Goal: Task Accomplishment & Management: Use online tool/utility

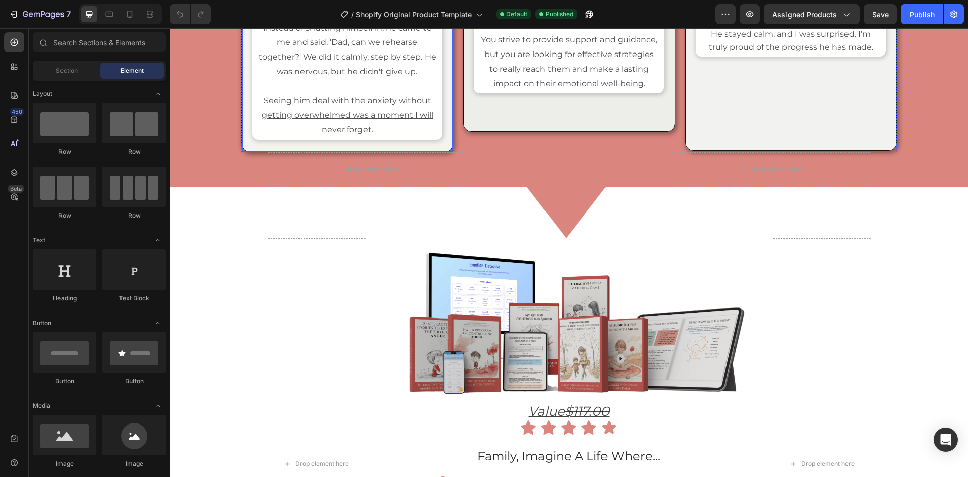
scroll to position [6153, 0]
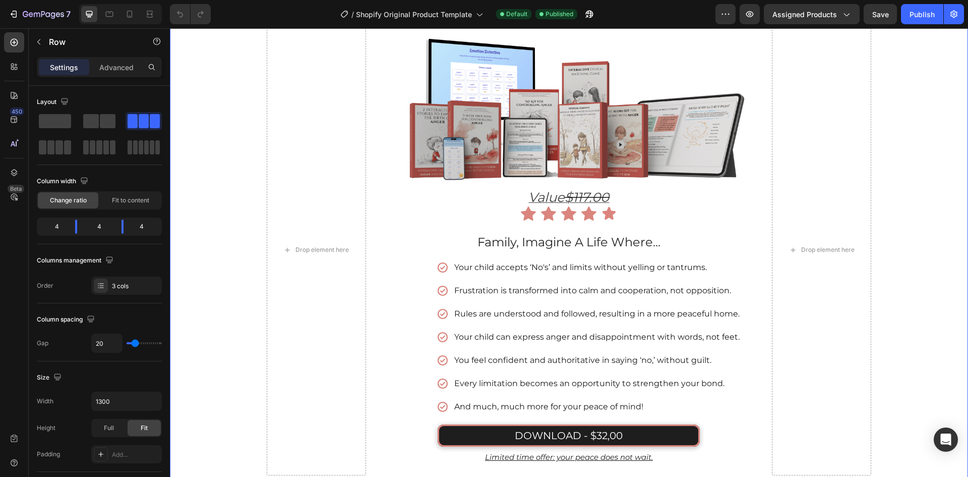
scroll to position [6141, 0]
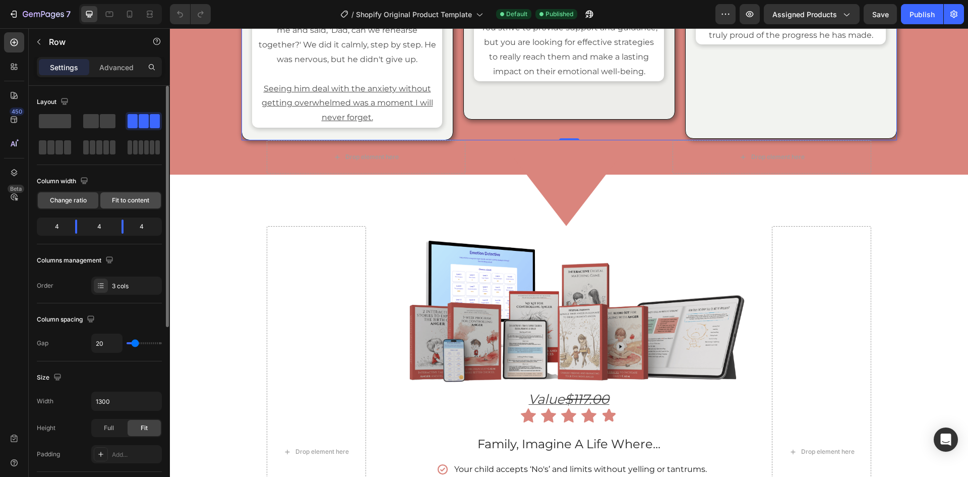
click at [132, 196] on span "Fit to content" at bounding box center [130, 200] width 37 height 9
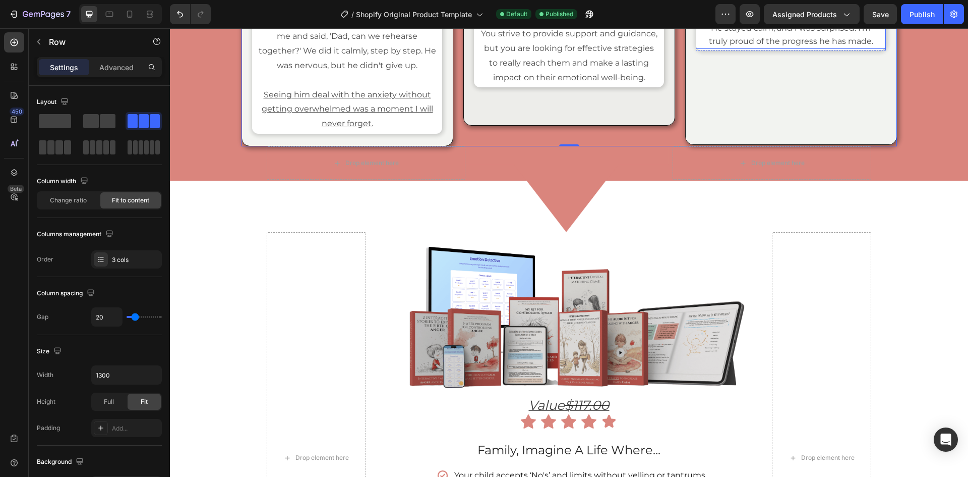
scroll to position [6091, 0]
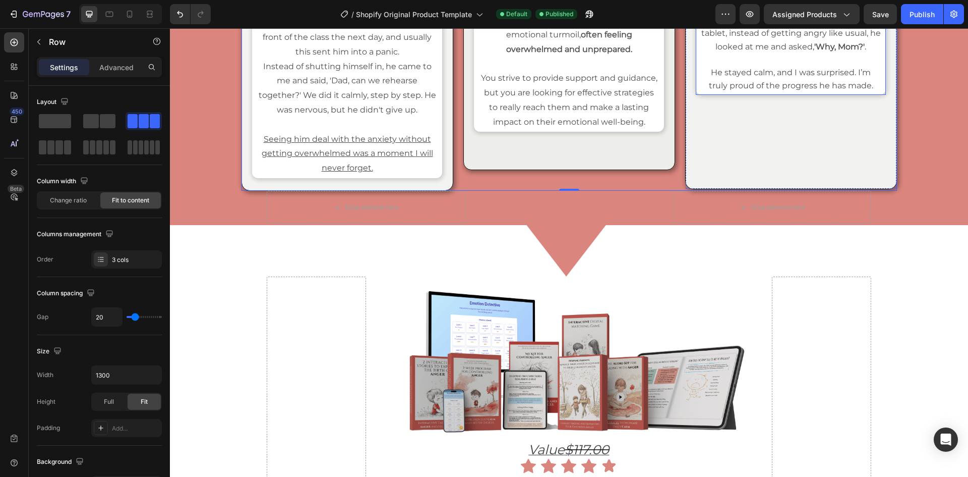
click at [708, 95] on div "Image Icon Icon Icon Icon Icon Icon List [PERSON_NAME] Heading [GEOGRAPHIC_DATA…" at bounding box center [791, 22] width 190 height 146
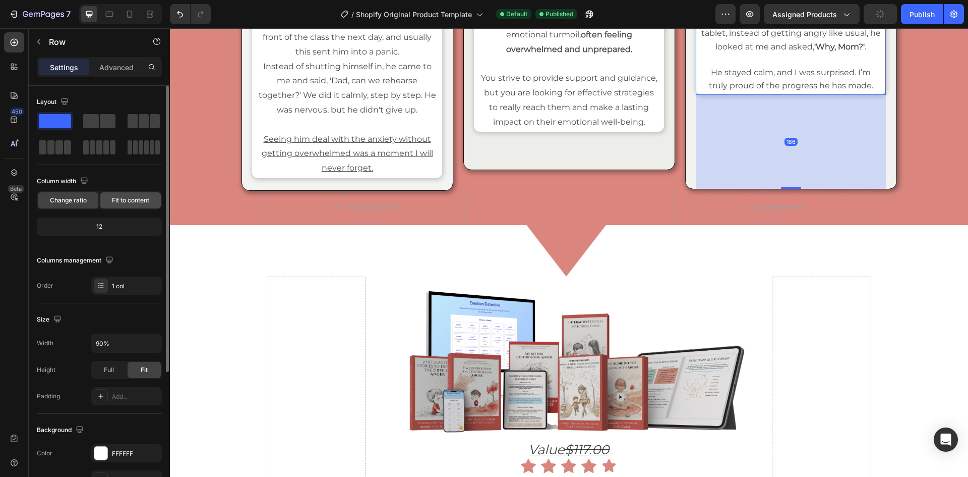
click at [135, 202] on span "Fit to content" at bounding box center [130, 200] width 37 height 9
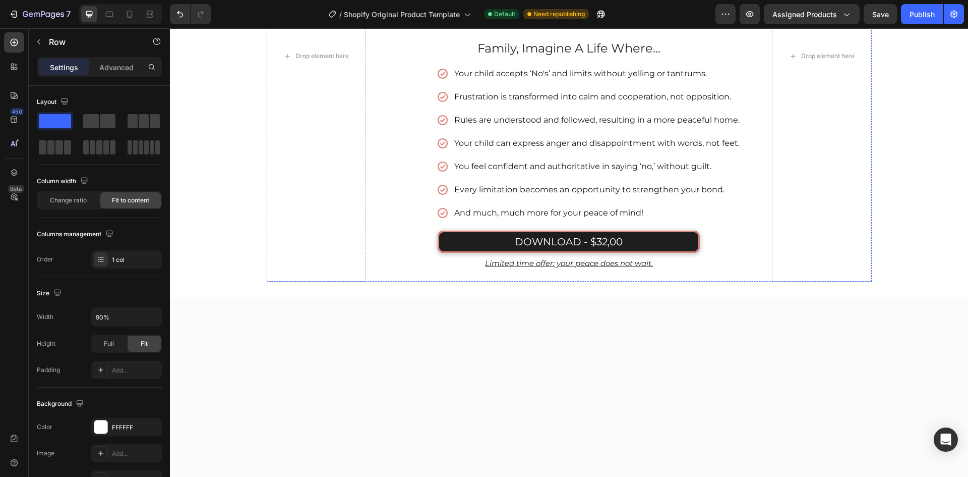
scroll to position [6545, 0]
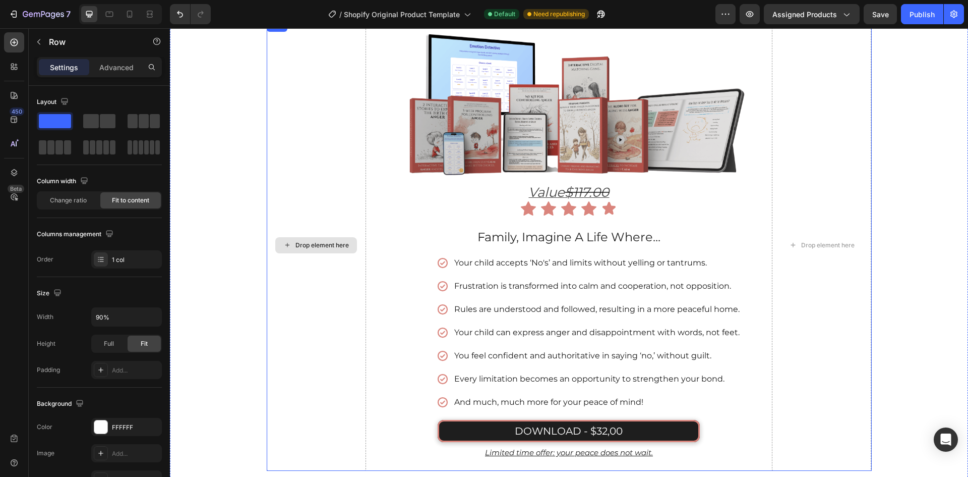
click at [346, 187] on div "Drop element here" at bounding box center [316, 245] width 99 height 451
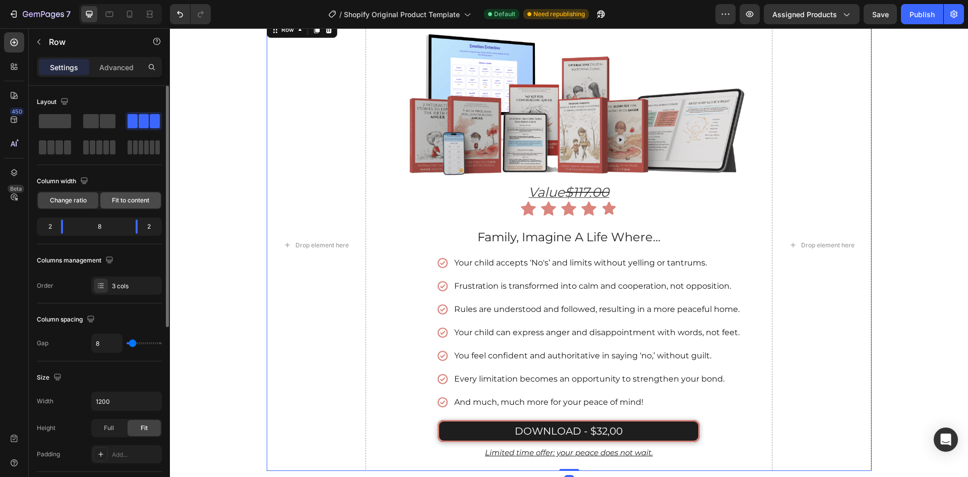
click at [139, 197] on span "Fit to content" at bounding box center [130, 200] width 37 height 9
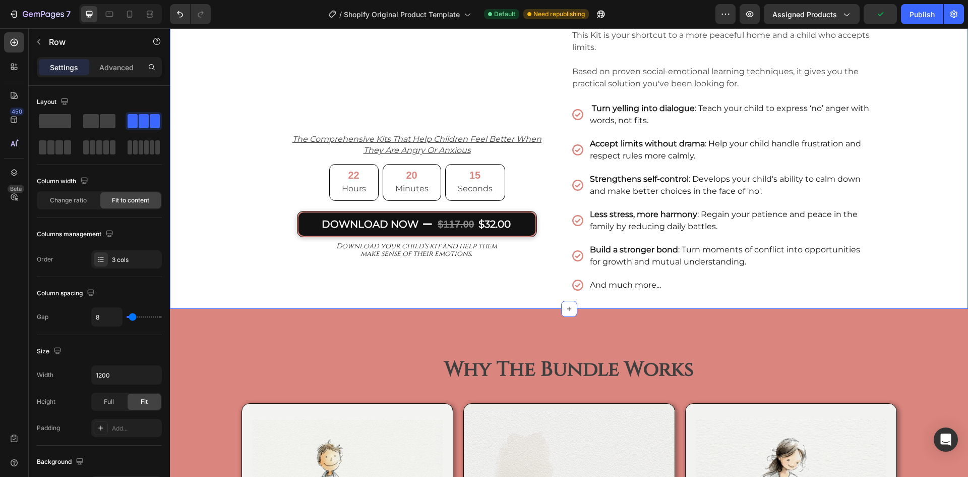
scroll to position [4939, 0]
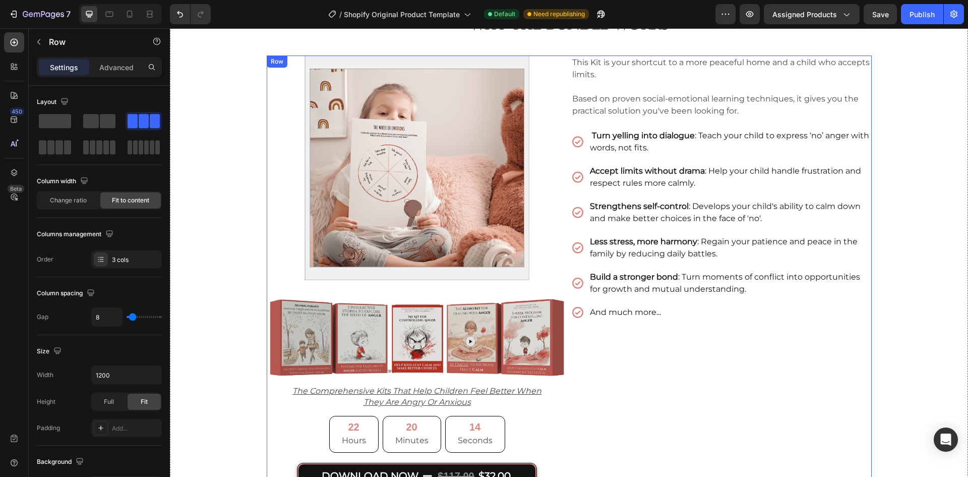
click at [785, 354] on div "This Kit is your shortcut to a more peaceful home and a child who accepts limit…" at bounding box center [721, 285] width 301 height 461
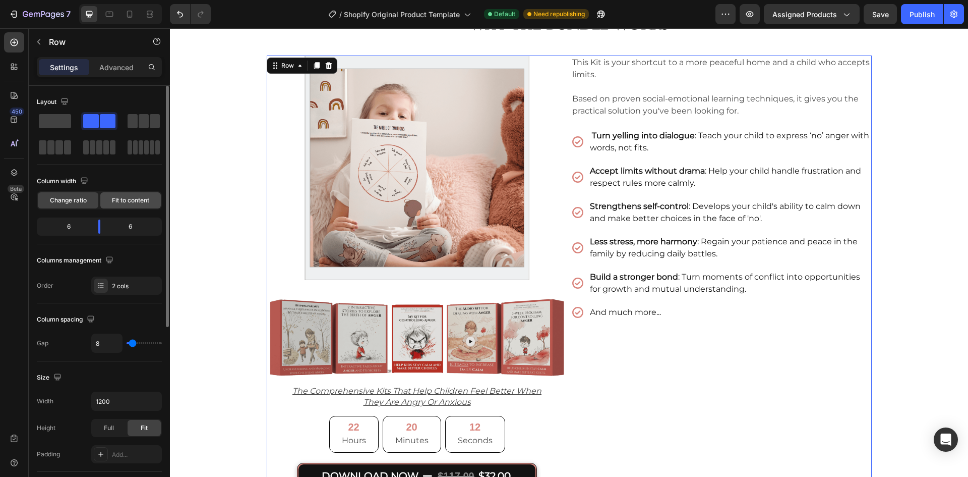
click at [141, 193] on div "Fit to content" at bounding box center [130, 200] width 61 height 16
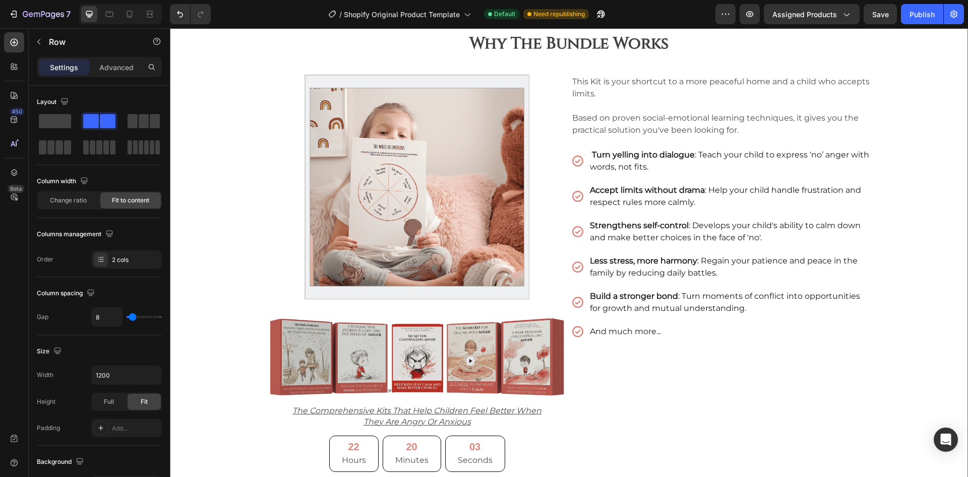
scroll to position [3980, 0]
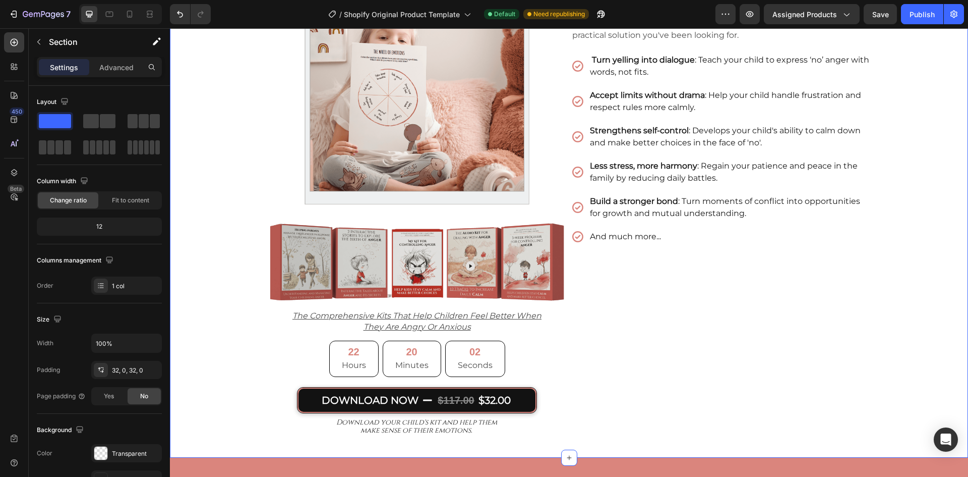
click at [885, 220] on div "why the bundle works Heading Image Image the comprehensive kits that help child…" at bounding box center [569, 184] width 798 height 513
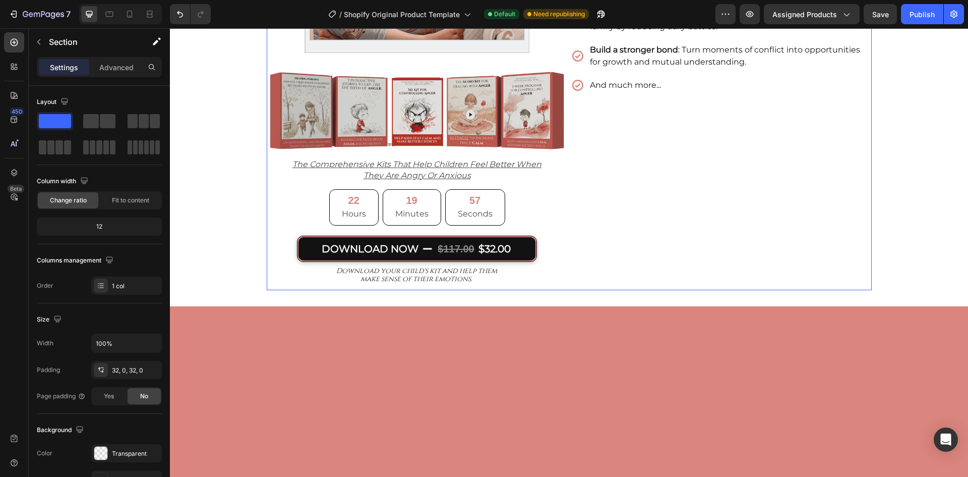
click at [564, 275] on div "Image Image the comprehensive kits that help children feel better when they are…" at bounding box center [569, 59] width 605 height 461
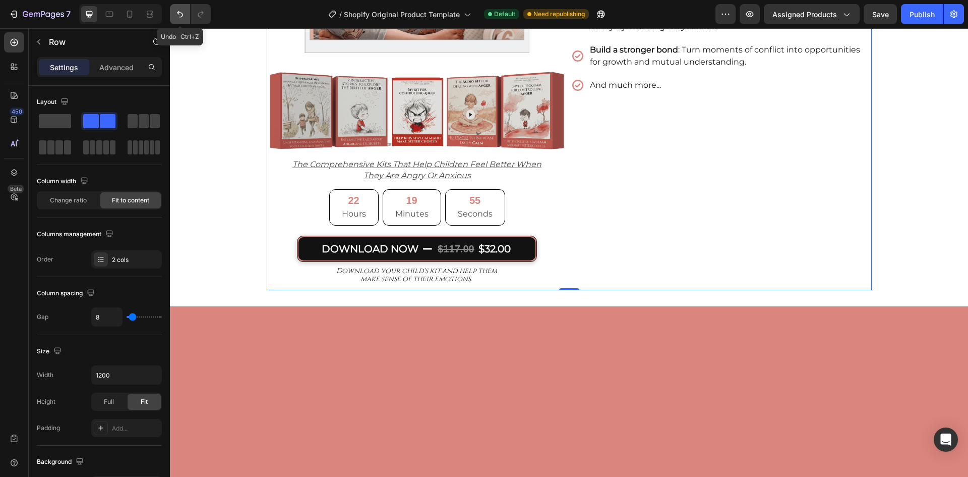
click at [173, 20] on button "Undo/Redo" at bounding box center [180, 14] width 20 height 20
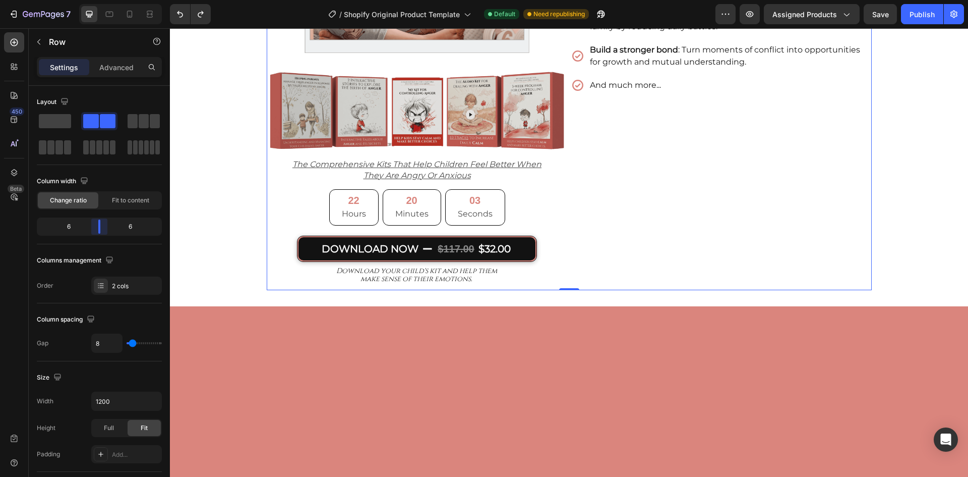
click at [102, 0] on body "7 / Shopify Original Product Template Default Need republishing Preview Assigne…" at bounding box center [484, 0] width 968 height 0
type input "13"
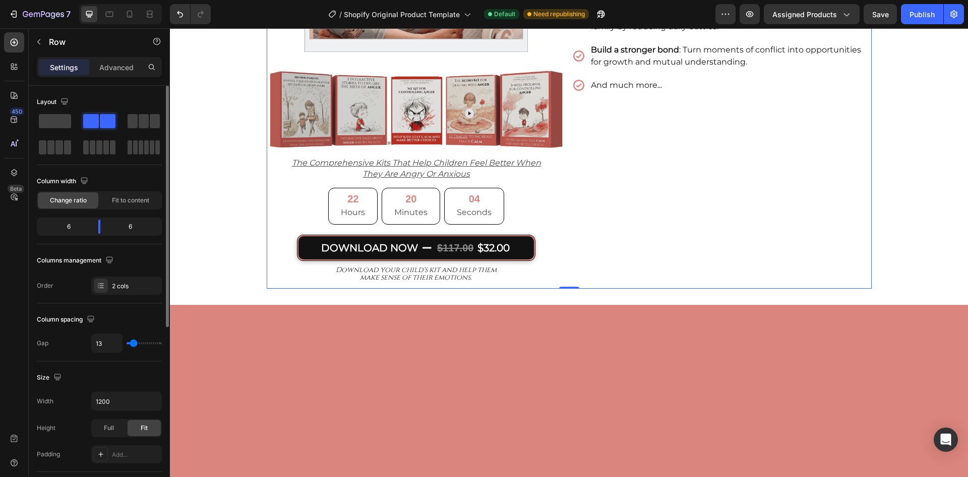
type input "16"
type input "40"
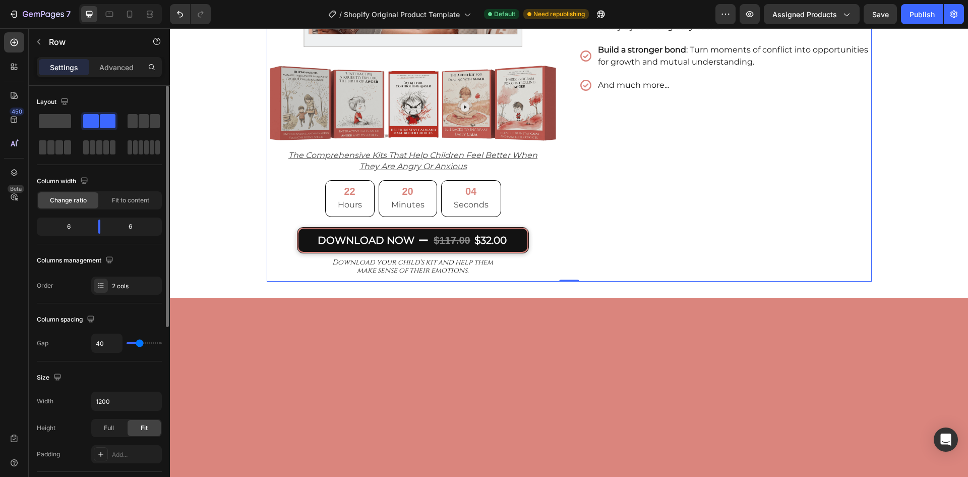
type input "38"
type input "36"
type input "33"
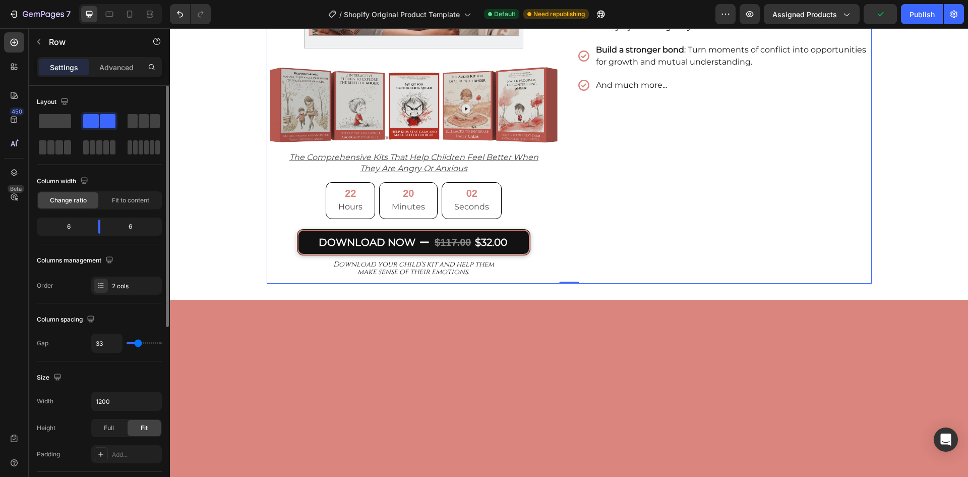
drag, startPoint x: 133, startPoint y: 340, endPoint x: 798, endPoint y: 298, distance: 666.5
type input "33"
click at [138, 342] on input "range" at bounding box center [144, 343] width 35 height 2
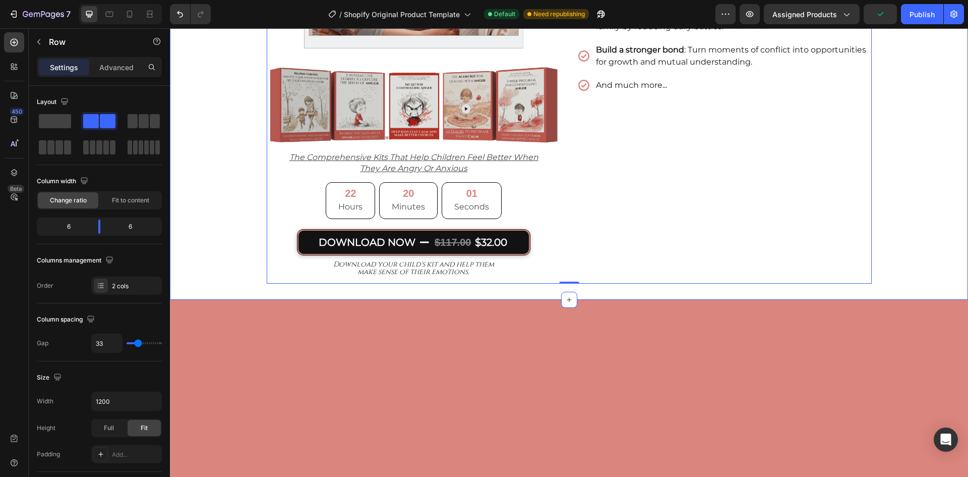
click at [897, 283] on div "why the bundle works Heading Image Image the comprehensive kits that help child…" at bounding box center [569, 30] width 798 height 507
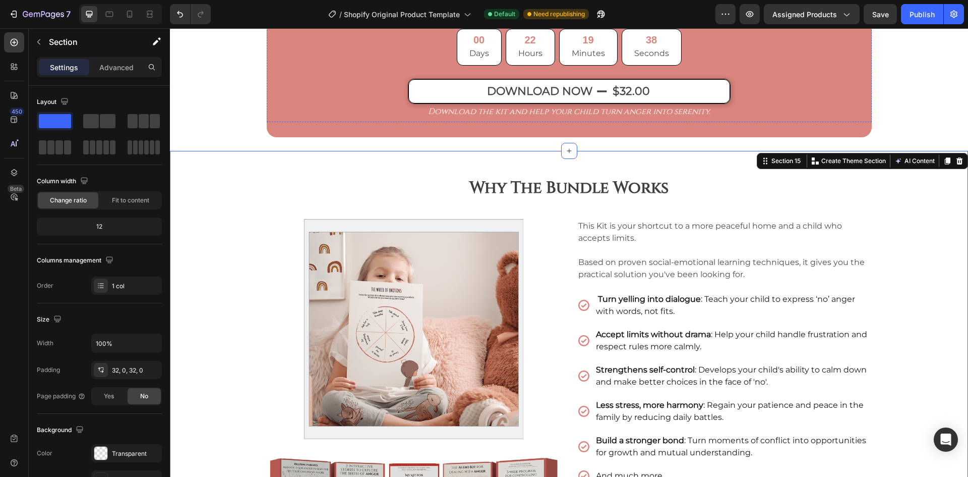
scroll to position [3678, 0]
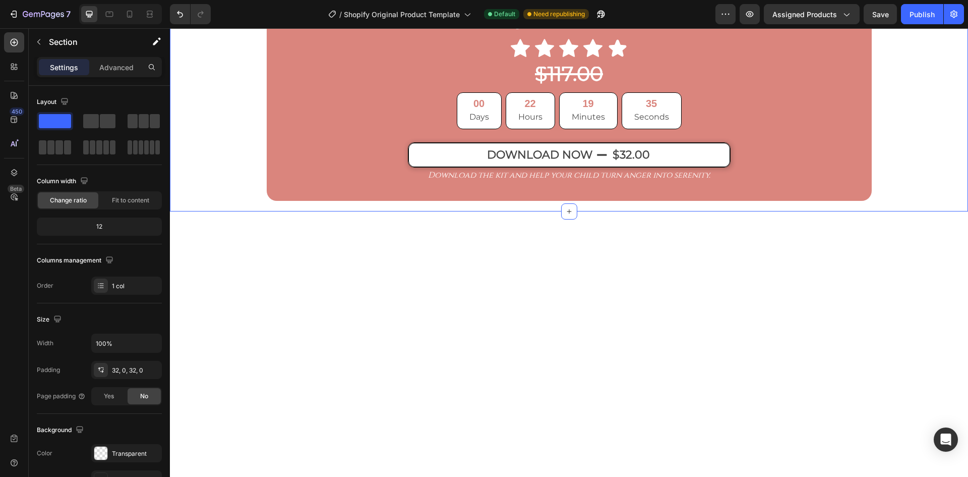
click at [908, 184] on div "Image the choice of more than 200 moms who taught their children to accept ‘no'…" at bounding box center [569, 93] width 798 height 230
click at [836, 186] on div "Image the choice of more than 200 moms who taught their children to accept ‘no'…" at bounding box center [569, 84] width 605 height 204
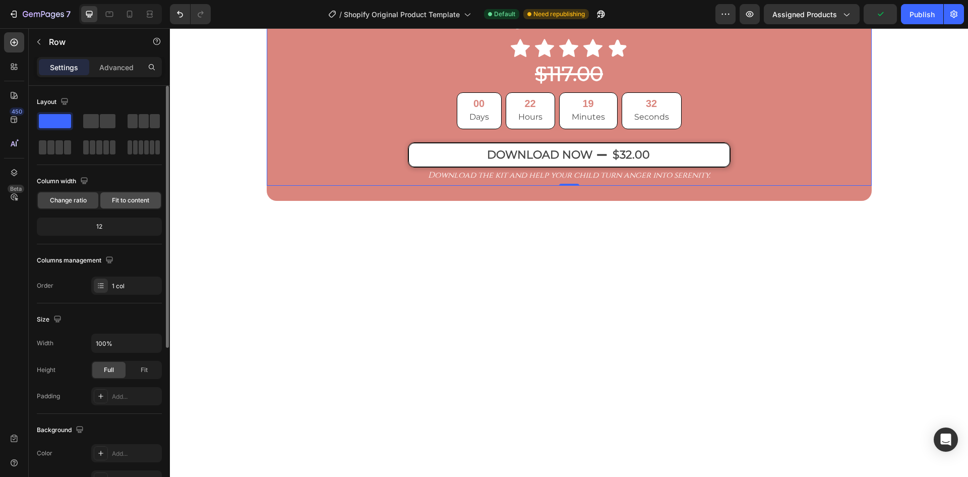
click at [133, 201] on span "Fit to content" at bounding box center [130, 200] width 37 height 9
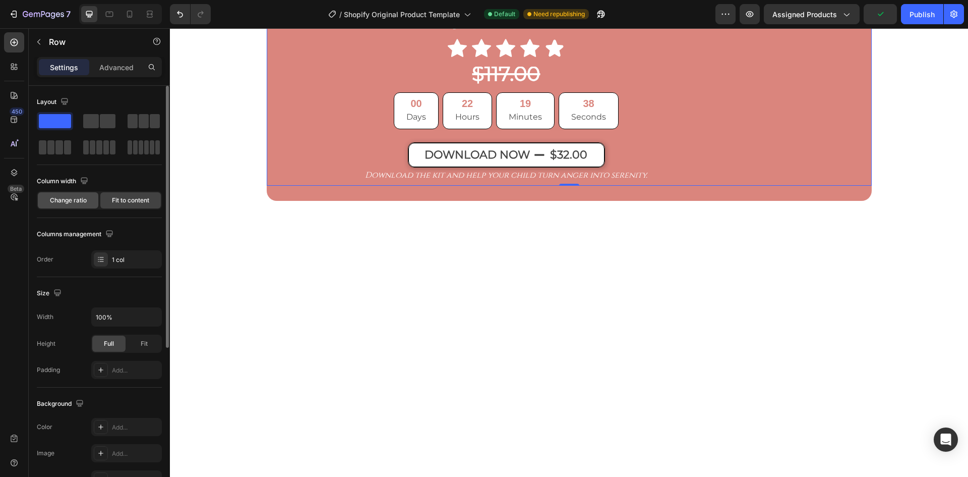
click at [75, 198] on span "Change ratio" at bounding box center [68, 200] width 37 height 9
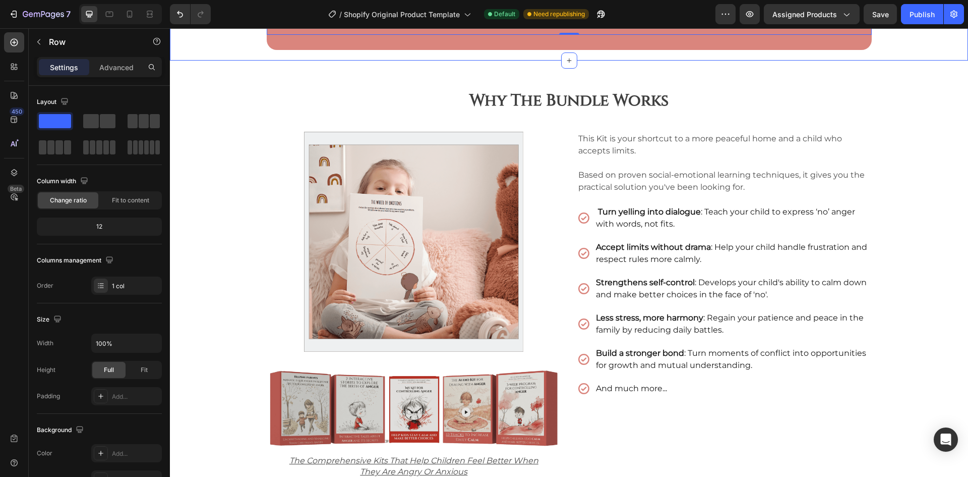
scroll to position [3829, 0]
click at [628, 13] on div "$32.00" at bounding box center [631, 3] width 39 height 19
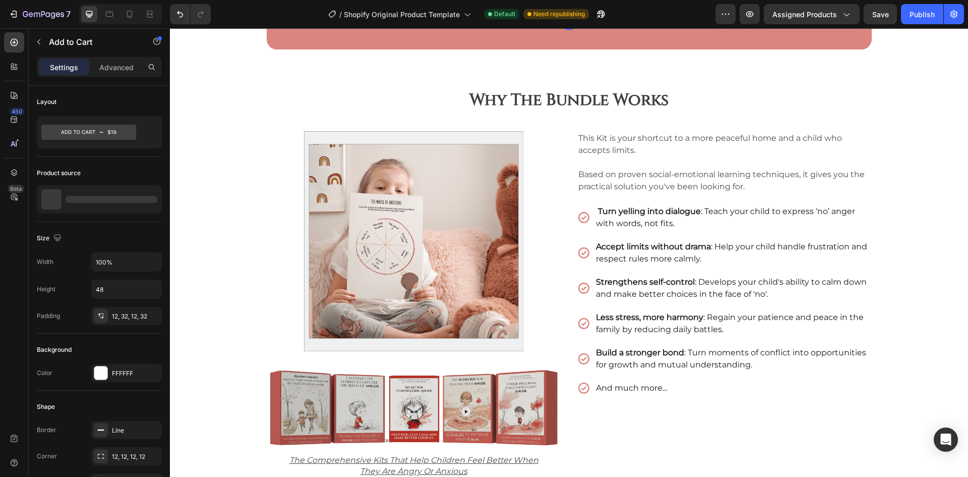
click at [627, 13] on div "$32.00" at bounding box center [631, 3] width 39 height 19
click at [625, 13] on div "$32.00" at bounding box center [631, 3] width 39 height 19
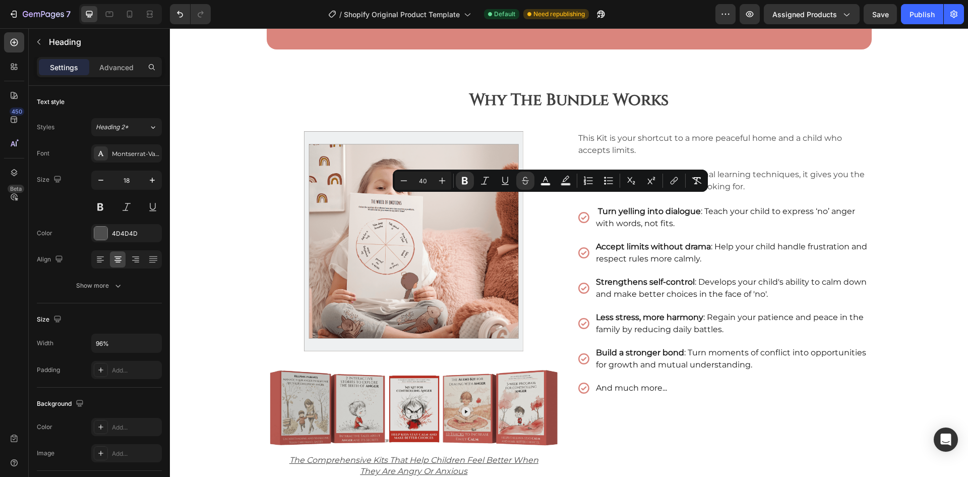
drag, startPoint x: 546, startPoint y: 208, endPoint x: 562, endPoint y: 208, distance: 15.6
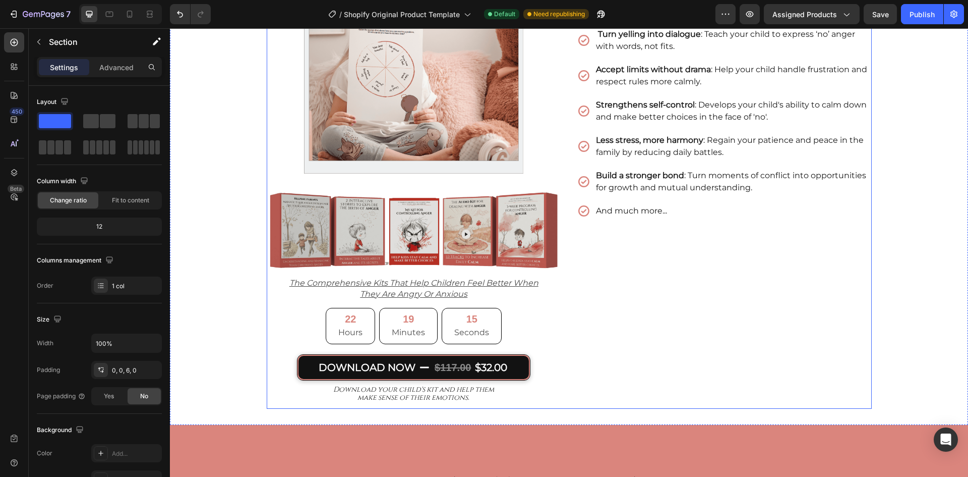
scroll to position [4384, 0]
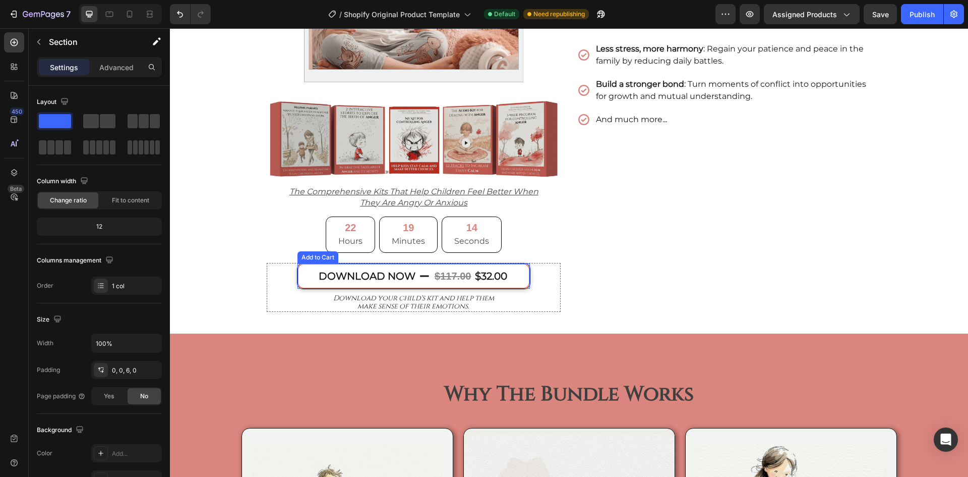
click at [447, 273] on div "$117.00" at bounding box center [453, 275] width 38 height 17
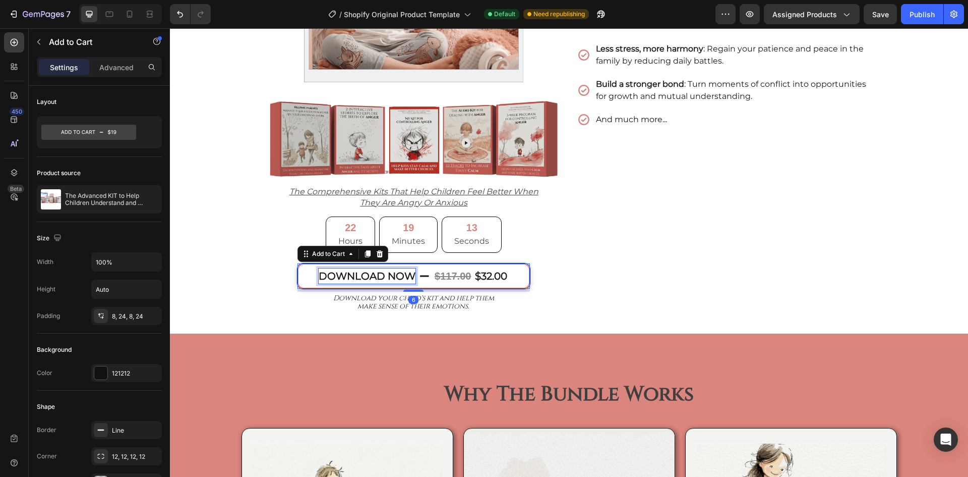
click at [445, 274] on div "$117.00" at bounding box center [453, 275] width 38 height 17
click at [442, 275] on div "$117.00" at bounding box center [453, 275] width 38 height 17
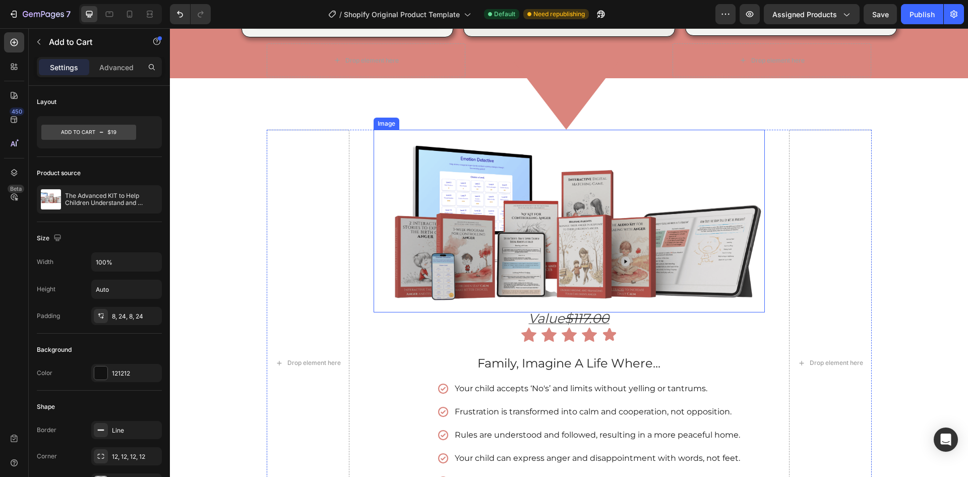
scroll to position [5493, 0]
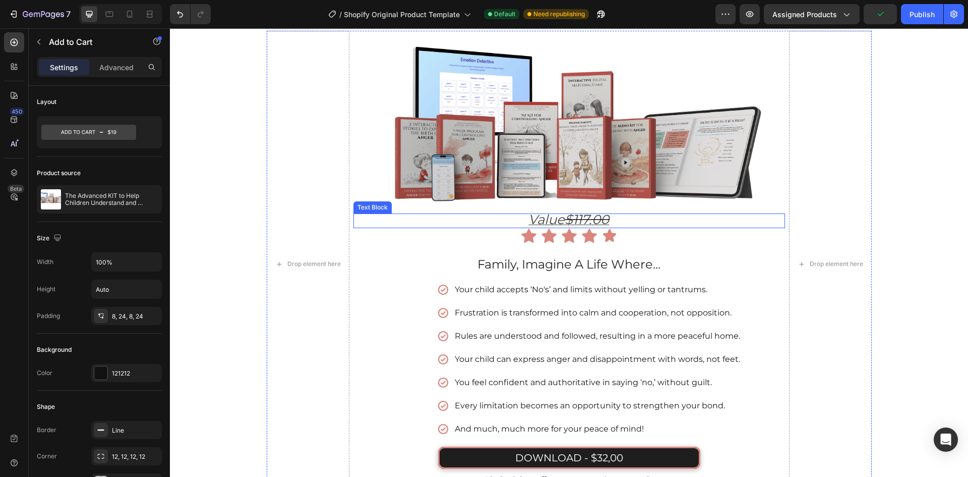
click at [574, 218] on s "$117.00" at bounding box center [587, 219] width 44 height 16
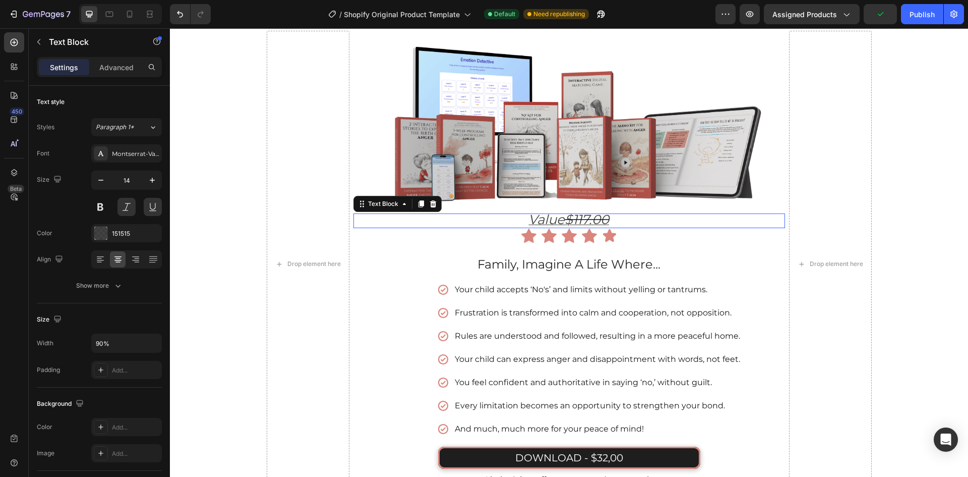
click at [574, 218] on s "$117.00" at bounding box center [587, 219] width 44 height 16
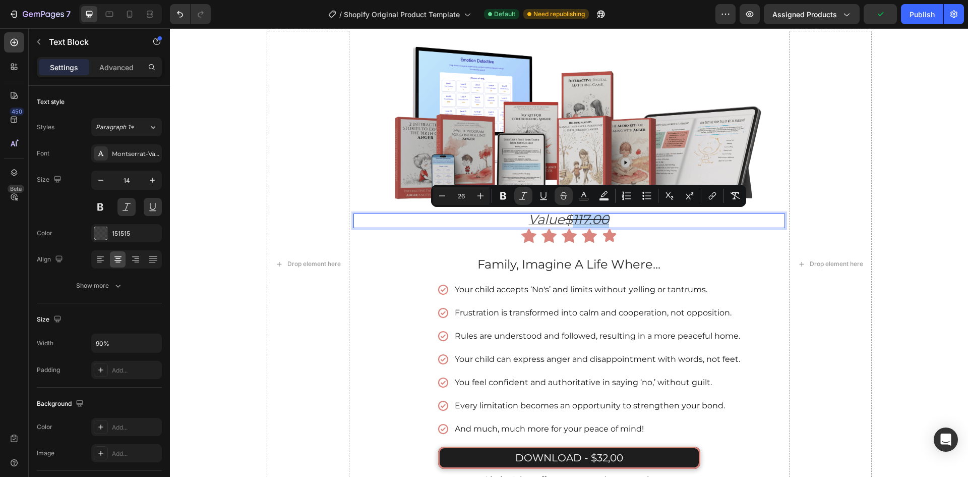
click at [574, 220] on s "$117.00" at bounding box center [587, 219] width 44 height 16
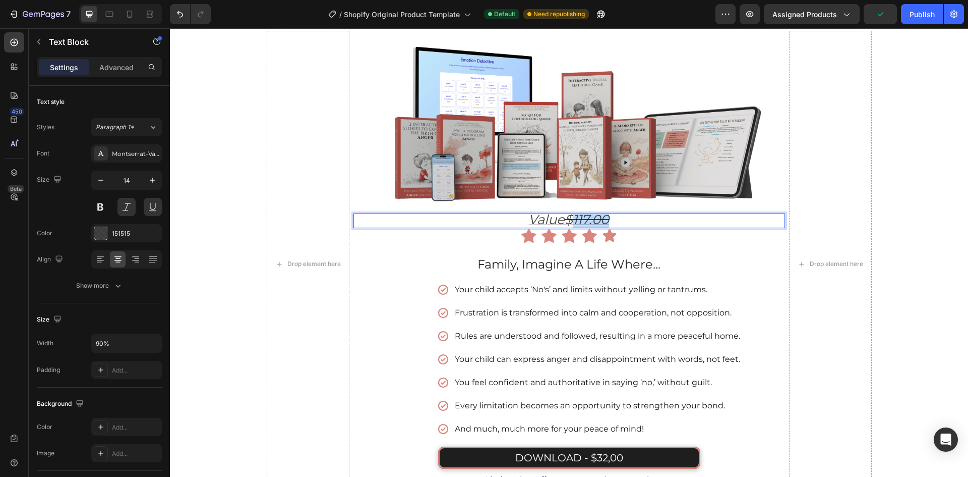
drag, startPoint x: 574, startPoint y: 220, endPoint x: 580, endPoint y: 223, distance: 6.6
click at [580, 223] on s "$117.00" at bounding box center [587, 219] width 44 height 16
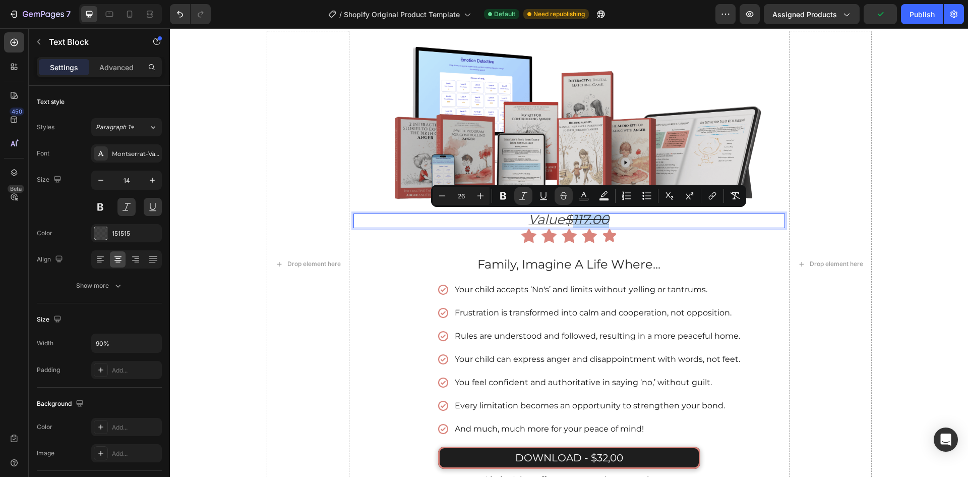
click at [579, 222] on s "$117.00" at bounding box center [587, 219] width 44 height 16
drag, startPoint x: 575, startPoint y: 218, endPoint x: 582, endPoint y: 222, distance: 8.6
click at [582, 222] on s "$117.00" at bounding box center [587, 219] width 44 height 16
click at [571, 221] on s "$117.00" at bounding box center [587, 219] width 44 height 16
drag, startPoint x: 573, startPoint y: 221, endPoint x: 582, endPoint y: 223, distance: 9.4
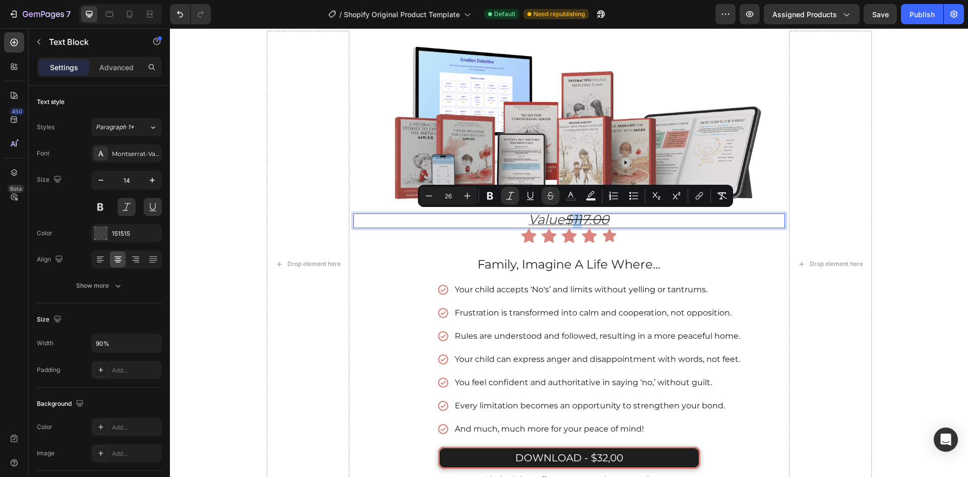
click at [582, 223] on s "$117.00" at bounding box center [587, 219] width 44 height 16
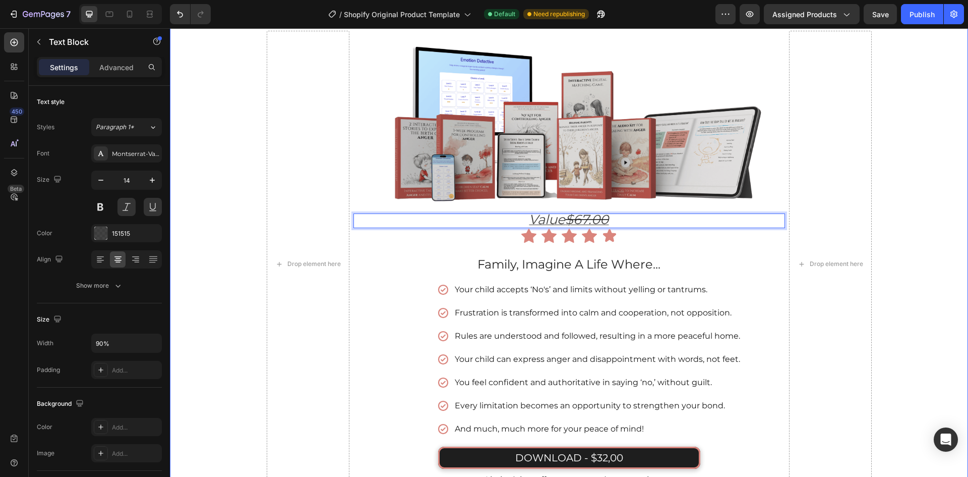
click at [920, 242] on div "Drop element here Image value $67.00 Text Block 0 Icon Icon Icon Icon Icon Row …" at bounding box center [569, 246] width 798 height 502
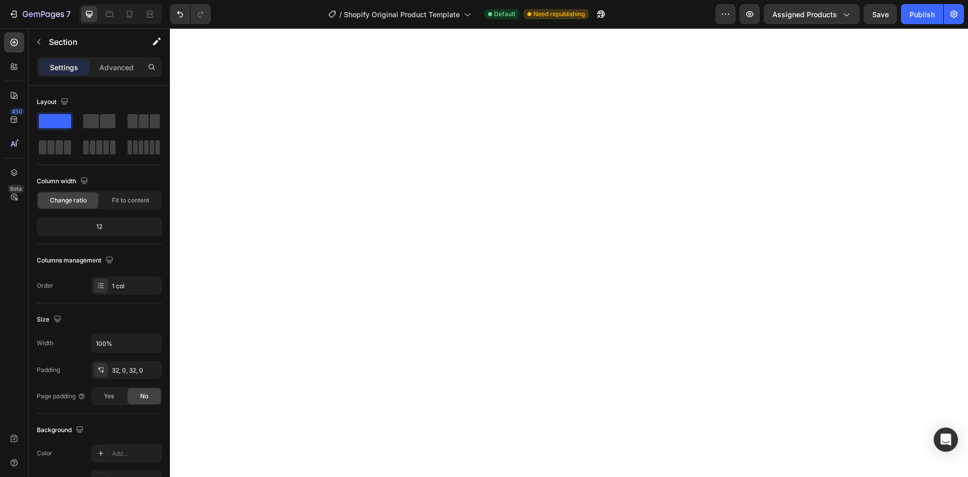
scroll to position [2725, 0]
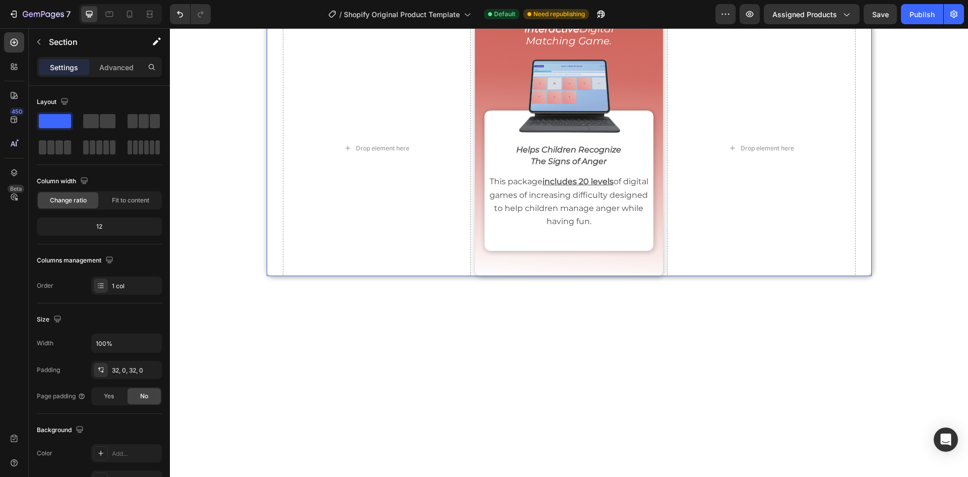
click at [825, 230] on div "Image Icon Icon Icon Icon Icon Row Drop element here Image Drop element here Ro…" at bounding box center [569, 13] width 605 height 526
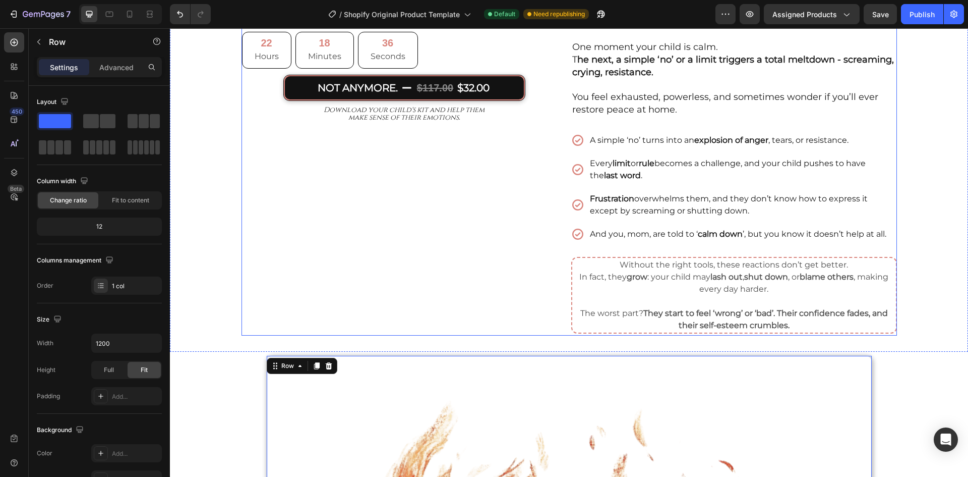
scroll to position [1940, 0]
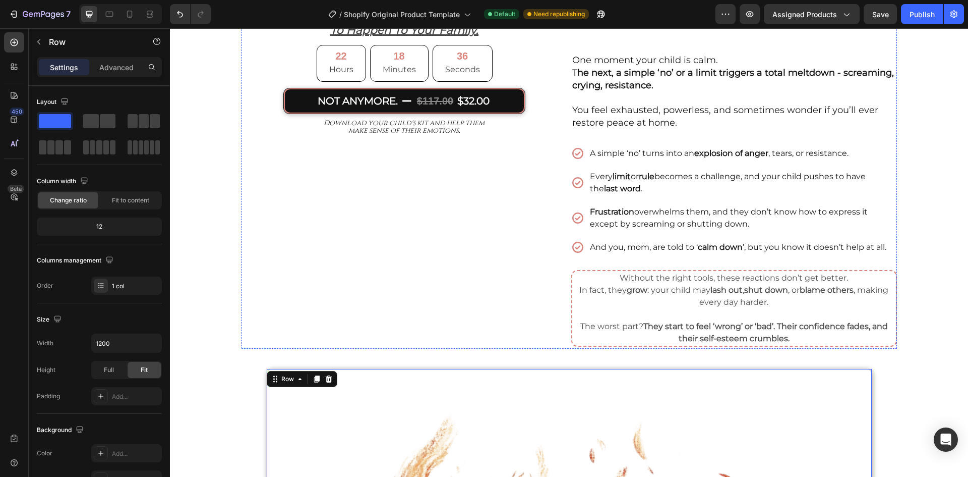
click at [535, 2] on img at bounding box center [405, 2] width 326 height 0
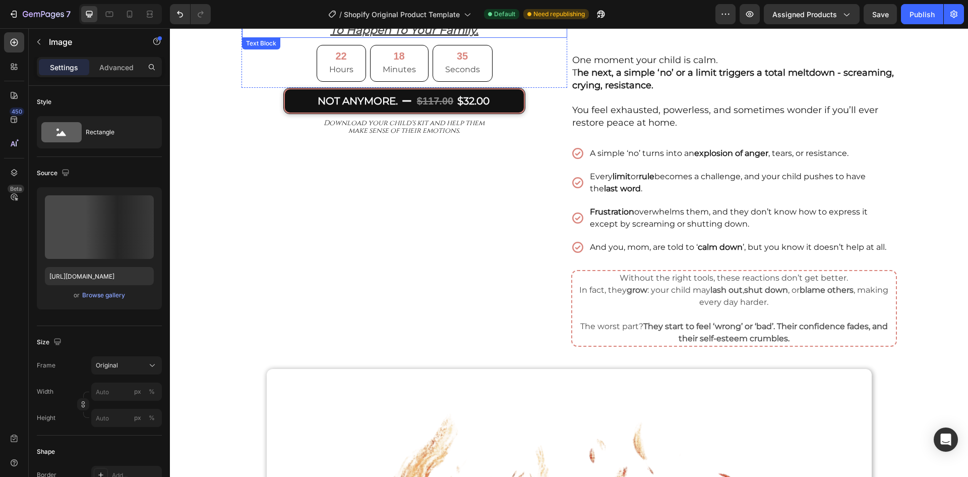
click at [544, 25] on p "but this doesn’t have" at bounding box center [404, 19] width 291 height 12
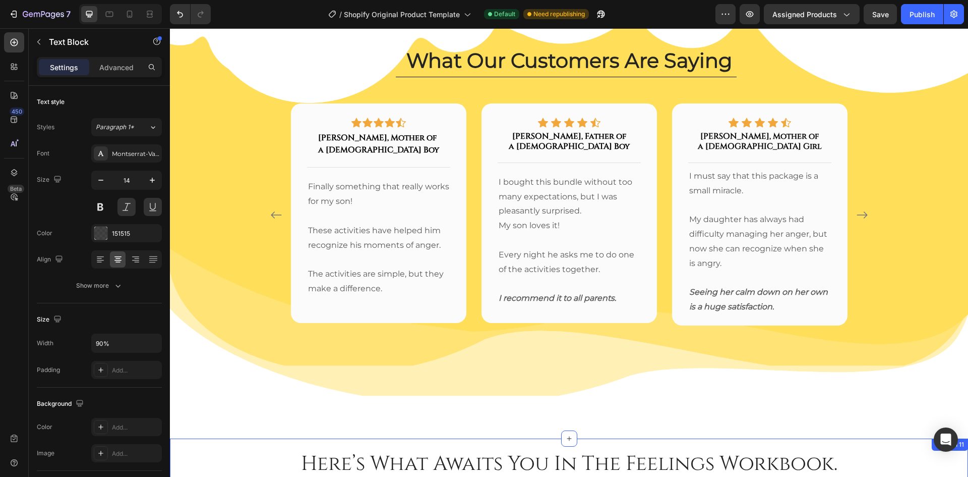
scroll to position [475, 0]
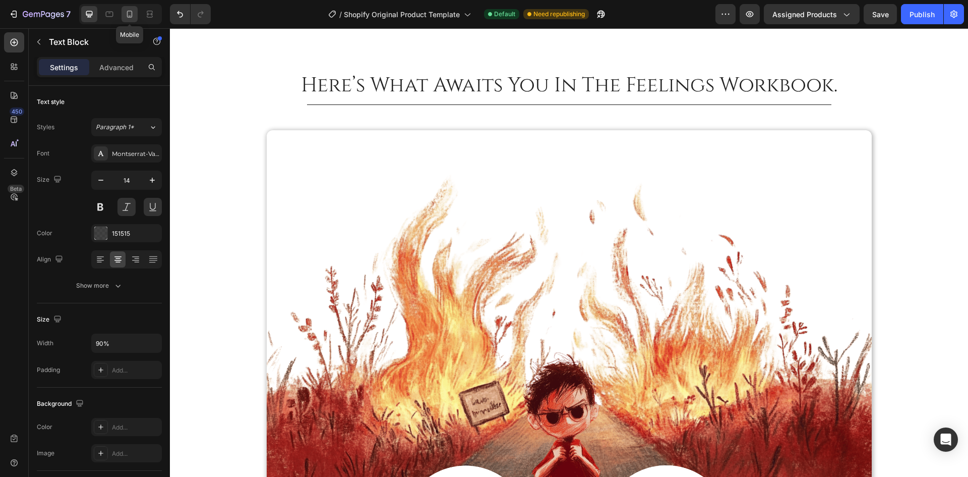
click at [127, 14] on icon at bounding box center [130, 14] width 6 height 7
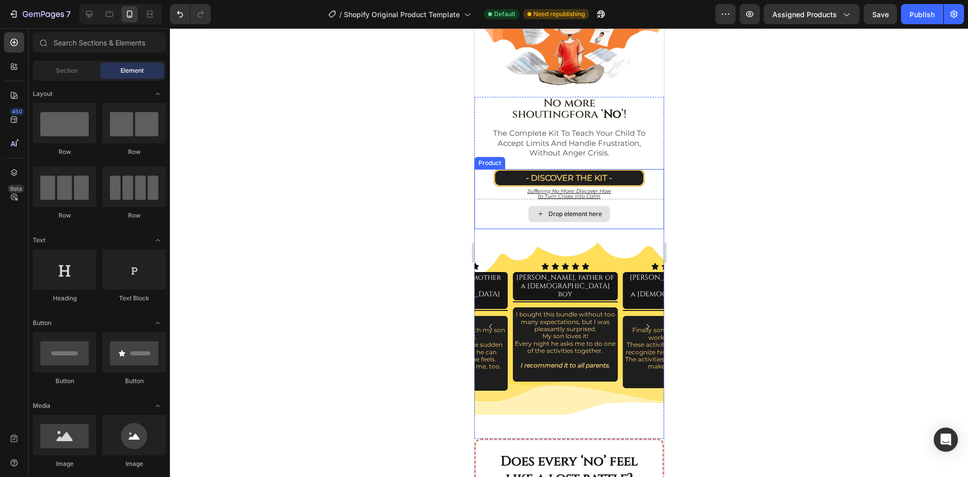
scroll to position [202, 0]
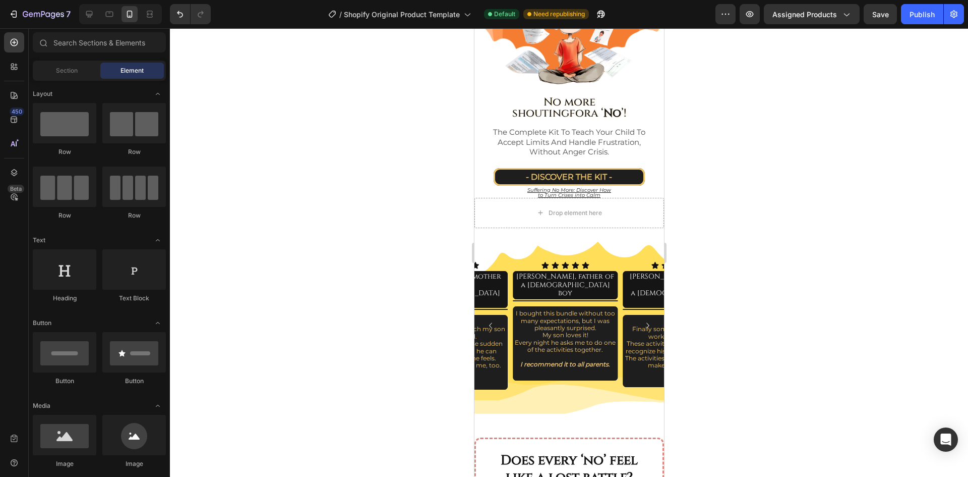
click at [801, 263] on div at bounding box center [569, 252] width 798 height 448
drag, startPoint x: 704, startPoint y: 201, endPoint x: 563, endPoint y: 226, distance: 142.9
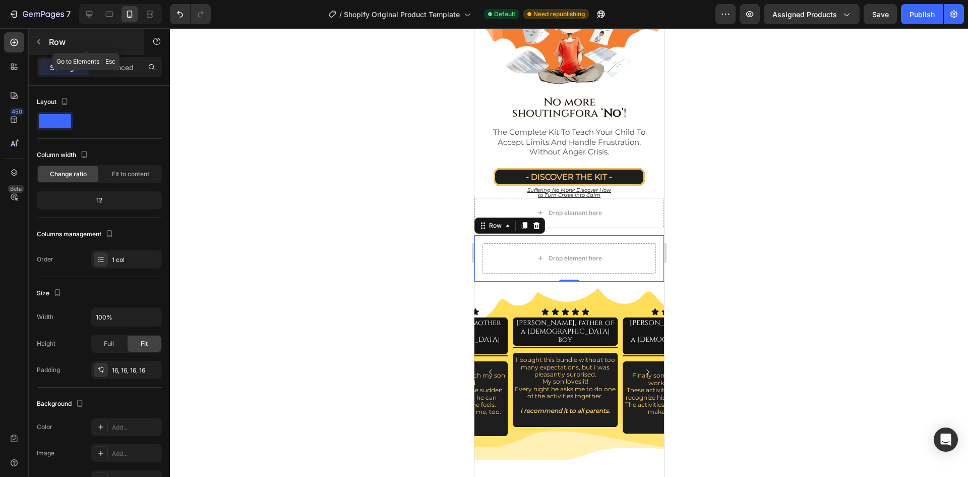
click at [60, 39] on p "Row" at bounding box center [92, 42] width 86 height 12
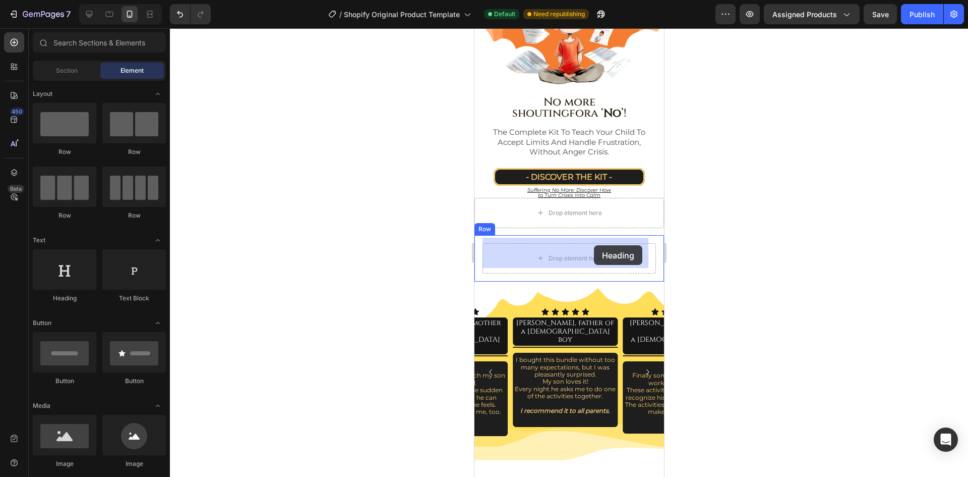
drag, startPoint x: 559, startPoint y: 296, endPoint x: 592, endPoint y: 246, distance: 59.7
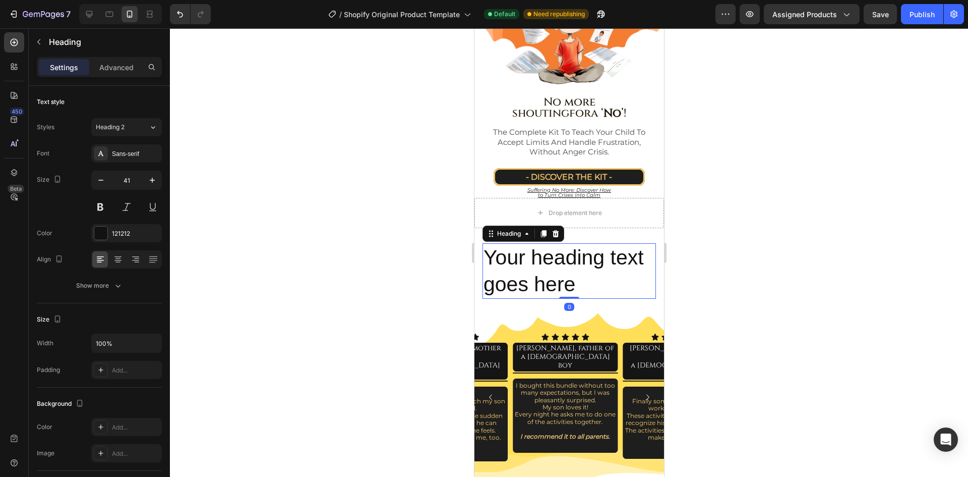
click at [560, 259] on h2 "Your heading text goes here" at bounding box center [568, 271] width 173 height 56
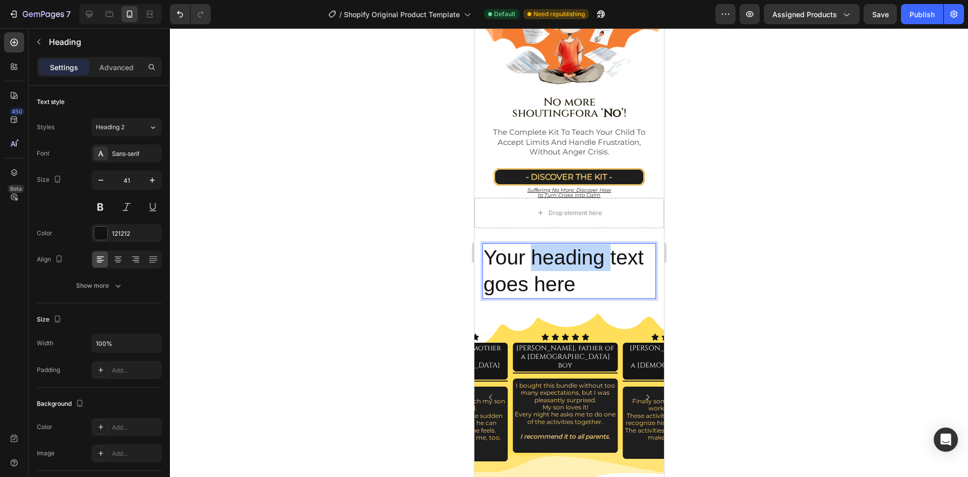
click at [560, 259] on p "Your heading text goes here" at bounding box center [568, 271] width 171 height 54
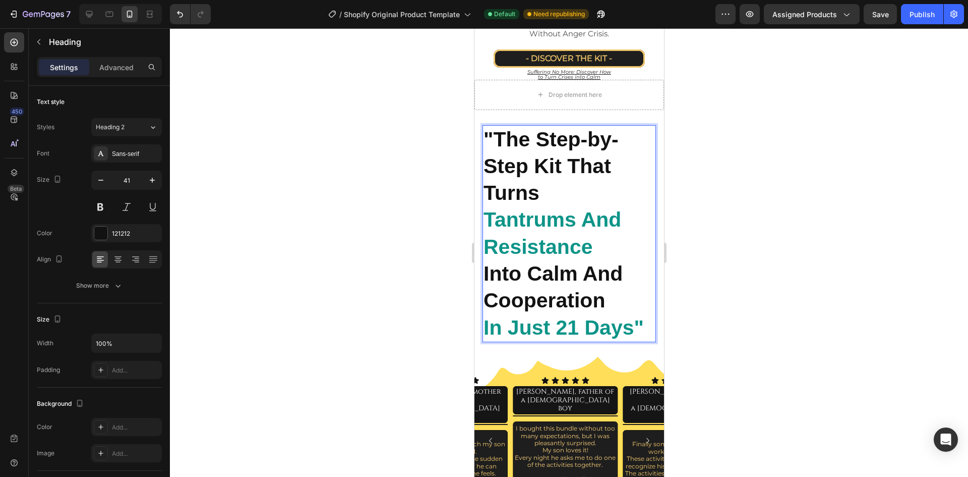
scroll to position [303, 0]
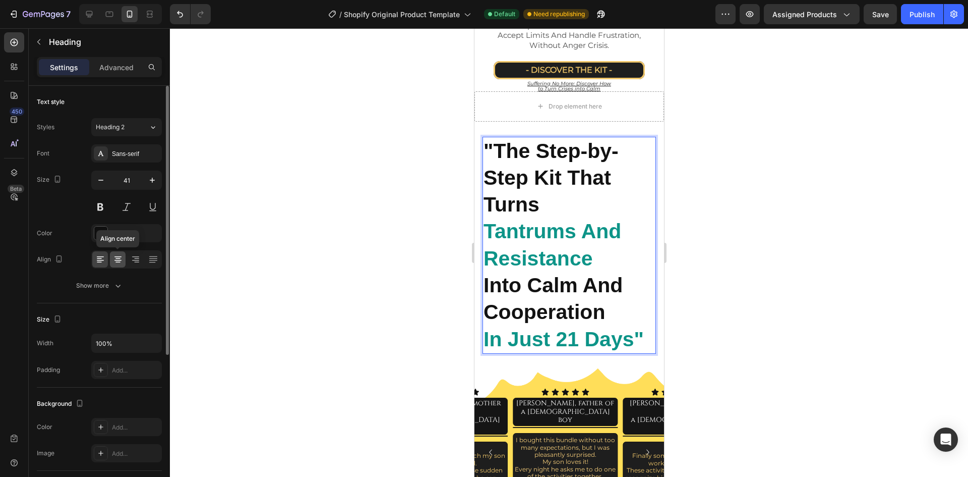
click at [120, 257] on icon at bounding box center [118, 259] width 10 height 10
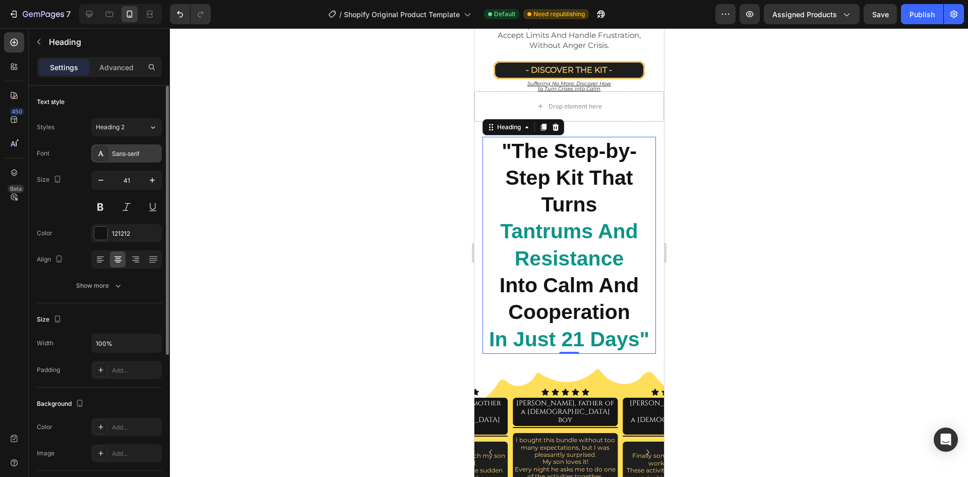
click at [115, 159] on div "Sans-serif" at bounding box center [126, 153] width 71 height 18
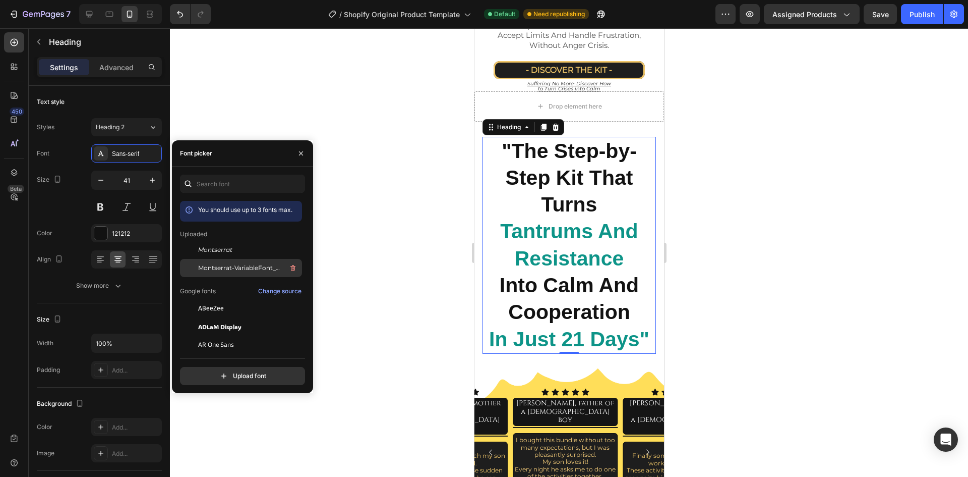
click at [229, 272] on span "Montserrat-VariableFont_wght" at bounding box center [240, 267] width 84 height 9
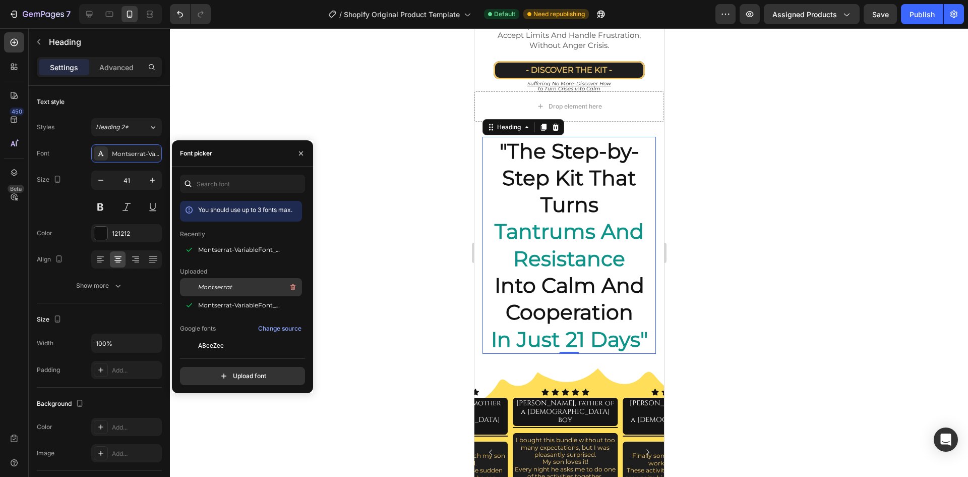
click at [225, 288] on span "Montserrat" at bounding box center [215, 286] width 34 height 9
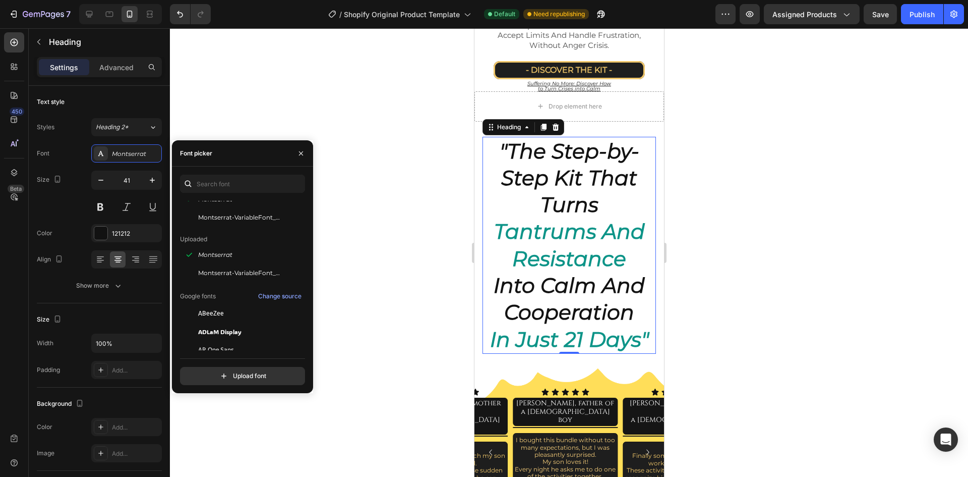
scroll to position [101, 0]
click at [300, 155] on icon "button" at bounding box center [301, 153] width 8 height 8
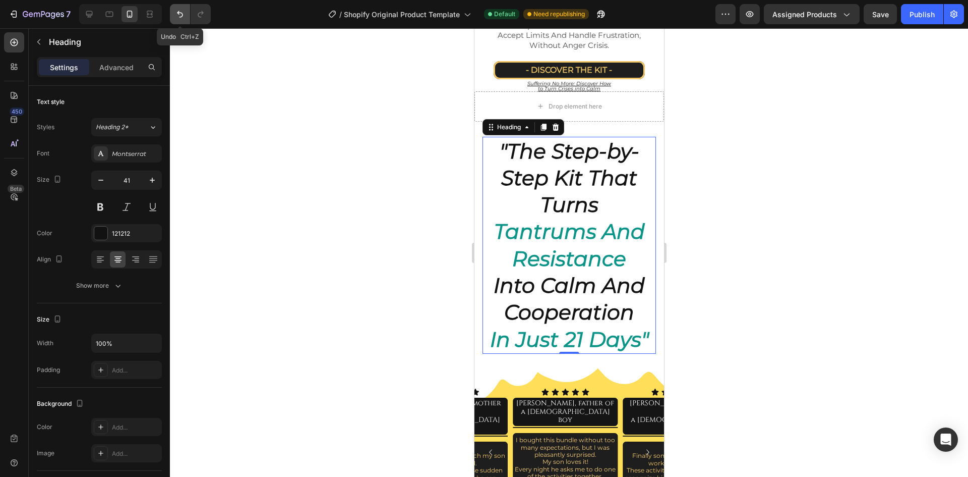
click at [175, 9] on icon "Undo/Redo" at bounding box center [180, 14] width 10 height 10
click at [175, 13] on icon "Undo/Redo" at bounding box center [180, 14] width 10 height 10
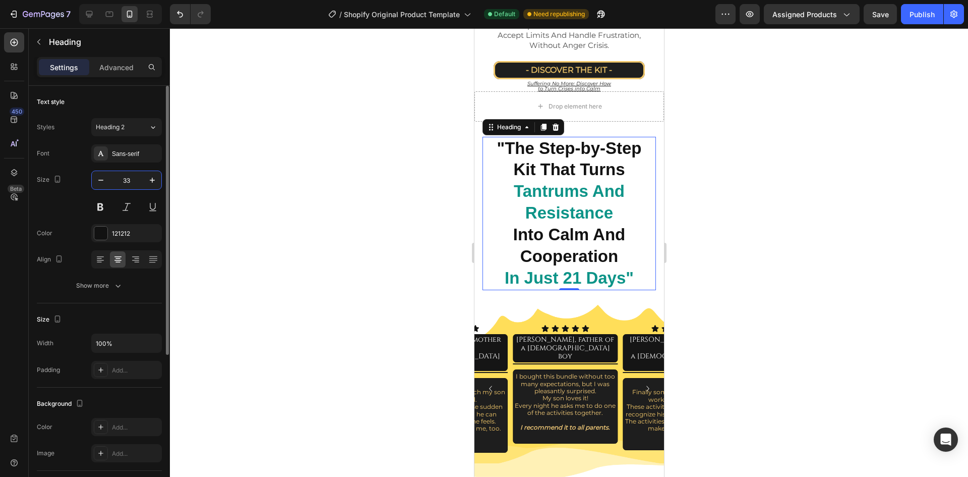
drag, startPoint x: 122, startPoint y: 181, endPoint x: 130, endPoint y: 181, distance: 8.1
click at [130, 181] on input "33" at bounding box center [126, 180] width 33 height 18
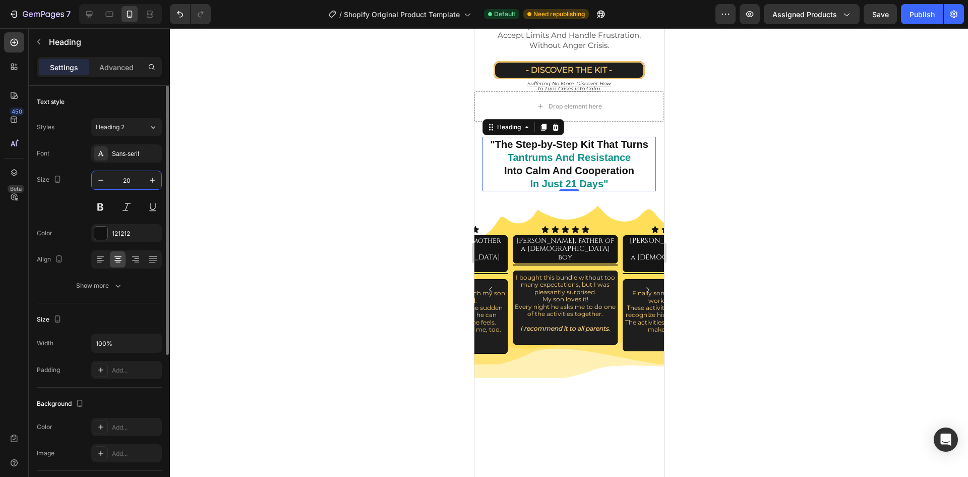
click at [130, 179] on input "20" at bounding box center [126, 180] width 33 height 18
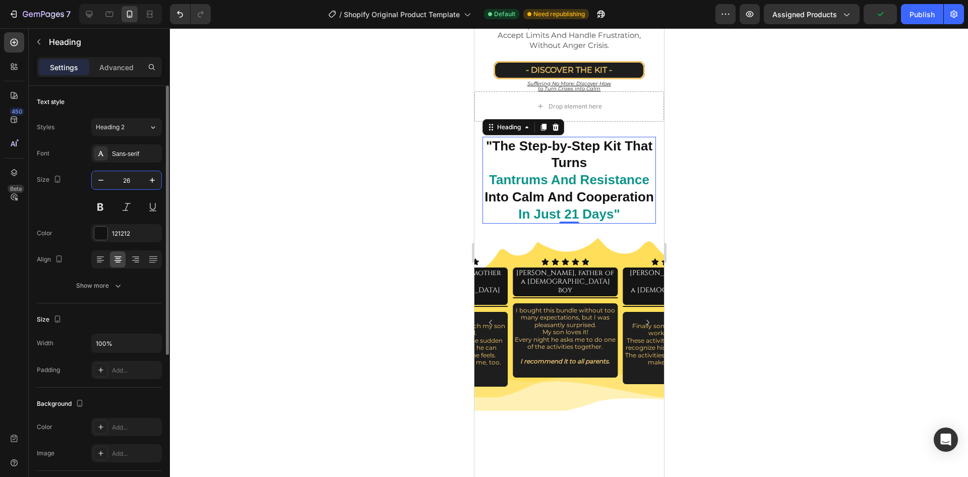
click at [130, 181] on input "26" at bounding box center [126, 180] width 33 height 18
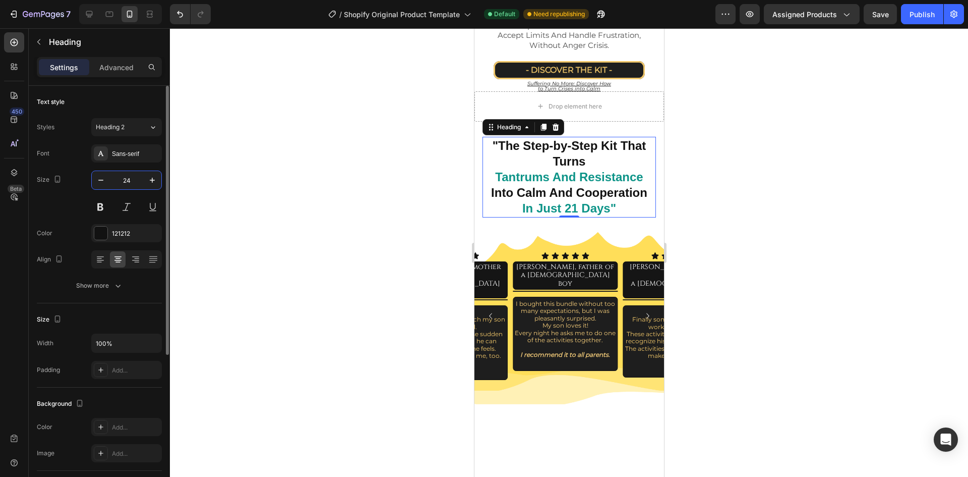
click at [130, 181] on input "24" at bounding box center [126, 180] width 33 height 18
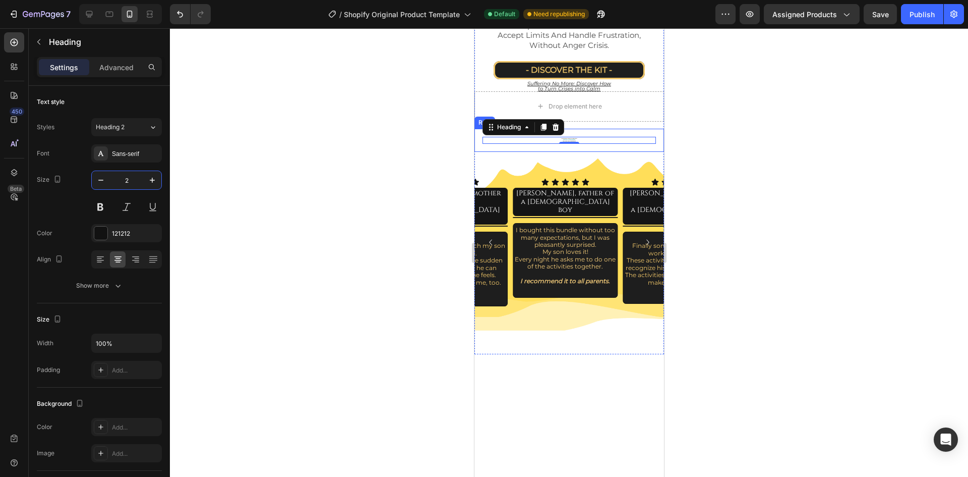
type input "22"
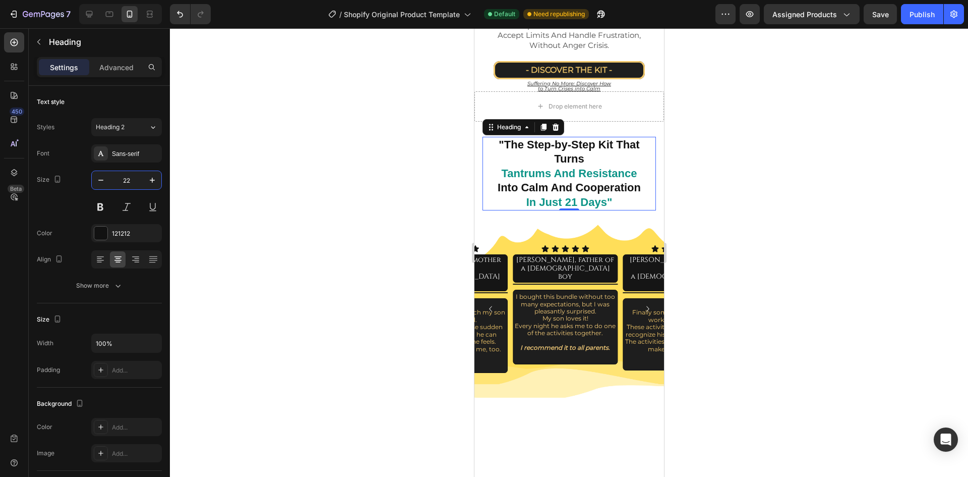
click at [858, 214] on div at bounding box center [569, 252] width 798 height 448
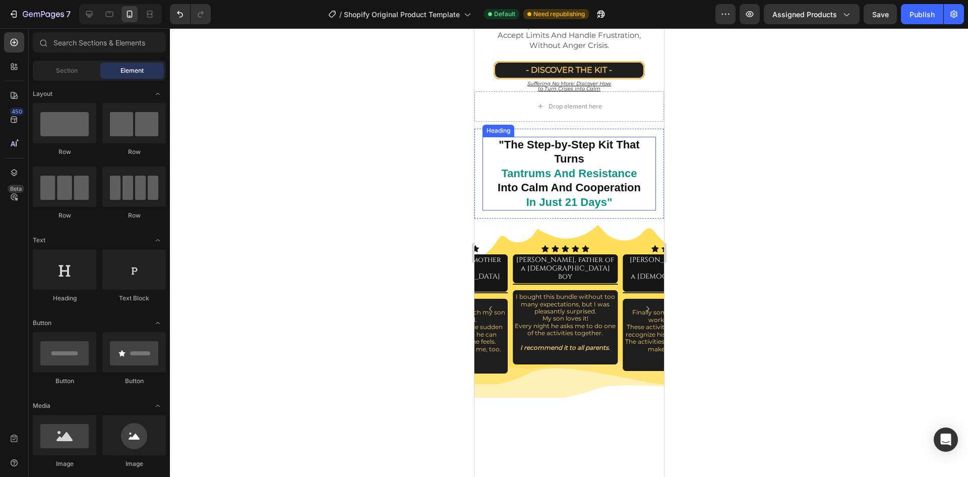
click at [564, 161] on strong ""The Step-by-Step Kit That Turns" at bounding box center [568, 151] width 141 height 27
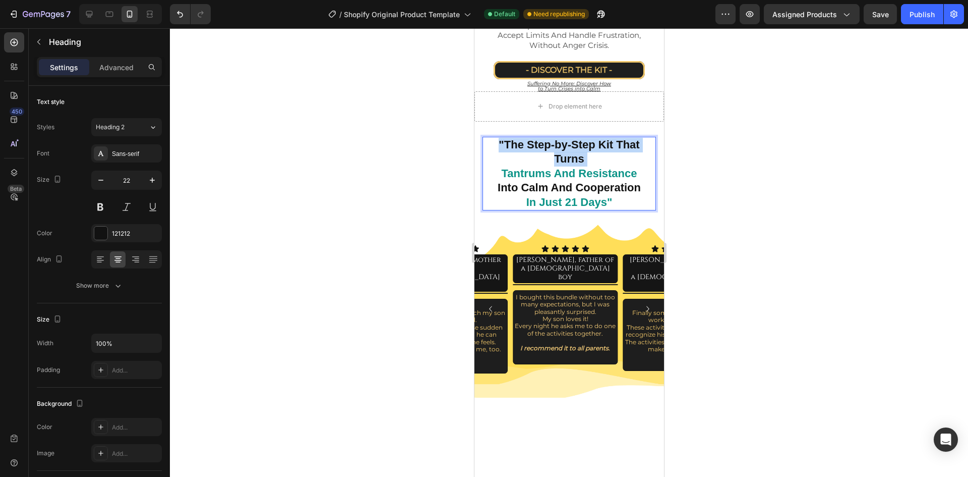
click at [564, 161] on strong ""The Step-by-Step Kit That Turns" at bounding box center [568, 151] width 141 height 27
drag, startPoint x: 600, startPoint y: 192, endPoint x: 606, endPoint y: 196, distance: 7.0
click at [603, 194] on strong "Into Calm And Cooperation" at bounding box center [568, 187] width 143 height 13
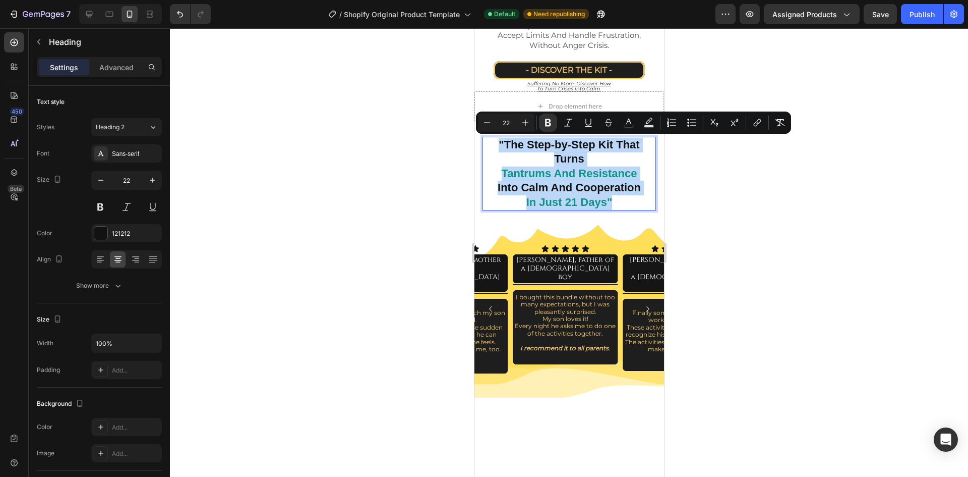
drag, startPoint x: 613, startPoint y: 202, endPoint x: 493, endPoint y: 143, distance: 134.0
click at [493, 143] on p ""The Step-by-Step Kit That Turns Tantrums And Resistance Into Calm And Cooperat…" at bounding box center [568, 174] width 171 height 72
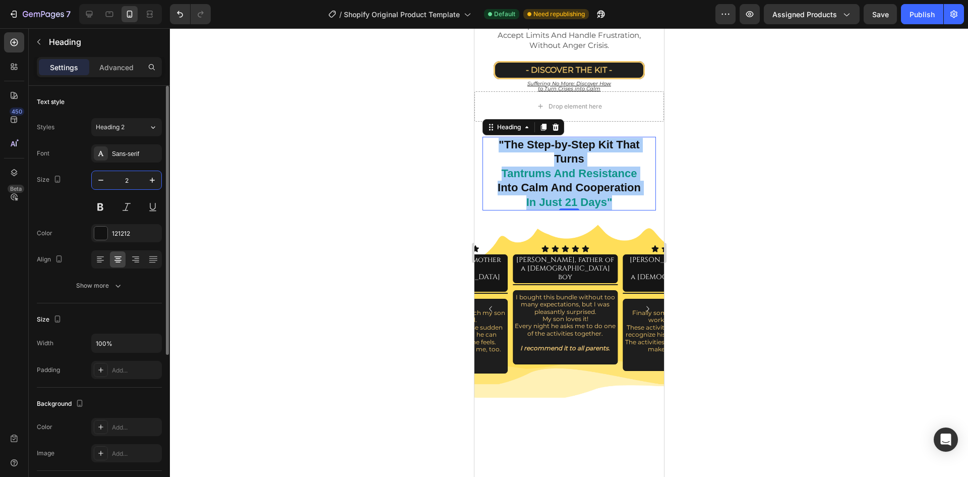
type input "20"
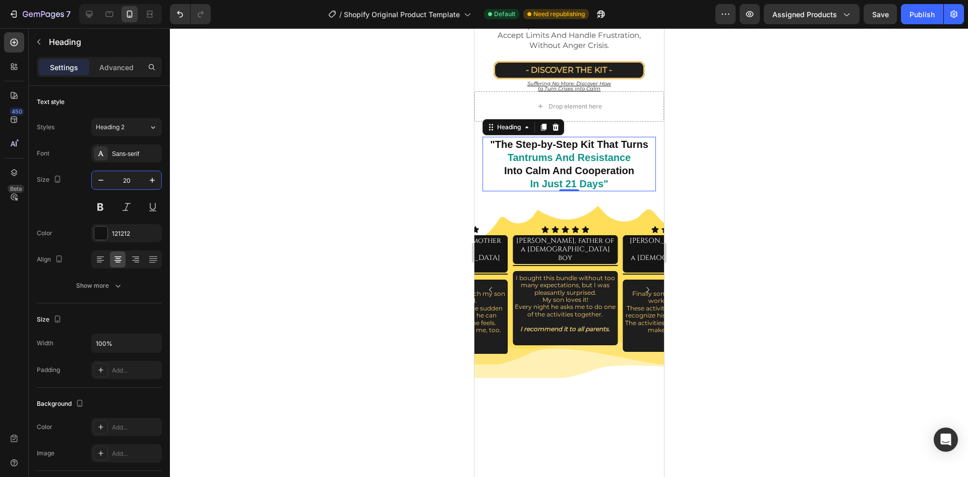
click at [755, 161] on div at bounding box center [569, 252] width 798 height 448
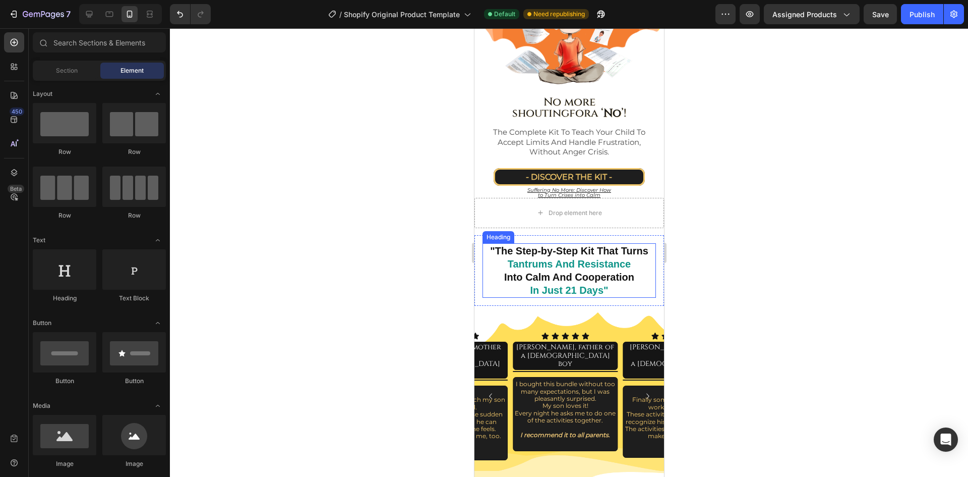
scroll to position [252, 0]
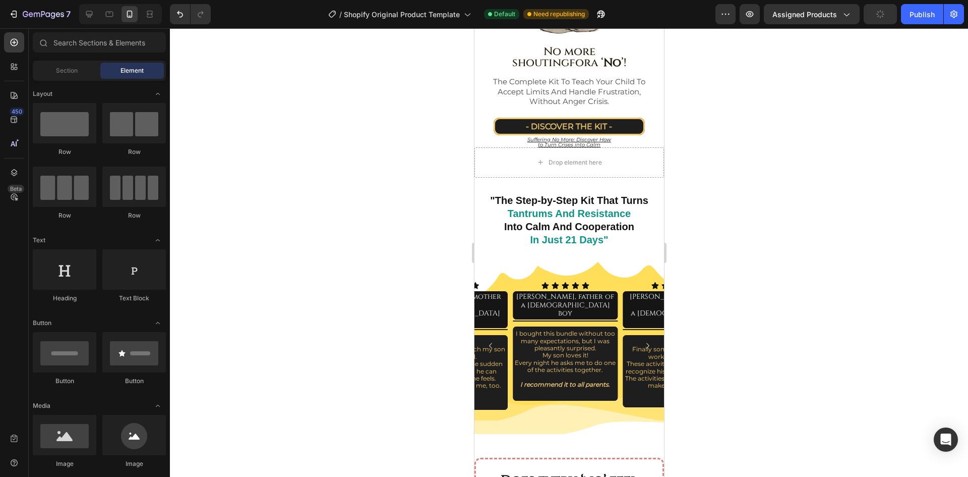
click at [841, 207] on div at bounding box center [569, 252] width 798 height 448
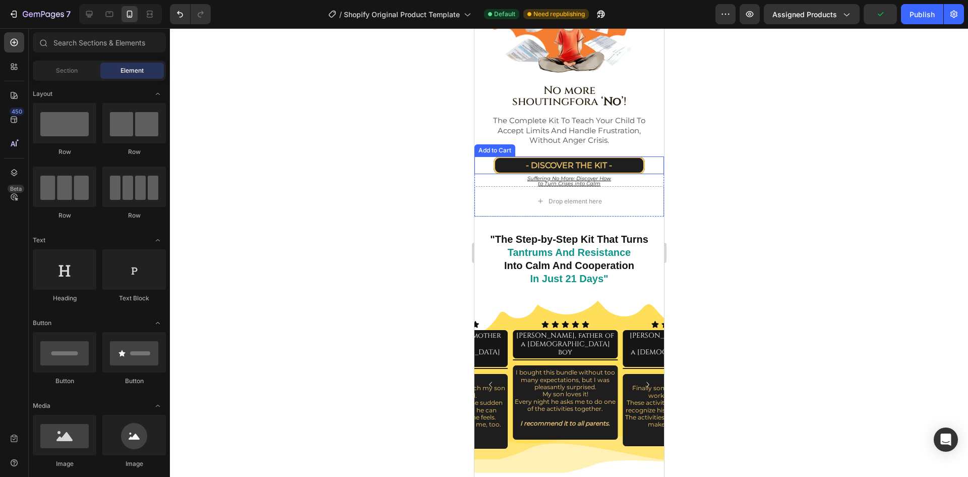
scroll to position [202, 0]
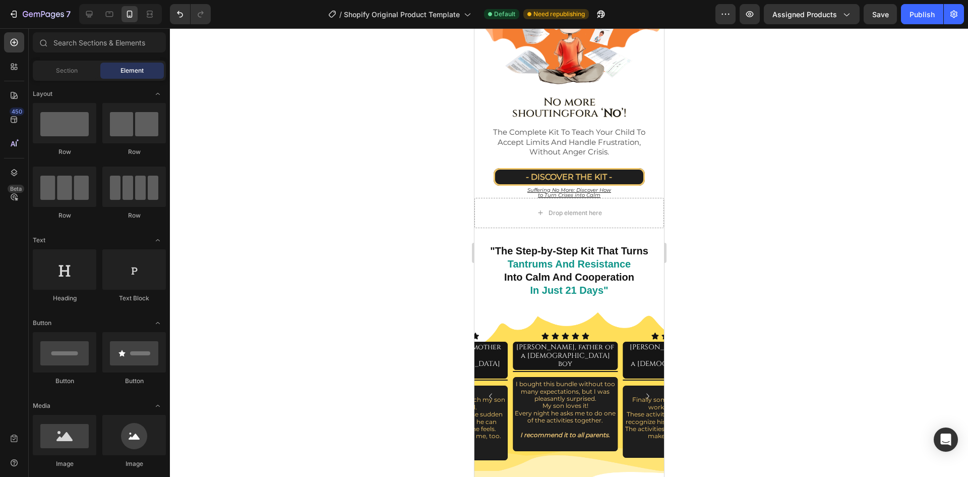
click at [843, 165] on div at bounding box center [569, 252] width 798 height 448
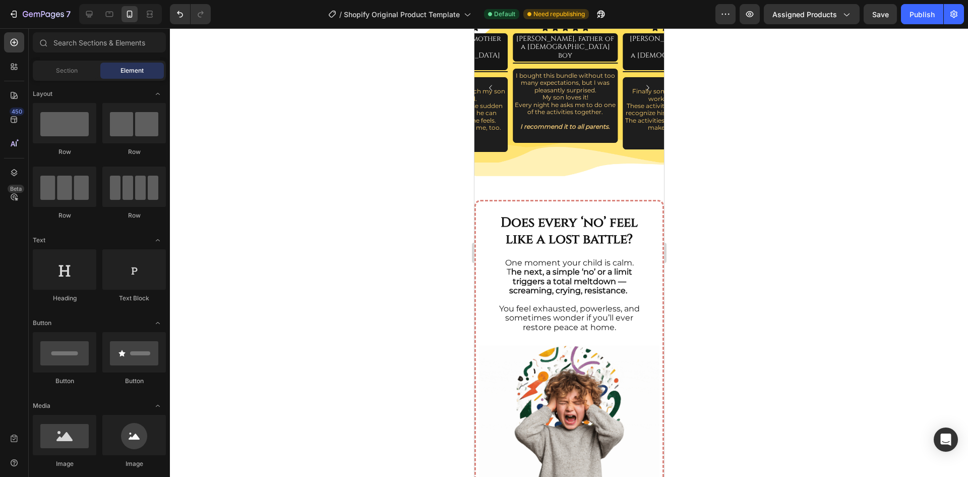
scroll to position [491, 0]
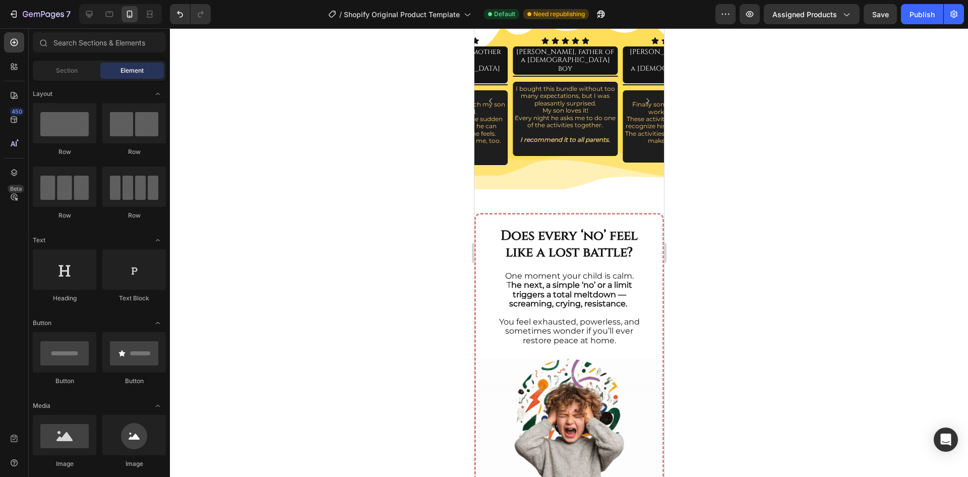
click at [763, 181] on div at bounding box center [569, 252] width 798 height 448
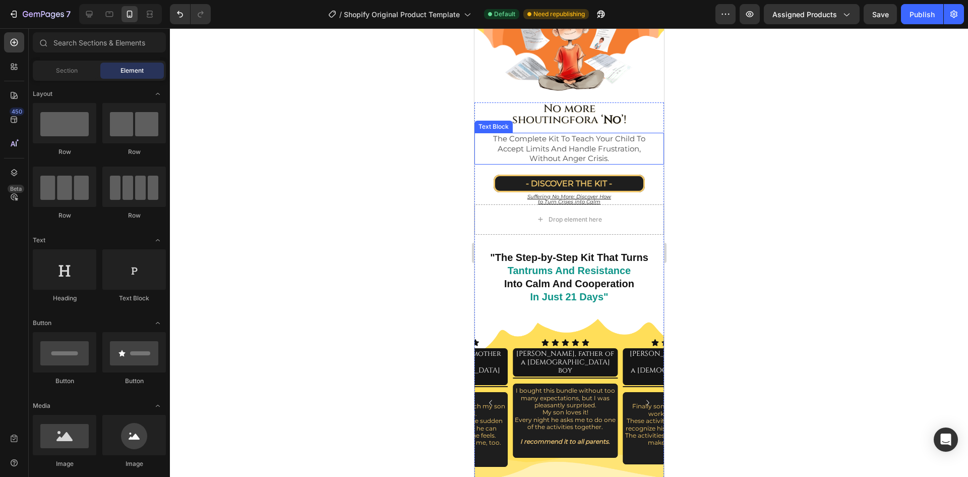
scroll to position [189, 0]
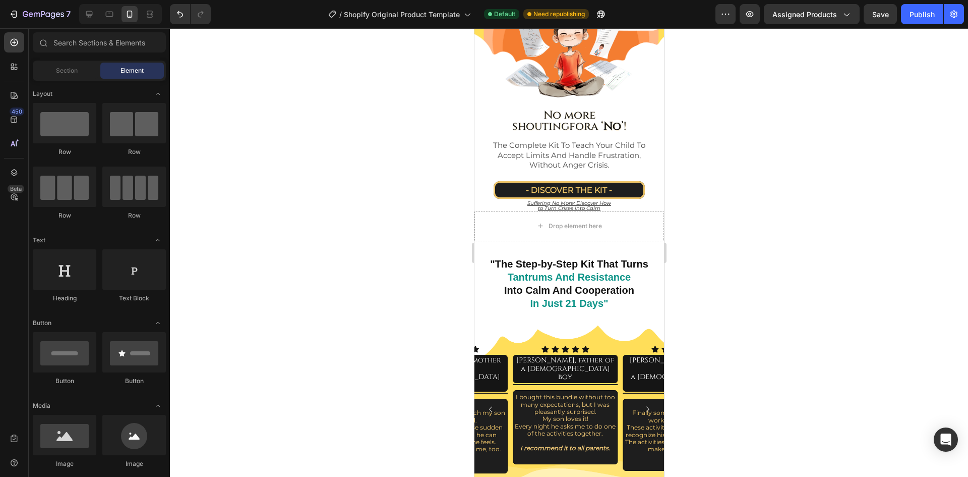
click at [786, 187] on div at bounding box center [569, 252] width 798 height 448
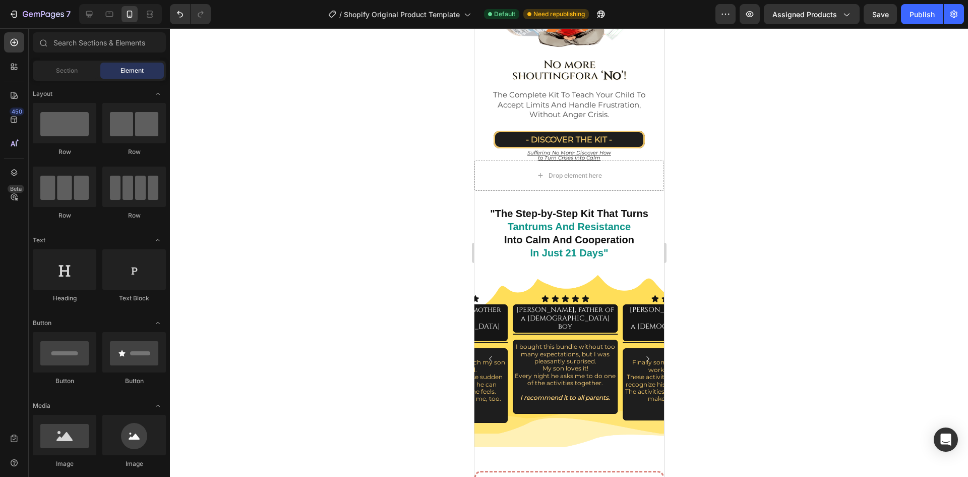
click at [768, 262] on div at bounding box center [569, 252] width 798 height 448
click at [709, 203] on div at bounding box center [569, 252] width 798 height 448
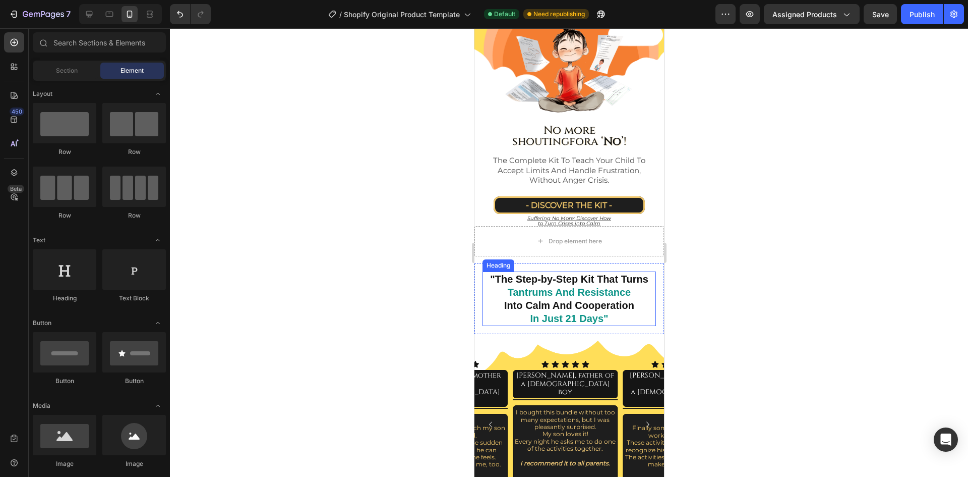
scroll to position [138, 0]
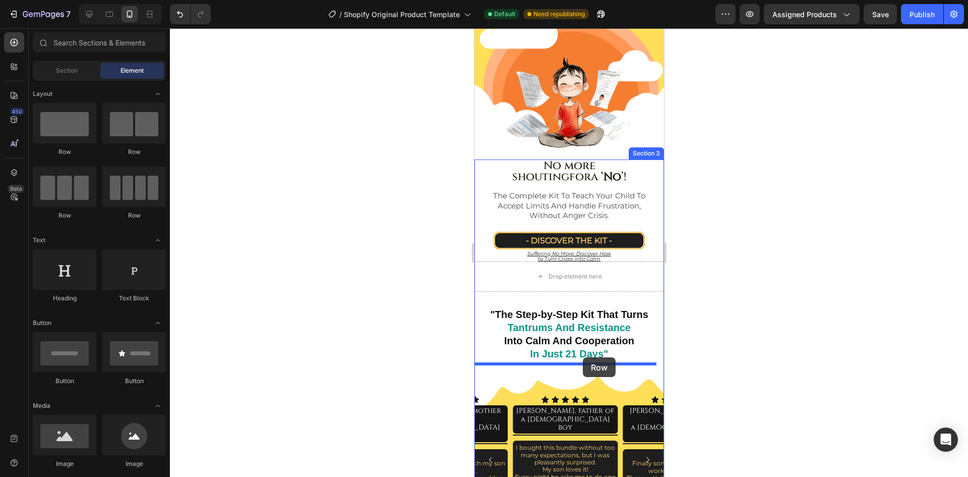
drag, startPoint x: 605, startPoint y: 157, endPoint x: 582, endPoint y: 357, distance: 200.9
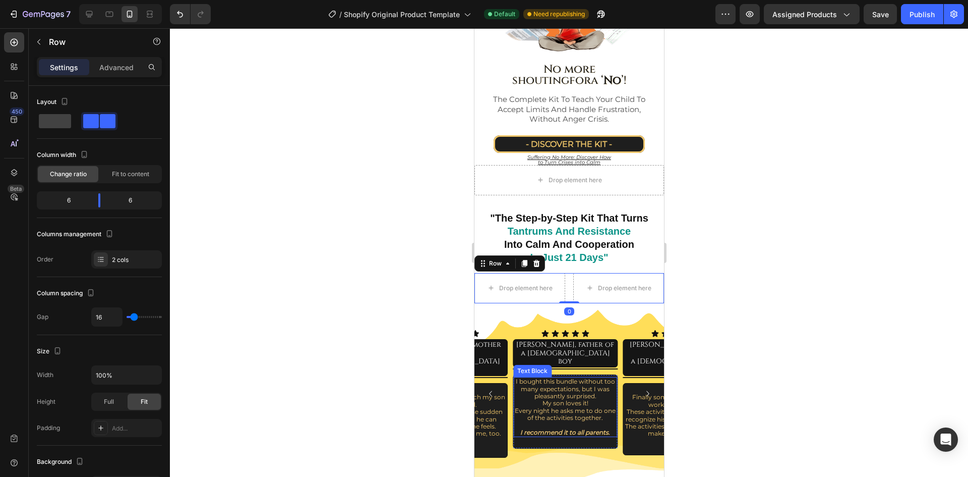
scroll to position [239, 0]
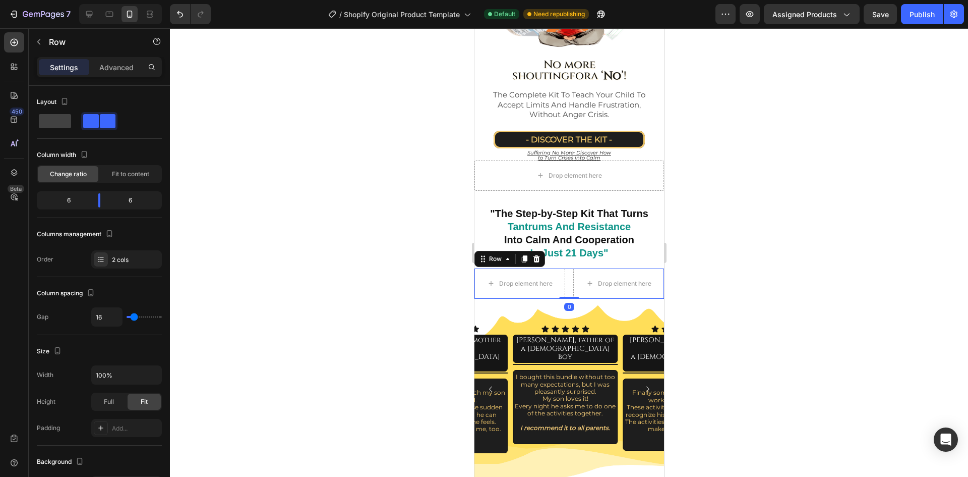
click at [565, 278] on div "Drop element here Drop element here Row 0" at bounding box center [569, 283] width 190 height 30
click at [121, 66] on p "Advanced" at bounding box center [116, 67] width 34 height 11
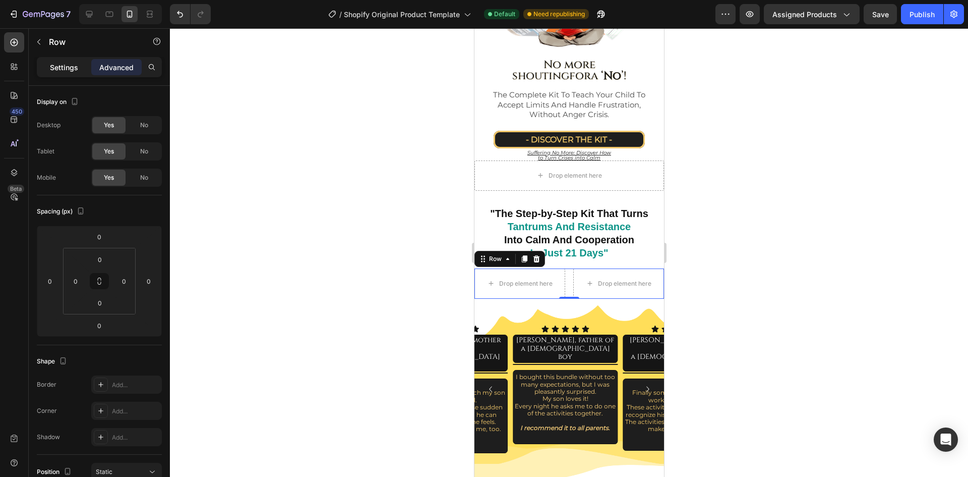
click at [55, 67] on p "Settings" at bounding box center [64, 67] width 28 height 11
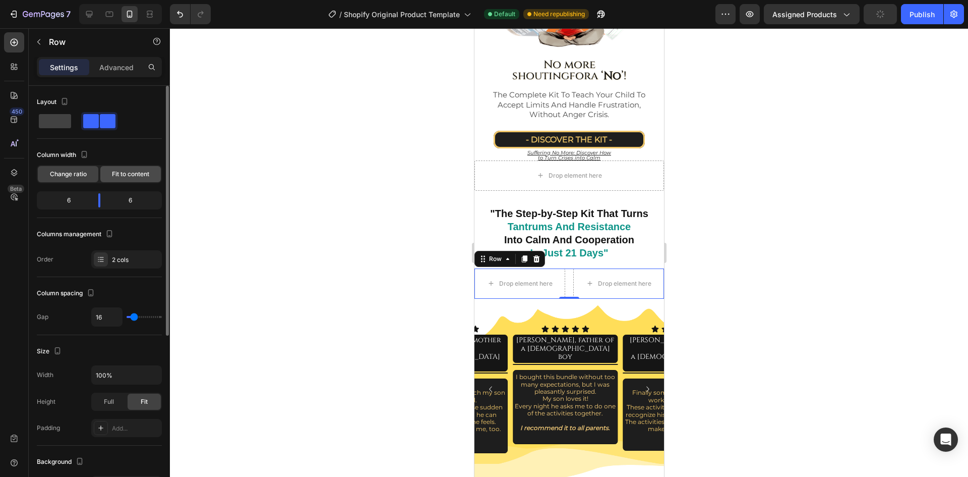
click at [128, 177] on span "Fit to content" at bounding box center [130, 173] width 37 height 9
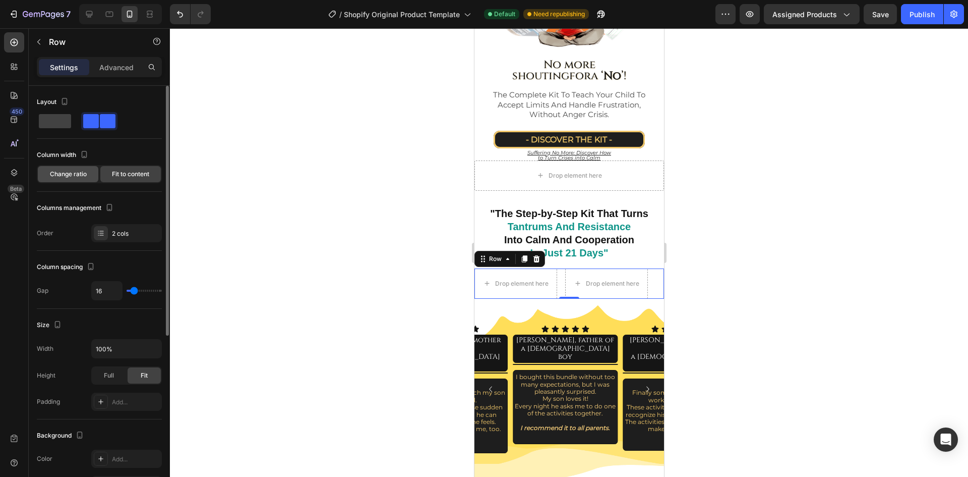
click at [58, 173] on span "Change ratio" at bounding box center [68, 173] width 37 height 9
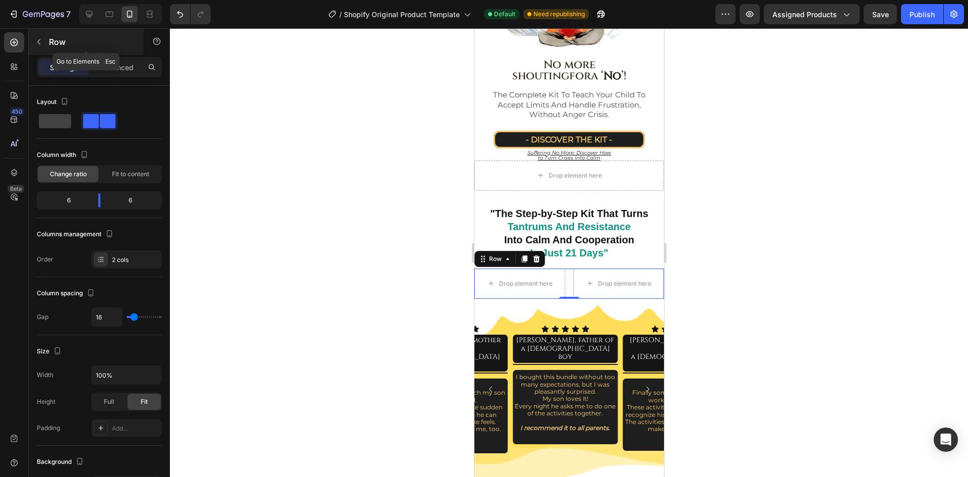
click at [57, 42] on p "Row" at bounding box center [92, 42] width 86 height 12
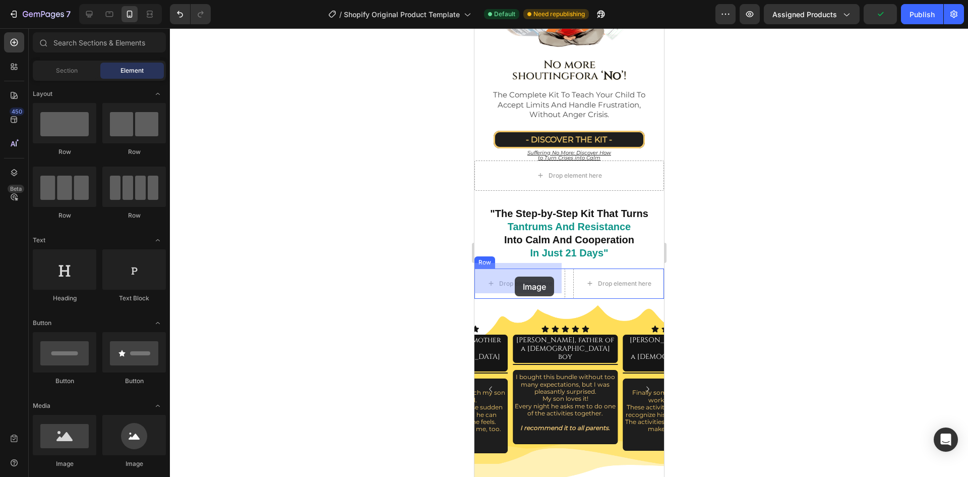
drag, startPoint x: 547, startPoint y: 469, endPoint x: 514, endPoint y: 276, distance: 195.4
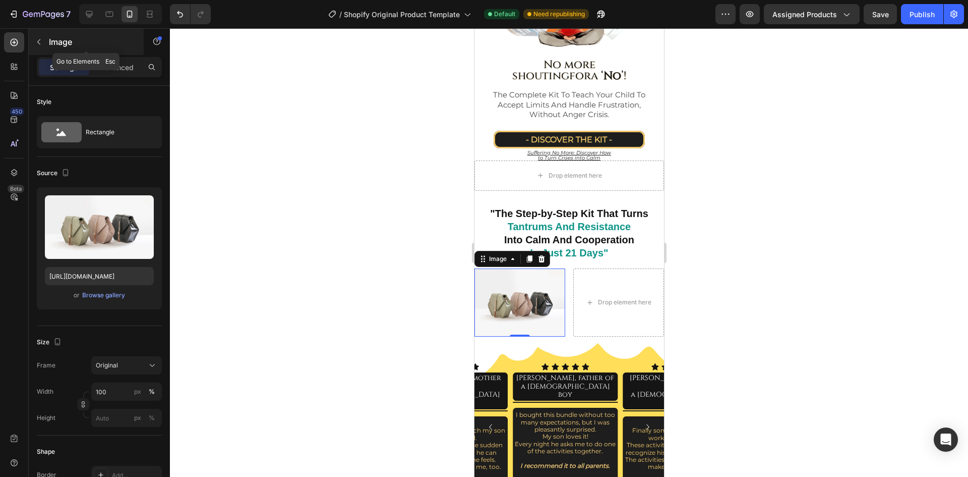
click at [55, 42] on p "Image" at bounding box center [92, 42] width 86 height 12
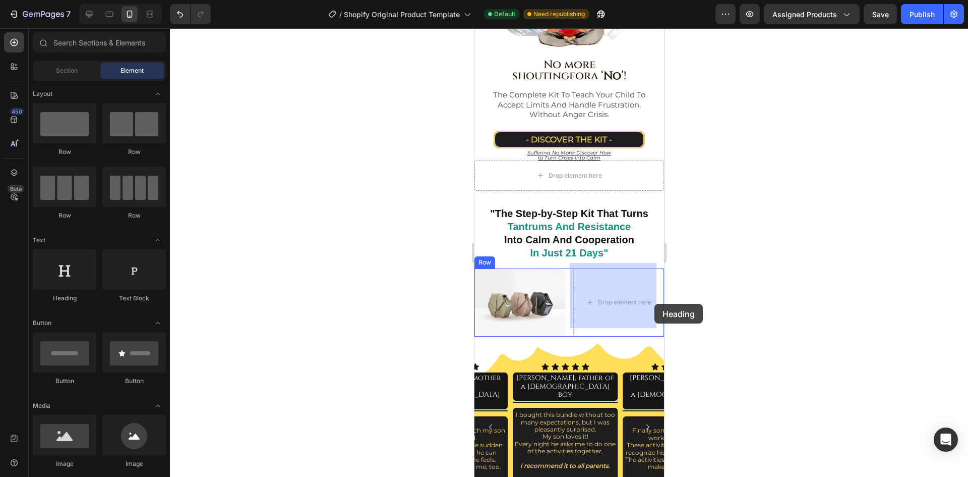
drag, startPoint x: 892, startPoint y: 364, endPoint x: 1189, endPoint y: 339, distance: 298.1
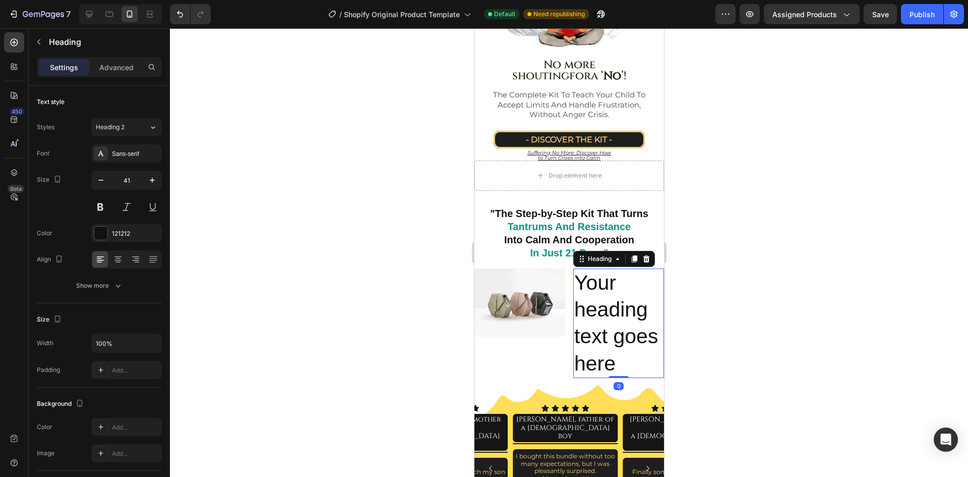
click at [600, 313] on h2 "Your heading text goes here" at bounding box center [618, 322] width 91 height 109
click at [600, 313] on p "Your heading text goes here" at bounding box center [618, 322] width 89 height 107
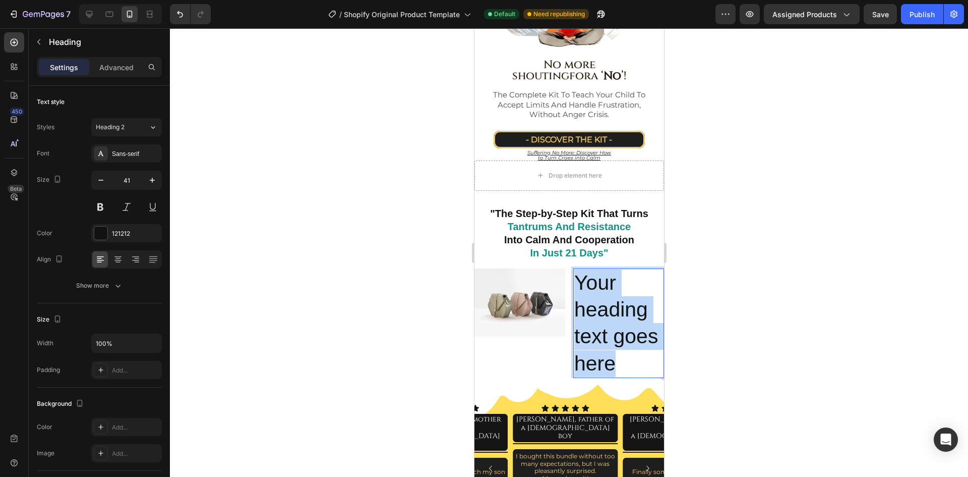
click at [600, 313] on p "Your heading text goes here" at bounding box center [618, 322] width 89 height 107
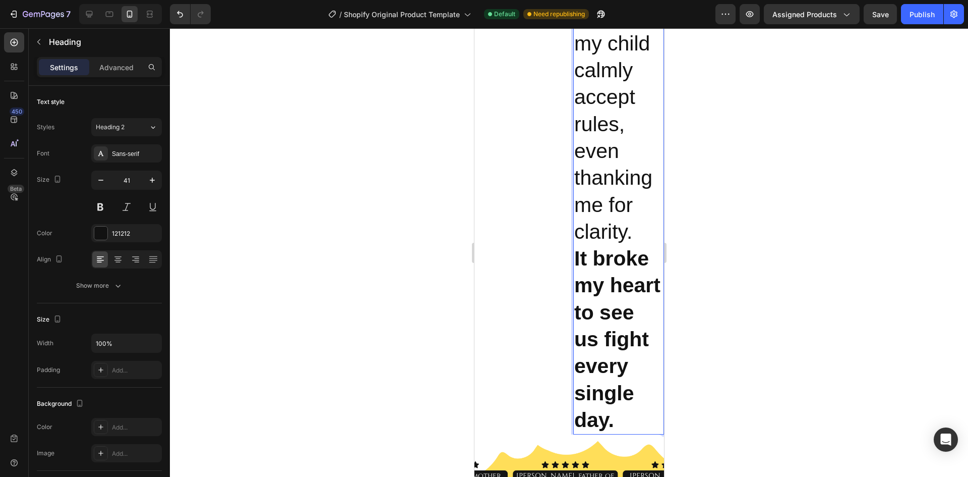
scroll to position [1244, 0]
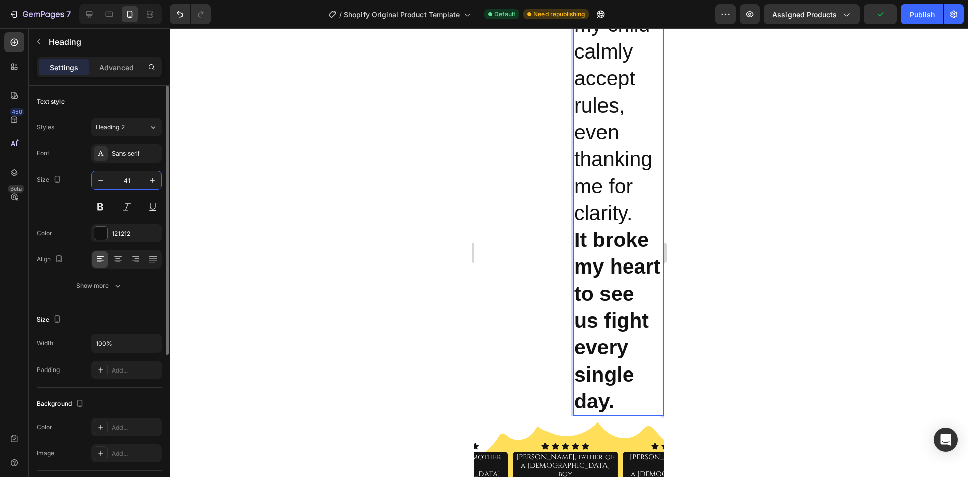
click at [129, 180] on input "41" at bounding box center [126, 180] width 33 height 18
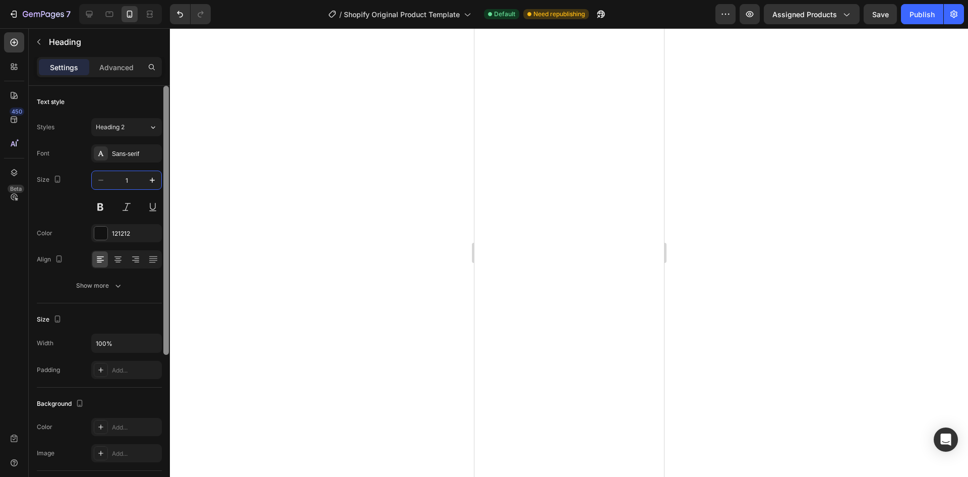
type input "12"
click at [764, 180] on div at bounding box center [569, 252] width 798 height 448
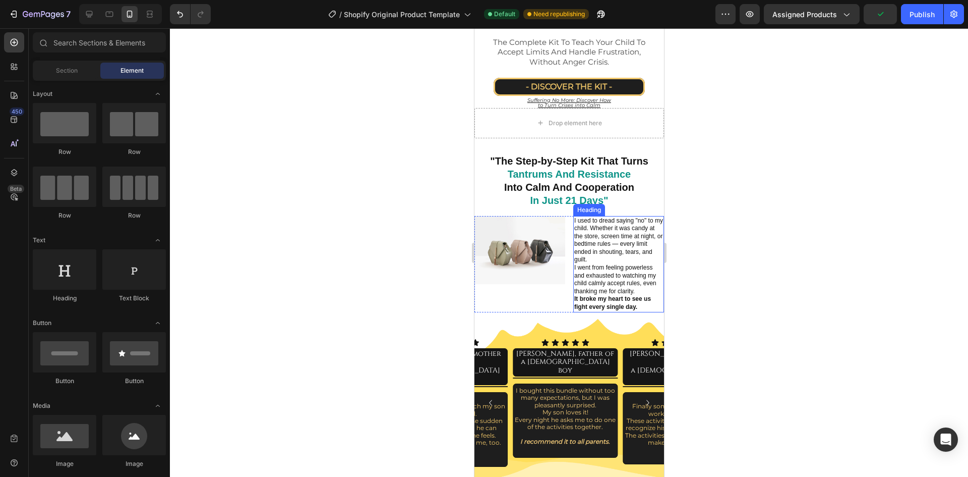
scroll to position [336, 0]
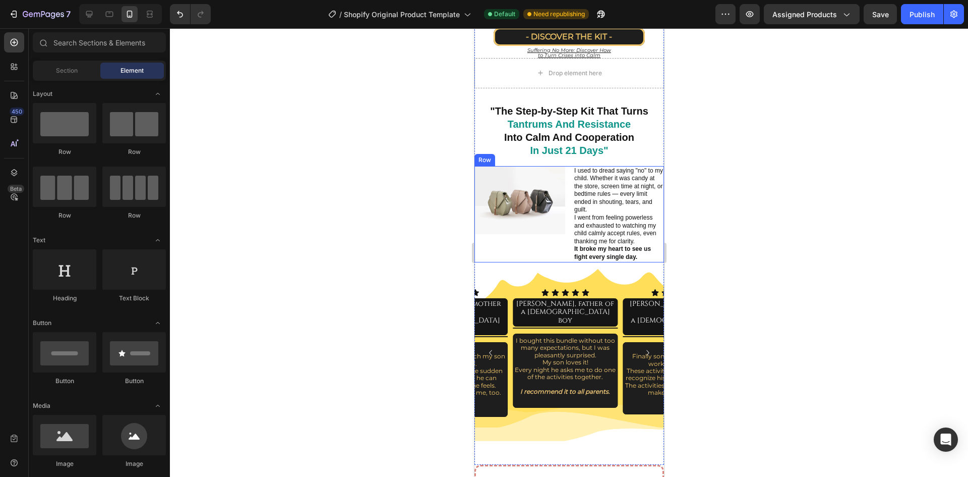
click at [558, 247] on div "Image" at bounding box center [519, 214] width 91 height 96
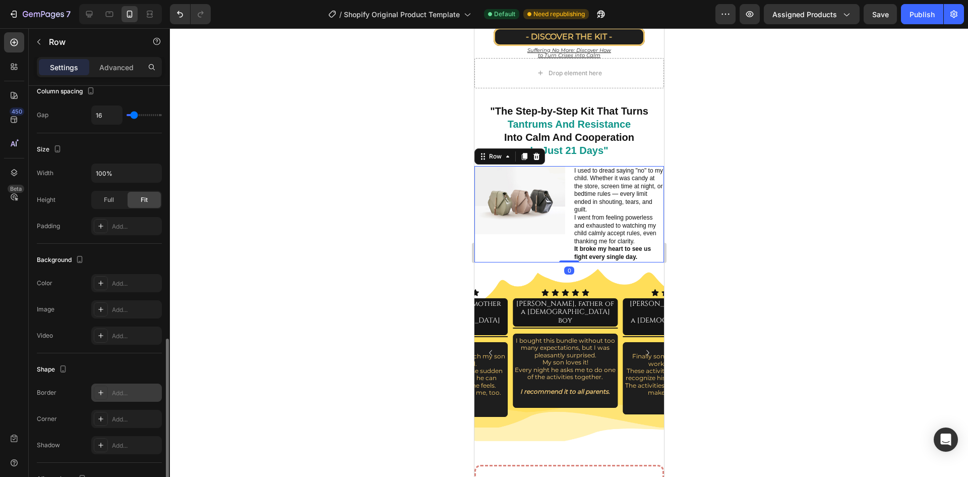
scroll to position [284, 0]
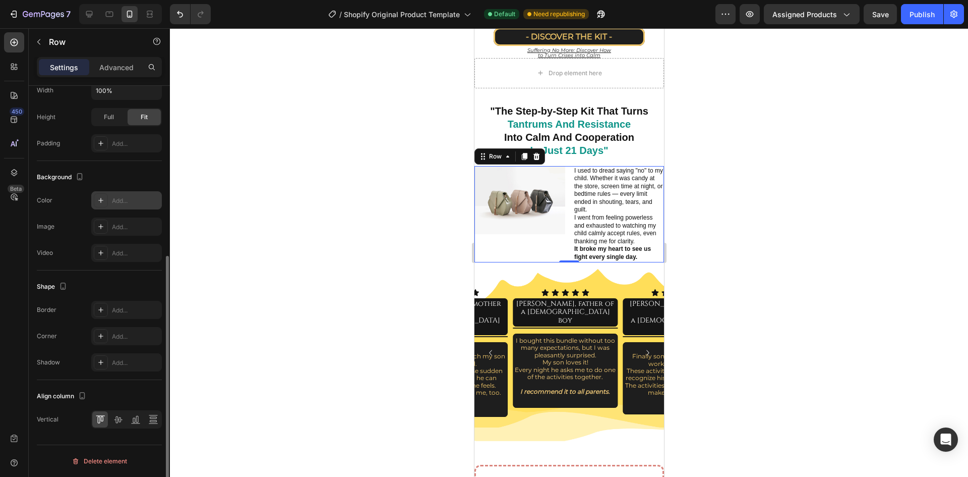
click at [99, 200] on icon at bounding box center [101, 200] width 8 height 8
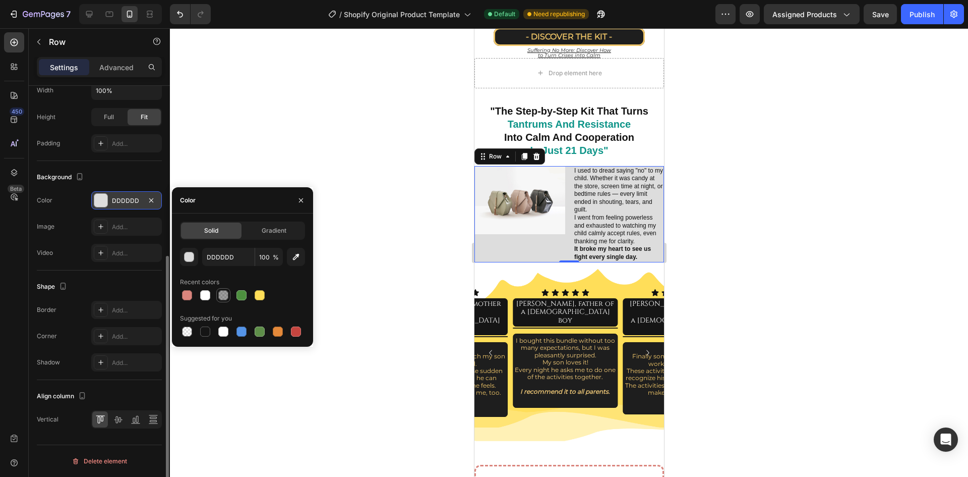
click at [223, 297] on div at bounding box center [223, 295] width 10 height 10
type input "121212"
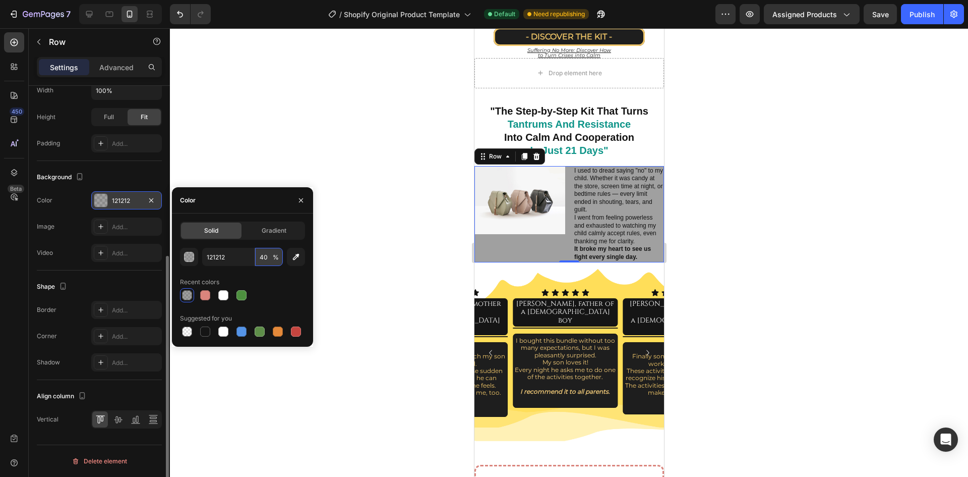
click at [261, 260] on input "40" at bounding box center [269, 257] width 28 height 18
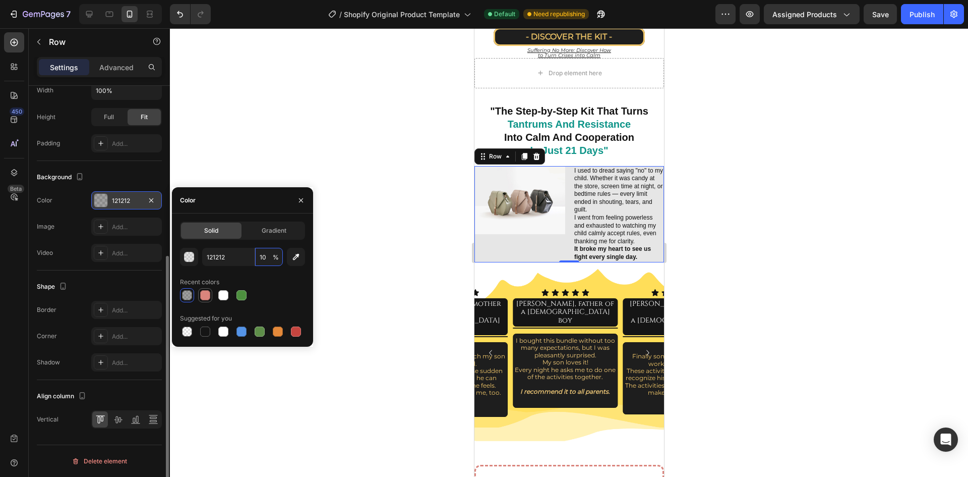
type input "10"
click at [201, 298] on div at bounding box center [205, 295] width 10 height 10
type input "DA857D"
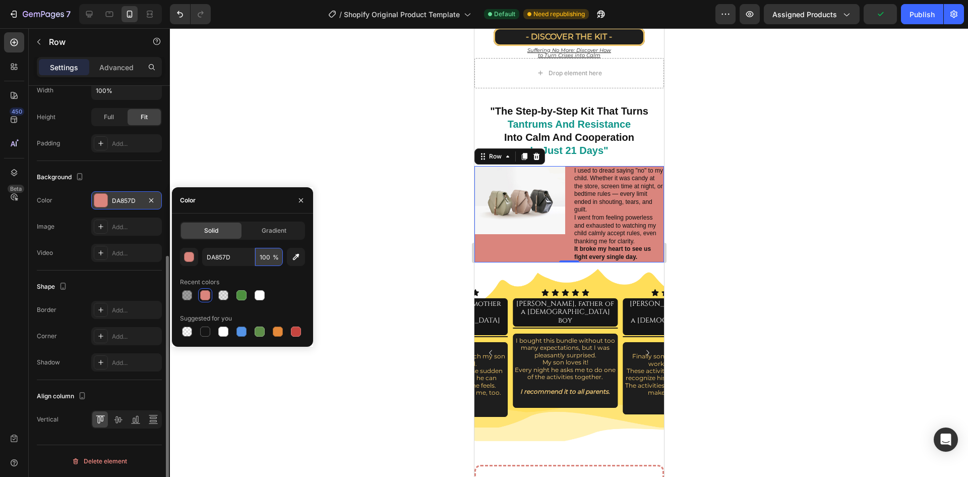
click at [265, 258] on input "100" at bounding box center [269, 257] width 28 height 18
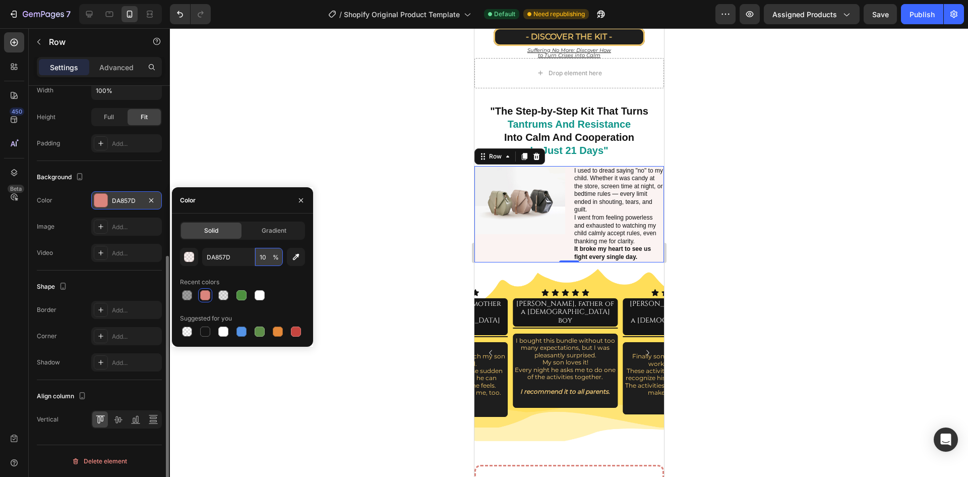
click at [258, 259] on input "10" at bounding box center [269, 257] width 28 height 18
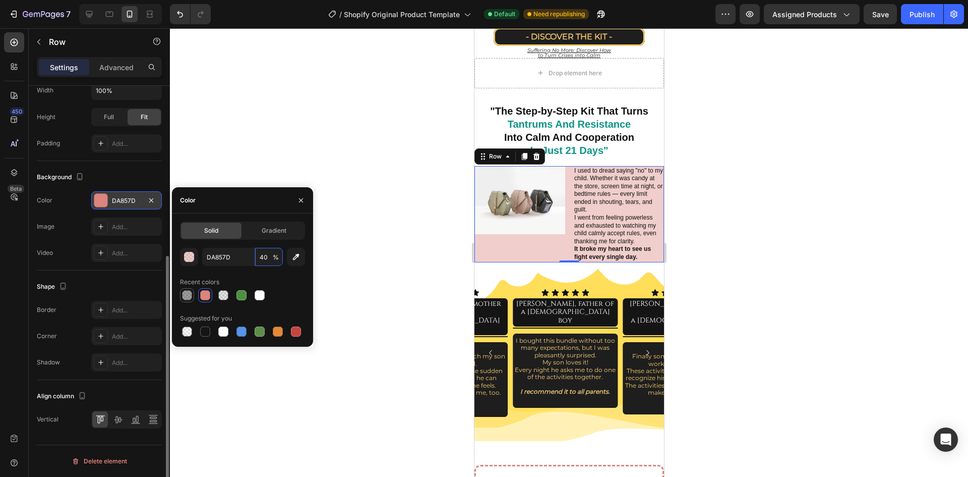
type input "40"
click at [190, 294] on div at bounding box center [187, 295] width 10 height 10
type input "121212"
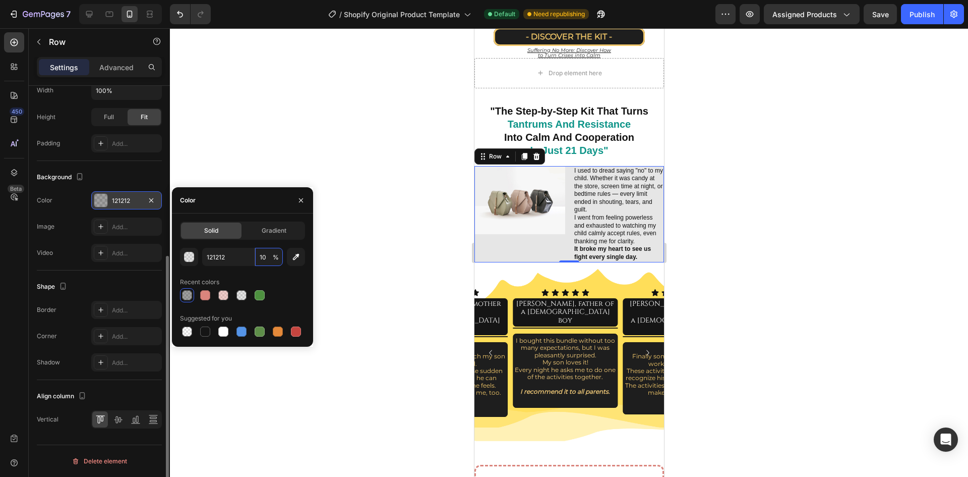
type input "10"
click at [284, 288] on div at bounding box center [242, 295] width 125 height 14
click at [362, 256] on div at bounding box center [569, 252] width 798 height 448
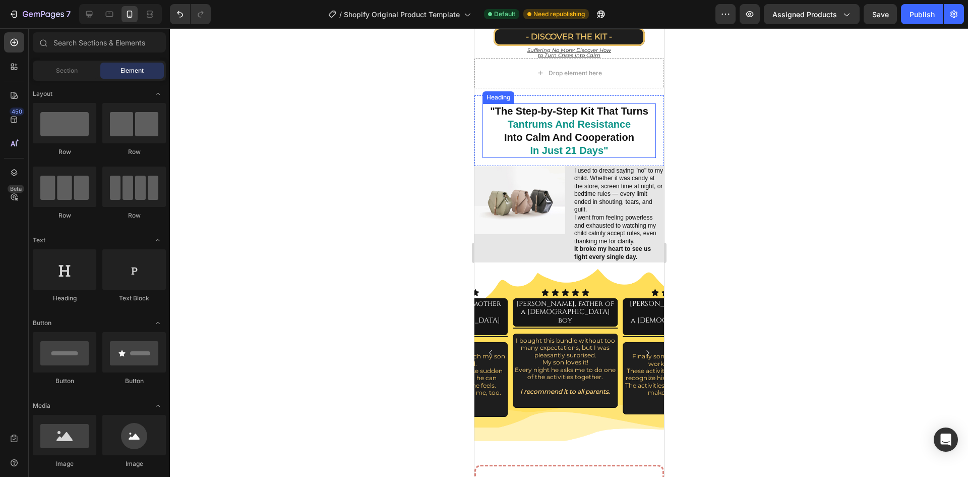
click at [575, 127] on strong "Tantrums And Resistance" at bounding box center [569, 124] width 124 height 11
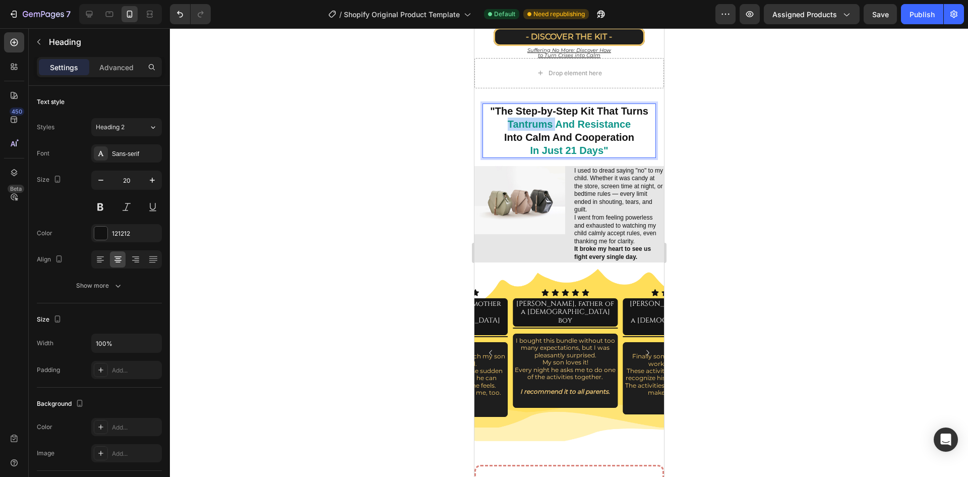
click at [510, 121] on strong "Tantrums And Resistance" at bounding box center [569, 124] width 124 height 11
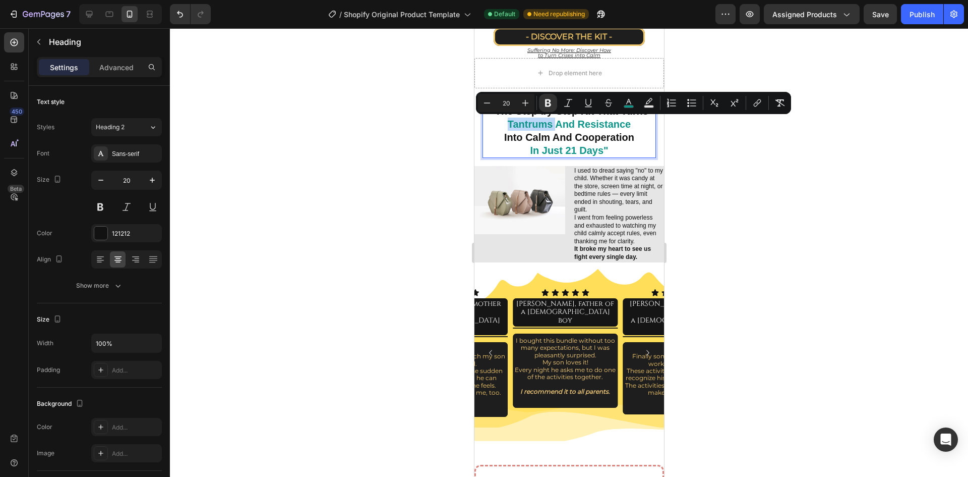
click at [507, 124] on strong "Tantrums And Resistance" at bounding box center [569, 124] width 124 height 11
drag, startPoint x: 502, startPoint y: 123, endPoint x: 617, endPoint y: 123, distance: 114.5
click at [617, 123] on p ""The Step-by-Step Kit That Turns Tantrums And Resistance Into Calm And Cooperat…" at bounding box center [568, 130] width 171 height 52
click at [630, 105] on rect "Editor contextual toolbar" at bounding box center [629, 106] width 10 height 3
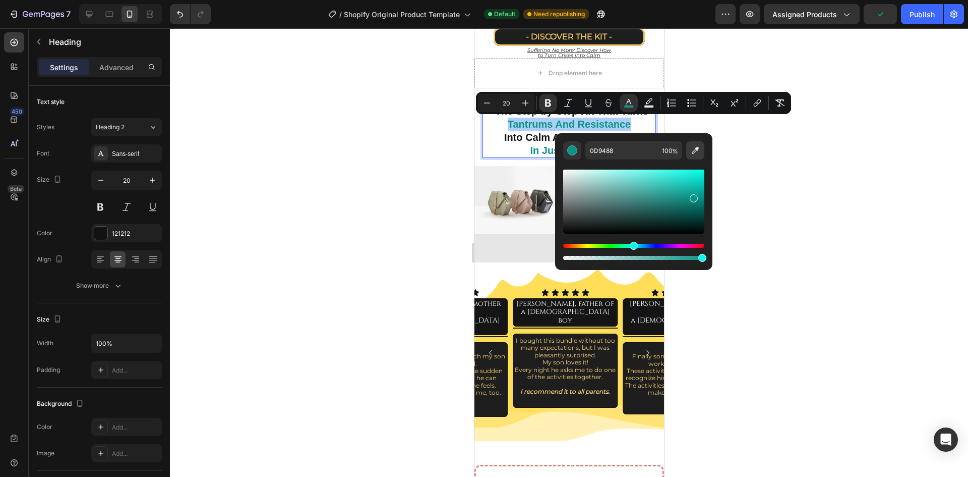
click at [694, 151] on icon "Editor contextual toolbar" at bounding box center [695, 150] width 10 height 10
type input "FFDE59"
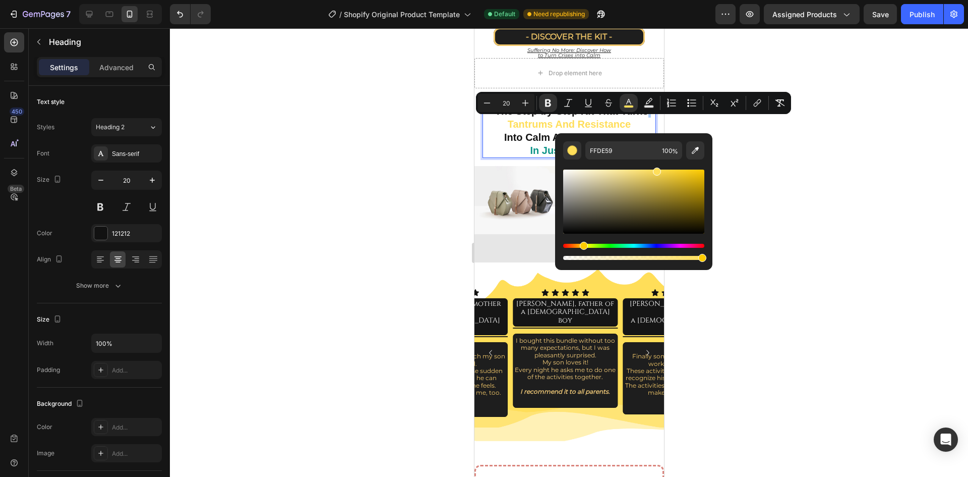
click at [758, 136] on div at bounding box center [569, 252] width 798 height 448
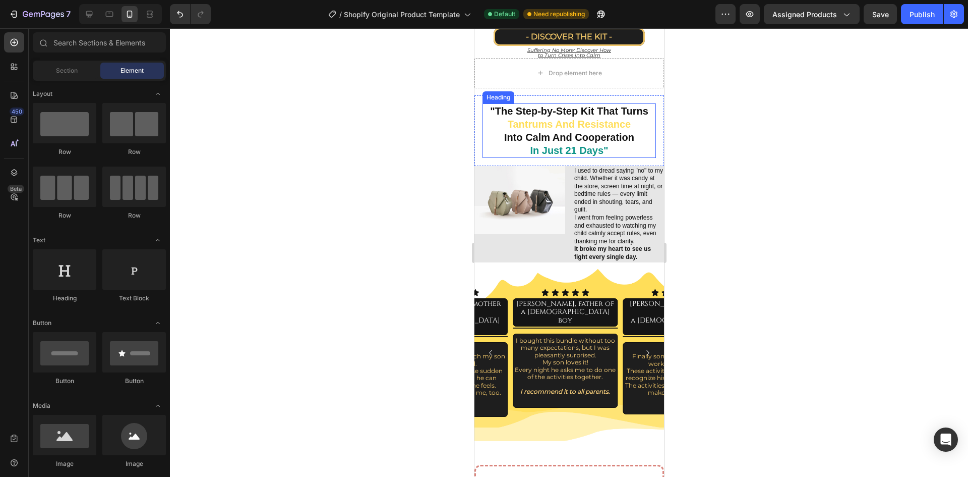
click at [593, 151] on strong "In Just 21 Days"" at bounding box center [569, 150] width 78 height 11
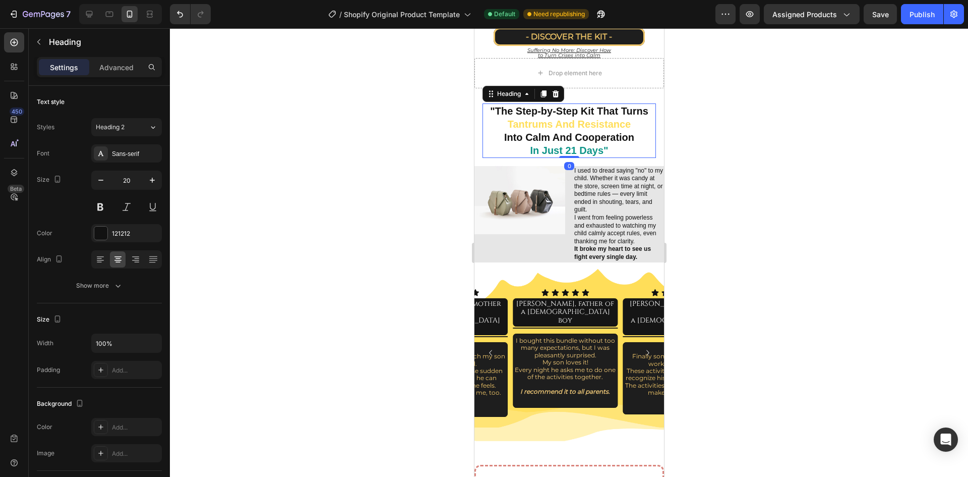
drag, startPoint x: 753, startPoint y: 152, endPoint x: 728, endPoint y: 160, distance: 26.0
click at [752, 152] on div at bounding box center [569, 252] width 798 height 448
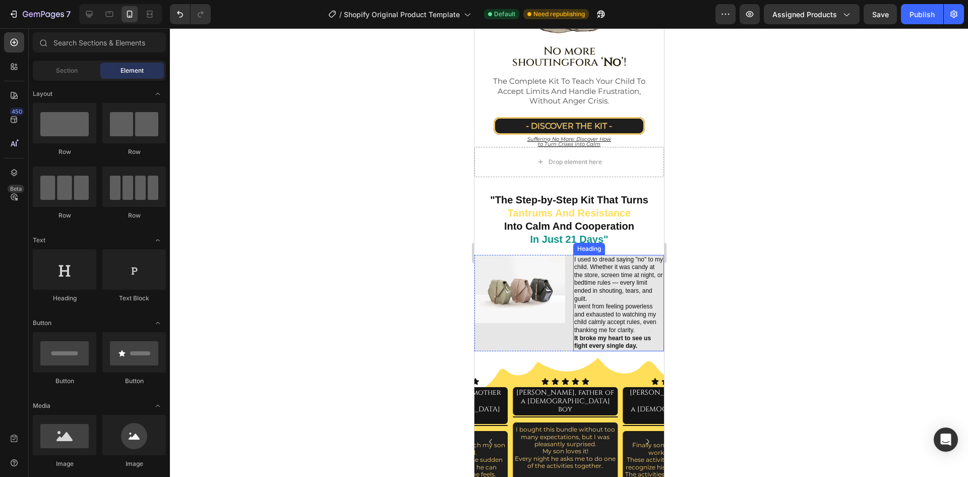
scroll to position [235, 0]
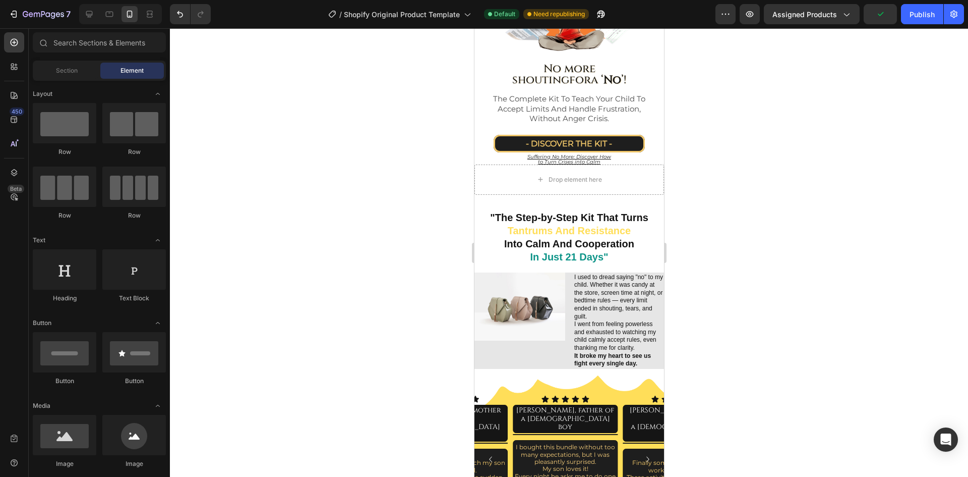
click at [744, 185] on div at bounding box center [569, 252] width 798 height 448
click at [633, 219] on p "⁠⁠⁠⁠⁠⁠⁠ "The Step-by-Step Kit That Turns Tantrums And Resistance Into Calm And …" at bounding box center [568, 237] width 171 height 52
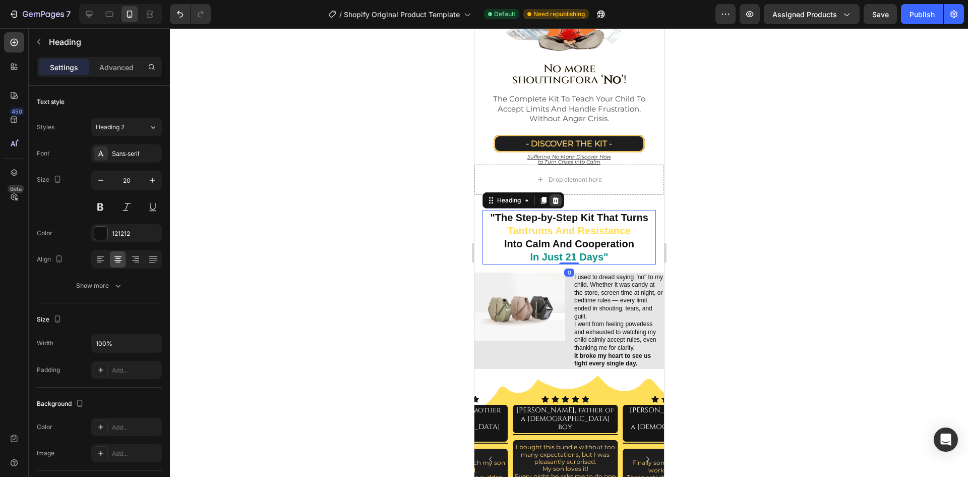
click at [556, 197] on icon at bounding box center [555, 200] width 7 height 7
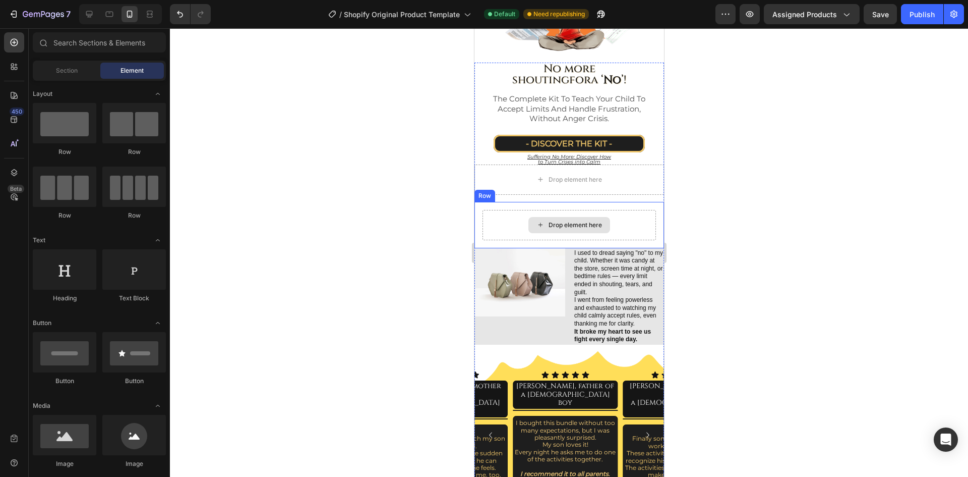
click at [582, 221] on div "Drop element here" at bounding box center [574, 225] width 53 height 8
click at [618, 213] on div "Drop element here" at bounding box center [568, 225] width 173 height 30
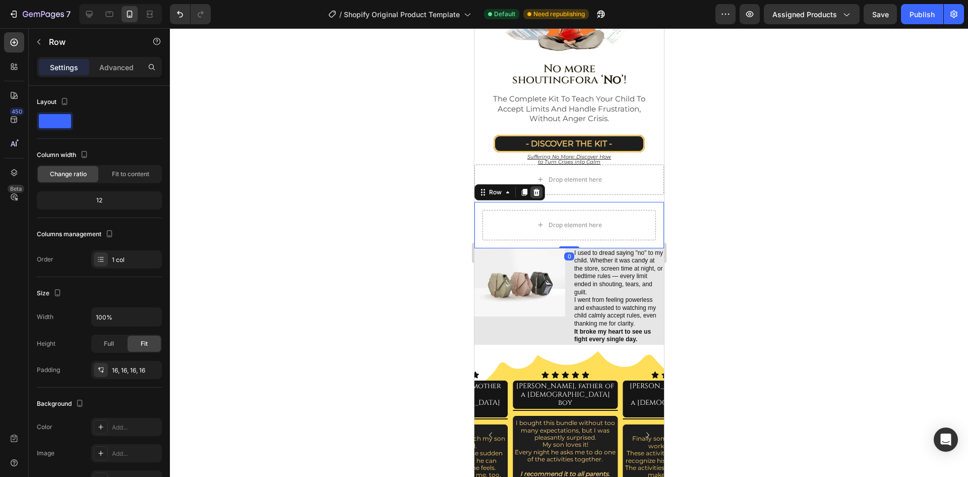
click at [538, 189] on icon at bounding box center [536, 192] width 7 height 7
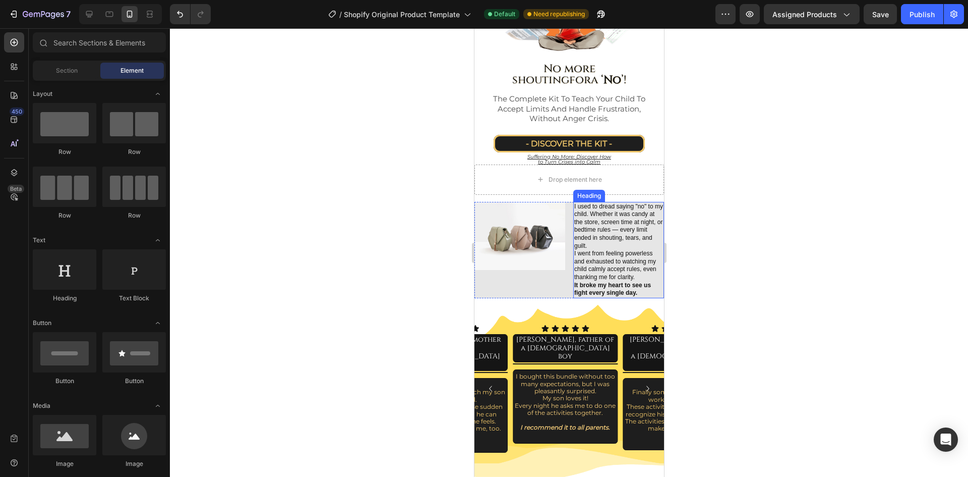
click at [709, 206] on div at bounding box center [569, 252] width 798 height 448
drag, startPoint x: 752, startPoint y: 233, endPoint x: 762, endPoint y: 225, distance: 12.9
click at [749, 233] on div at bounding box center [569, 252] width 798 height 448
click at [573, 268] on h2 "I used to dread saying "no" to my child. Whether it was candy at the store, scr…" at bounding box center [618, 250] width 91 height 96
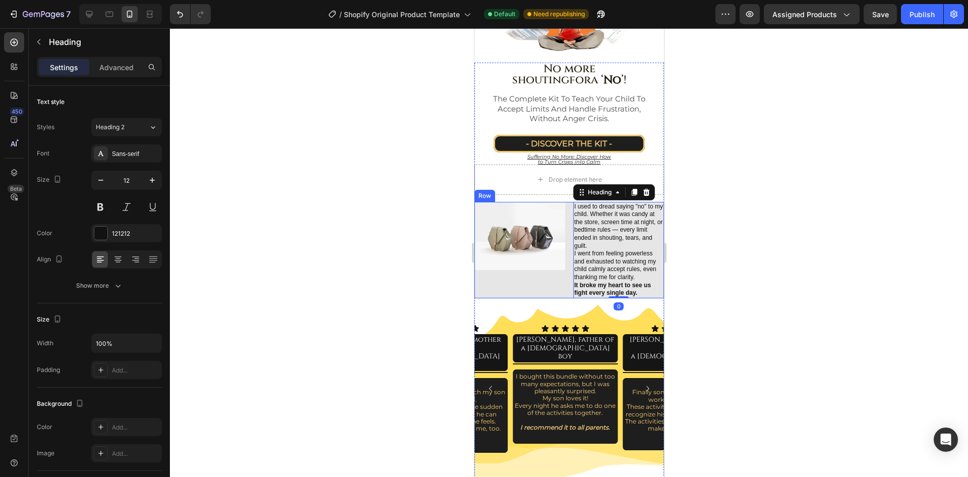
click at [566, 268] on div "Image I used to dread saying "no" to my child. Whether it was candy at the stor…" at bounding box center [569, 250] width 190 height 96
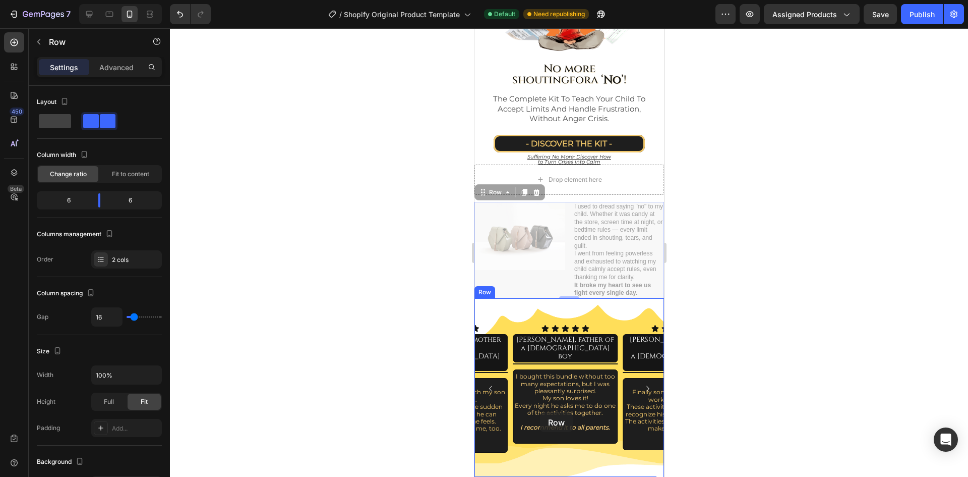
scroll to position [255, 0]
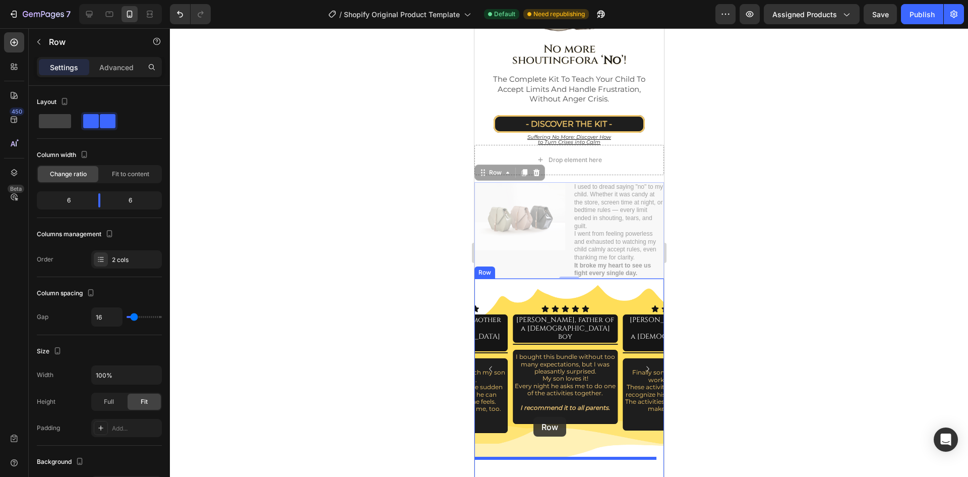
drag, startPoint x: 500, startPoint y: 187, endPoint x: 533, endPoint y: 417, distance: 231.8
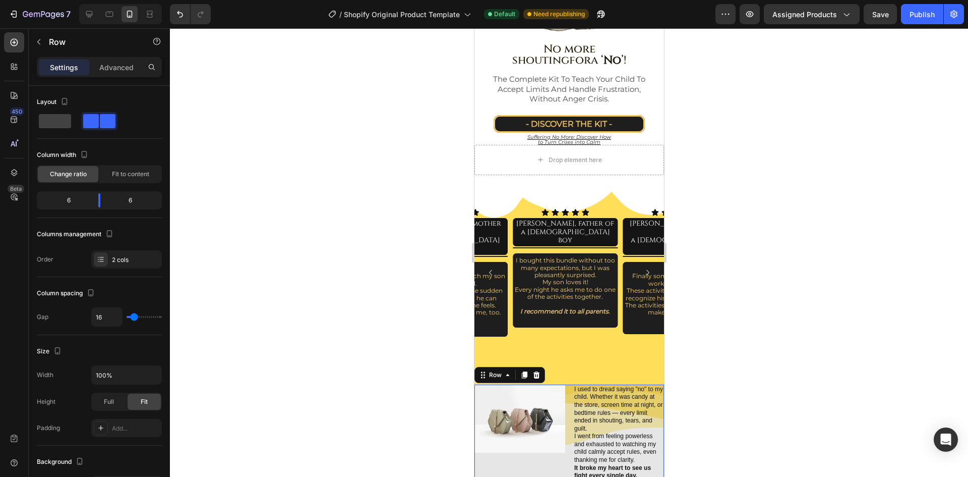
click at [812, 325] on div at bounding box center [569, 252] width 798 height 448
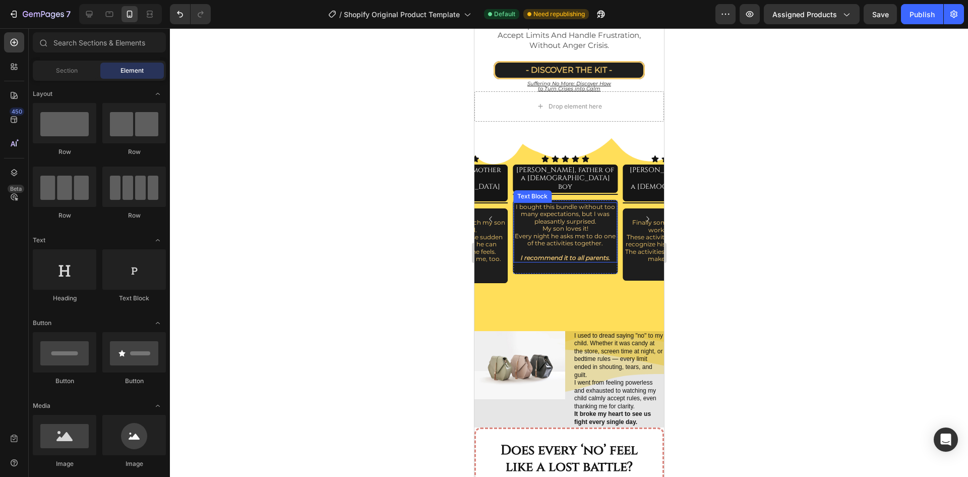
scroll to position [305, 0]
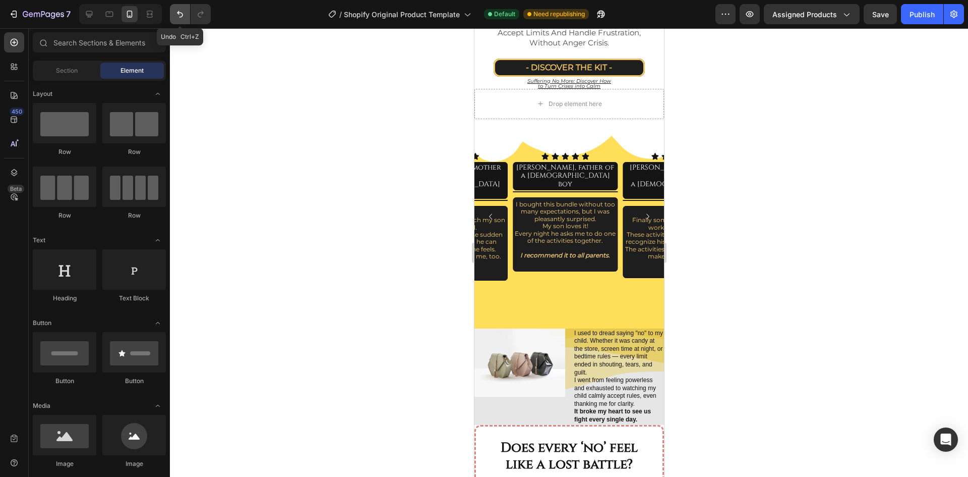
click at [181, 20] on button "Undo/Redo" at bounding box center [180, 14] width 20 height 20
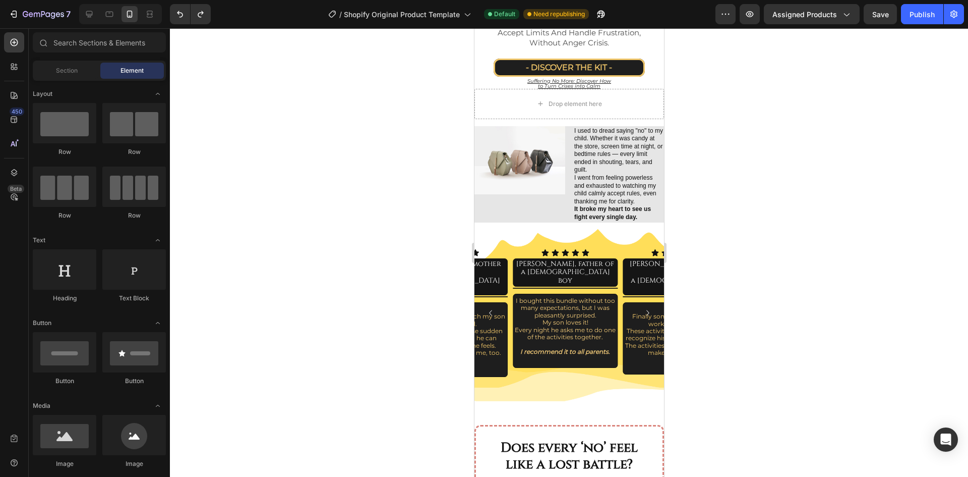
drag, startPoint x: 762, startPoint y: 220, endPoint x: 667, endPoint y: 219, distance: 94.8
click at [761, 220] on div at bounding box center [569, 252] width 798 height 448
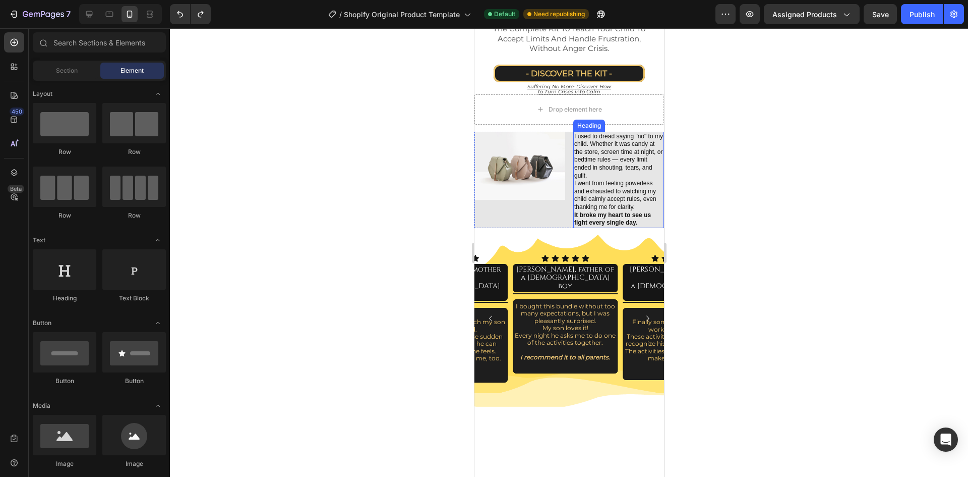
scroll to position [204, 0]
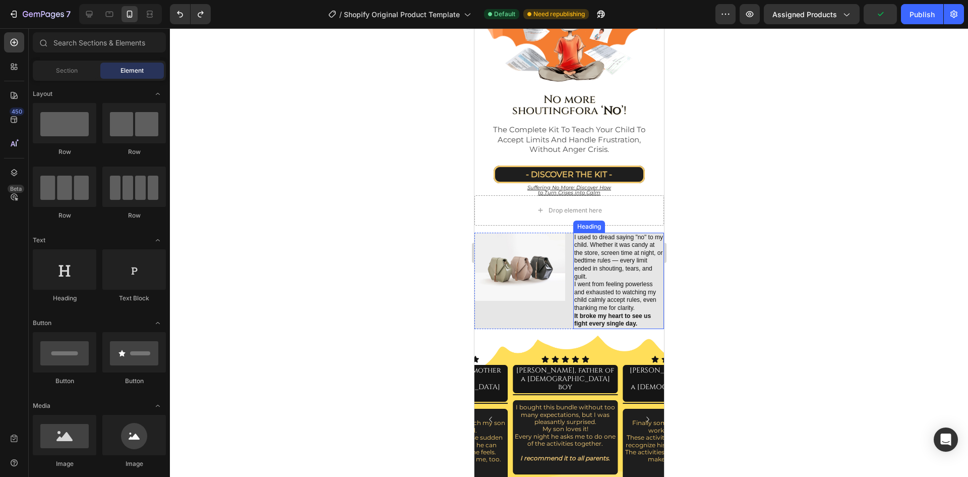
click at [587, 249] on h2 "I used to dread saying "no" to my child. Whether it was candy at the store, scr…" at bounding box center [618, 280] width 91 height 96
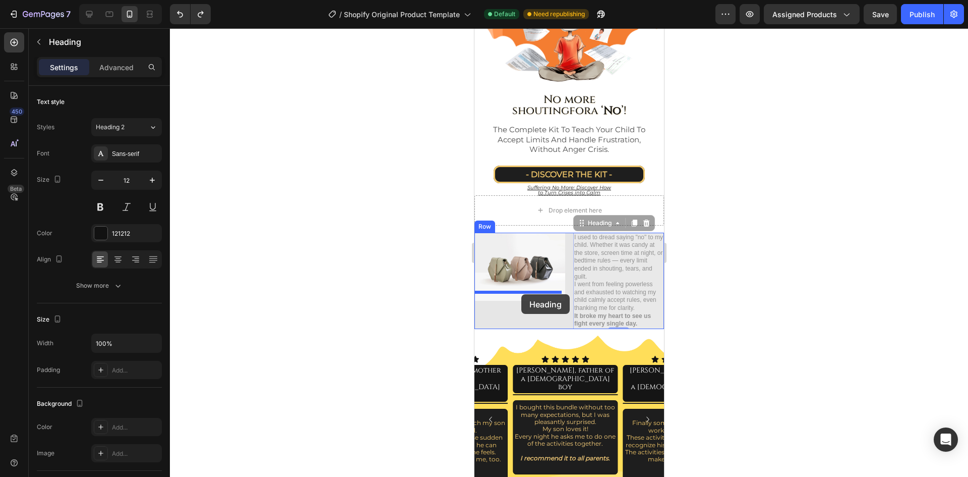
drag, startPoint x: 581, startPoint y: 218, endPoint x: 521, endPoint y: 294, distance: 97.0
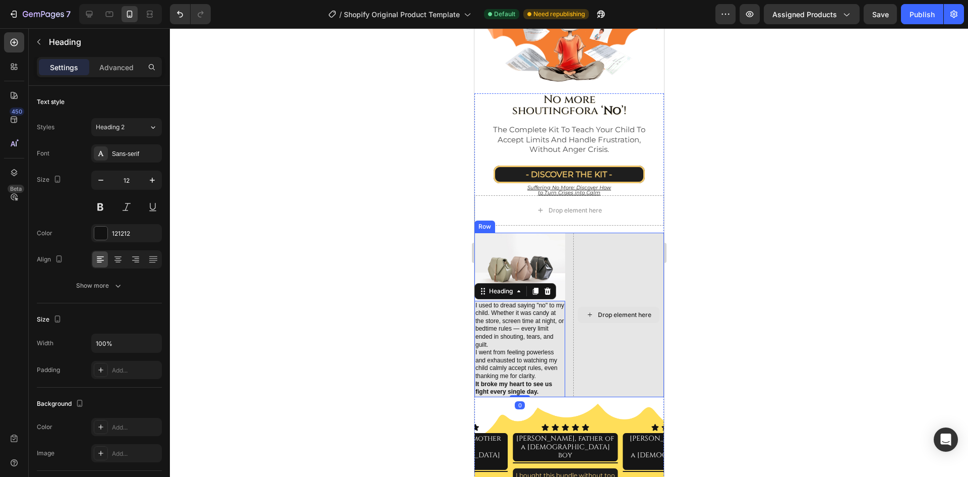
click at [594, 248] on div "Drop element here" at bounding box center [618, 314] width 91 height 164
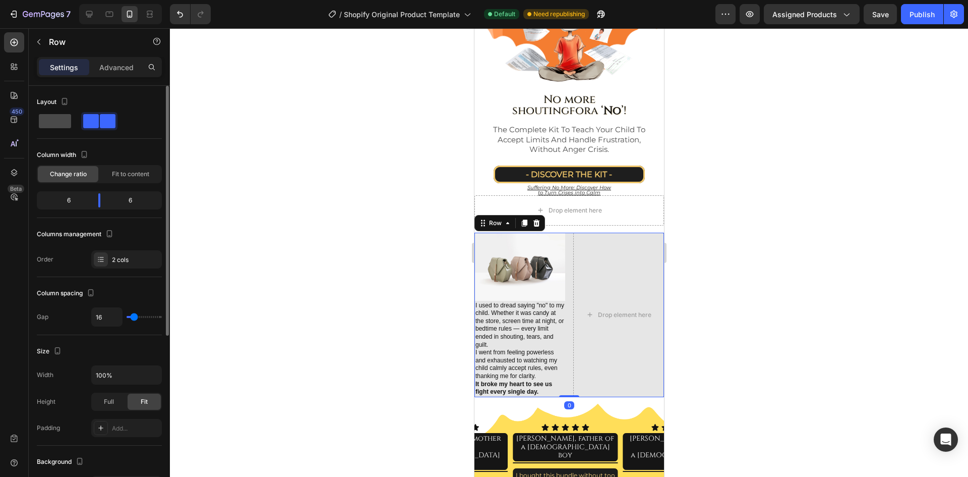
click at [55, 125] on span at bounding box center [55, 121] width 32 height 14
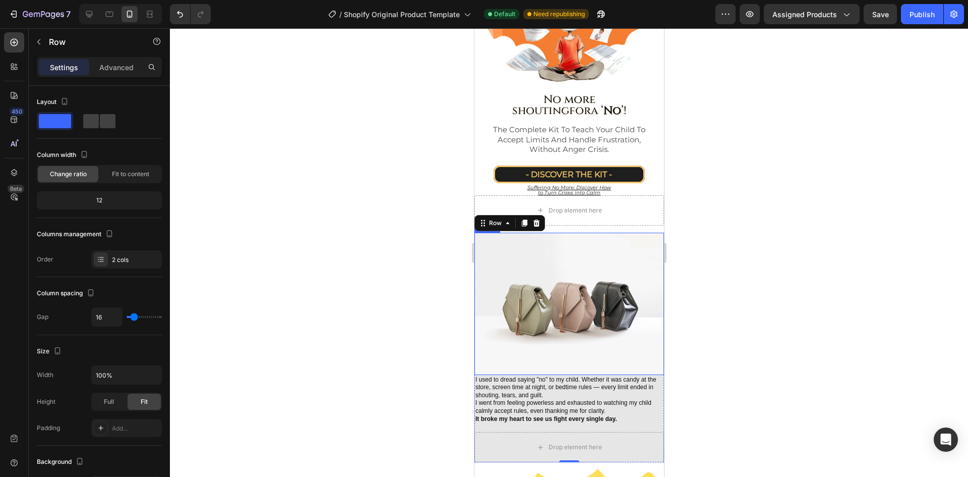
click at [708, 301] on div at bounding box center [569, 252] width 798 height 448
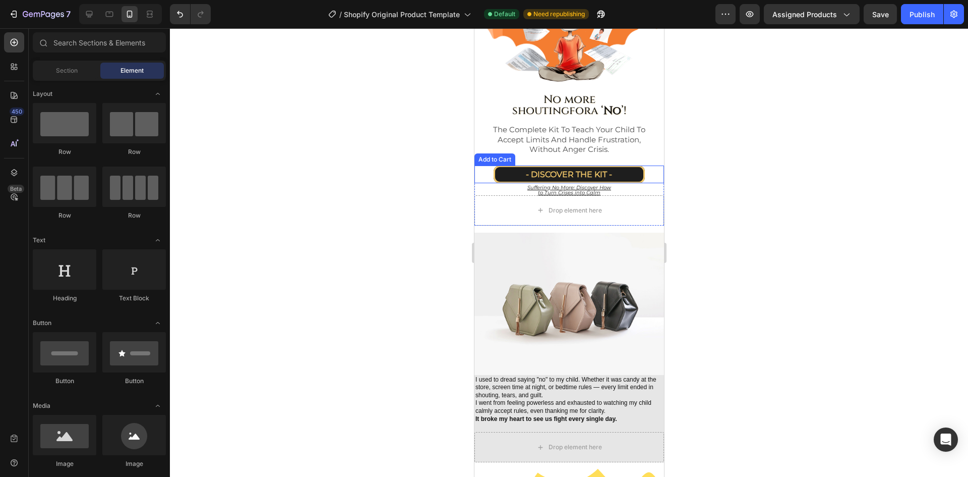
click at [643, 171] on div "- DISCOVER THE KIT - Add to Cart" at bounding box center [569, 174] width 190 height 18
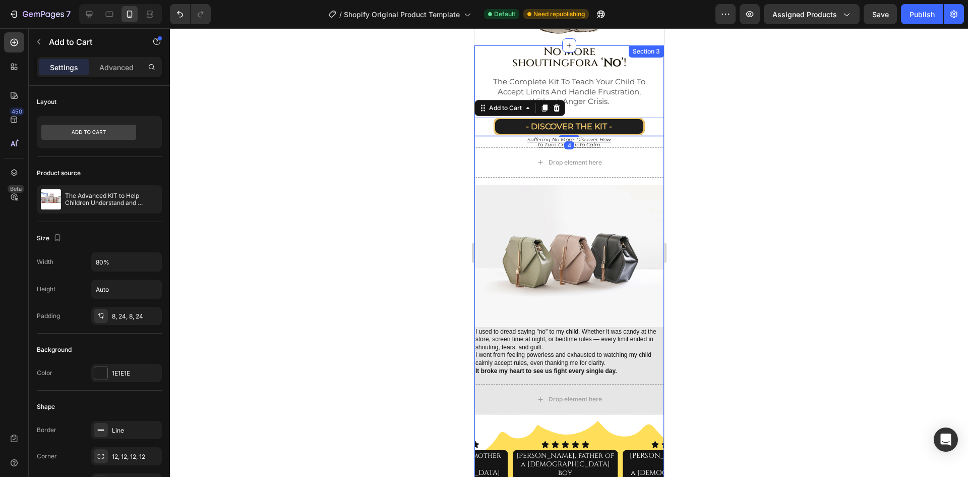
scroll to position [255, 0]
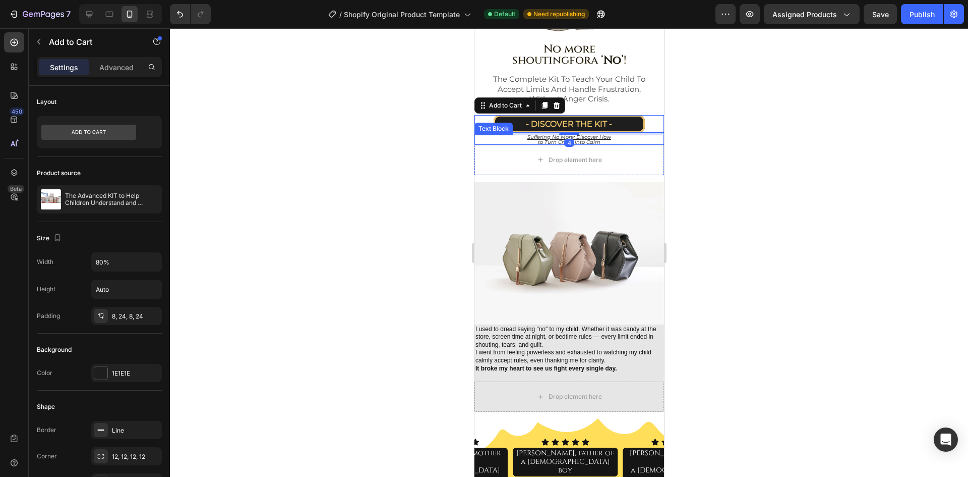
click at [639, 135] on div "Suffering No More: Discover How to Turn Crises into Calm" at bounding box center [569, 140] width 190 height 10
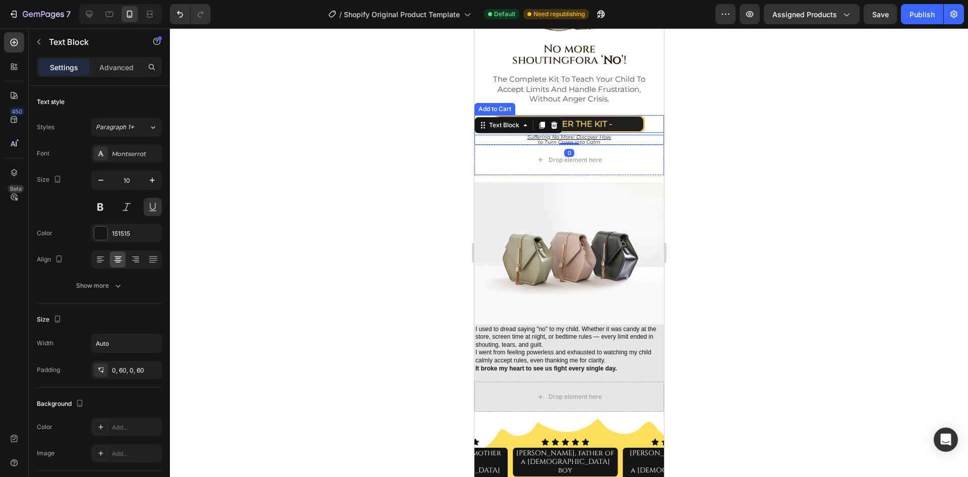
click at [651, 115] on div "- DISCOVER THE KIT - Add to Cart" at bounding box center [569, 124] width 190 height 18
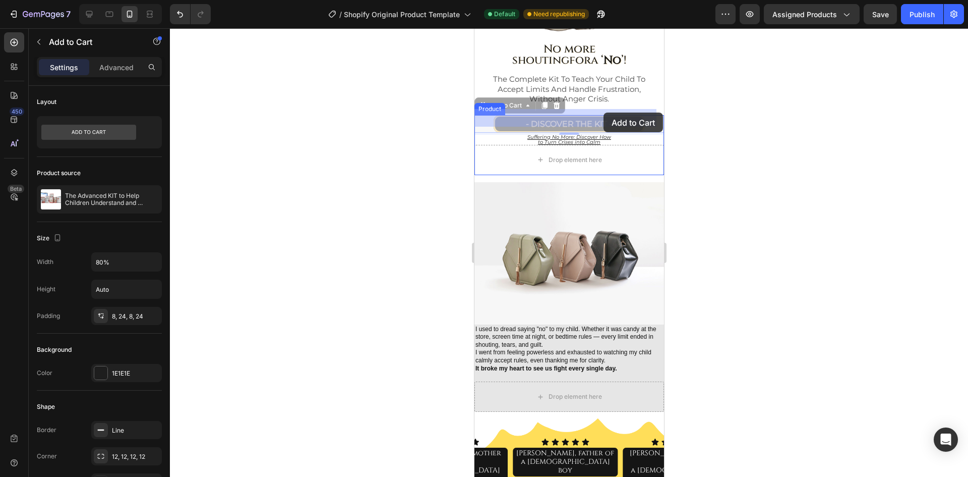
drag, startPoint x: 496, startPoint y: 100, endPoint x: 604, endPoint y: 115, distance: 109.5
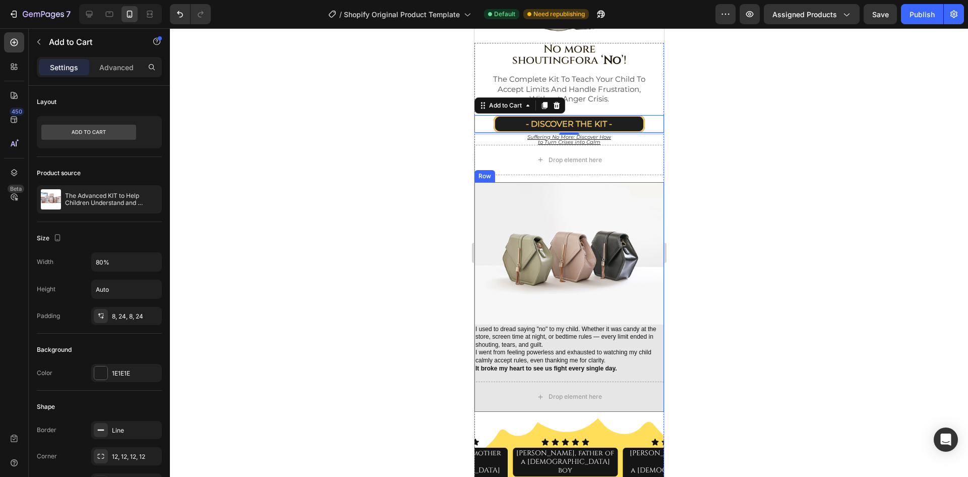
click at [487, 367] on div "Image I used to dread saying "no" to my child. Whether it was candy at the stor…" at bounding box center [569, 297] width 190 height 230
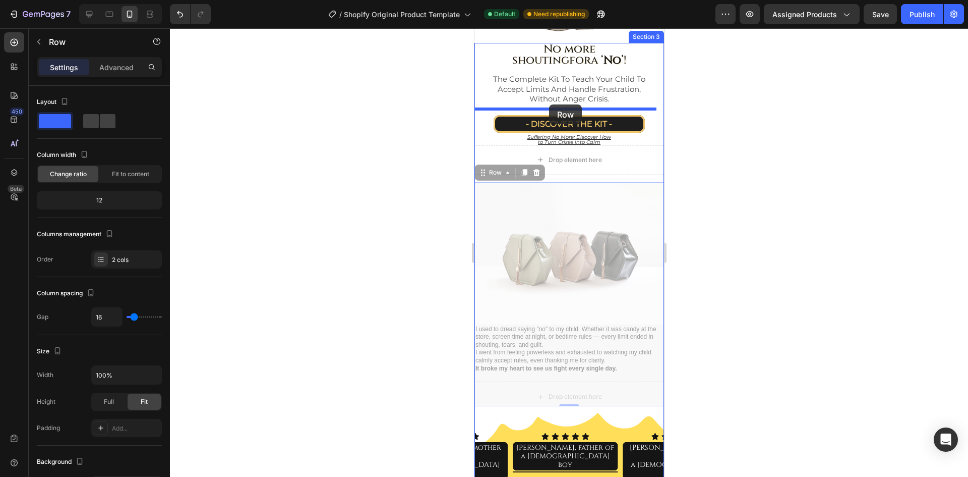
drag, startPoint x: 495, startPoint y: 167, endPoint x: 549, endPoint y: 104, distance: 82.6
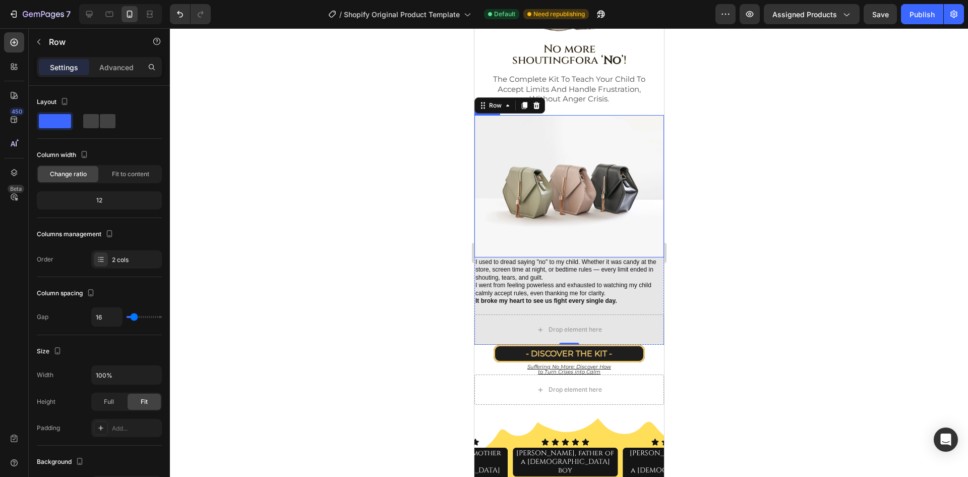
click at [771, 173] on div at bounding box center [569, 252] width 798 height 448
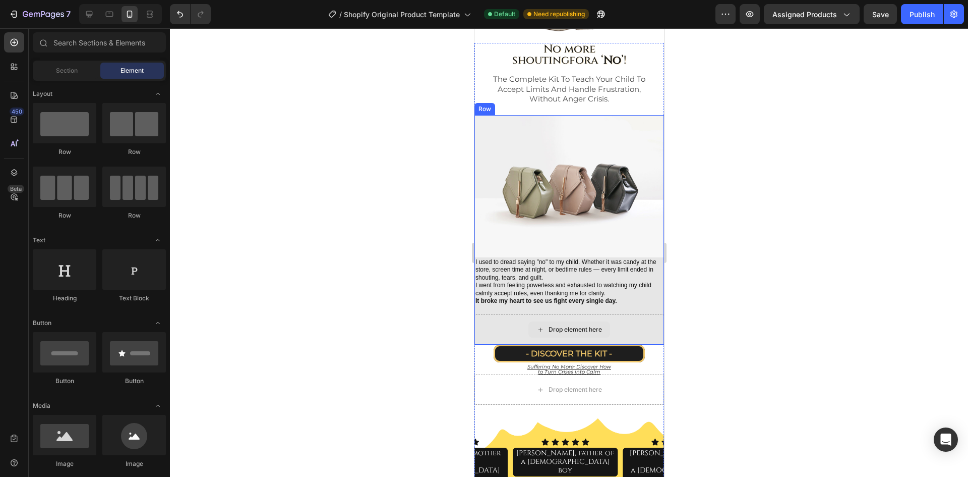
click at [640, 327] on div "Drop element here" at bounding box center [569, 329] width 190 height 30
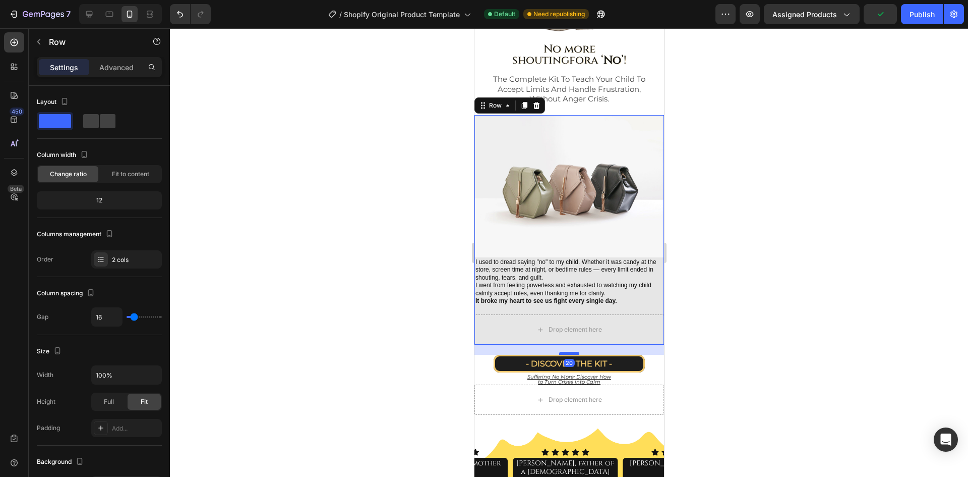
click at [570, 352] on div at bounding box center [569, 353] width 20 height 3
click at [777, 304] on div at bounding box center [569, 252] width 798 height 448
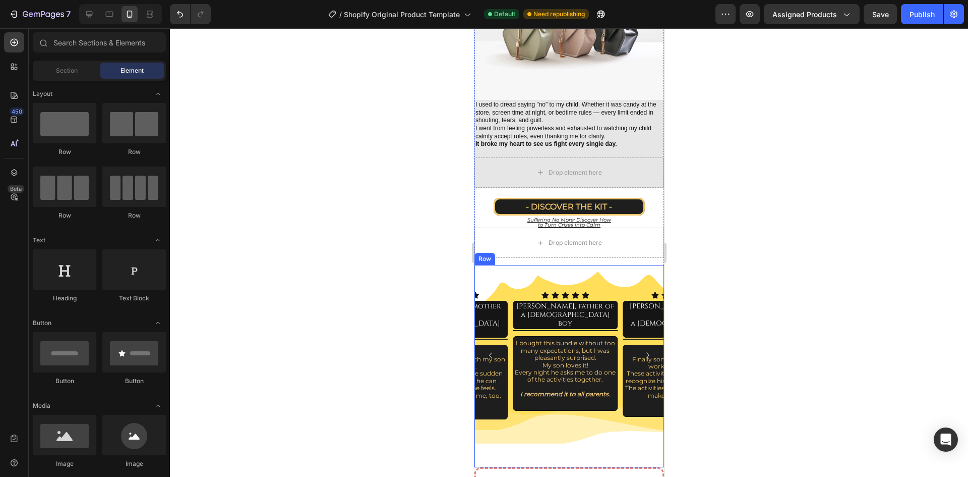
scroll to position [305, 0]
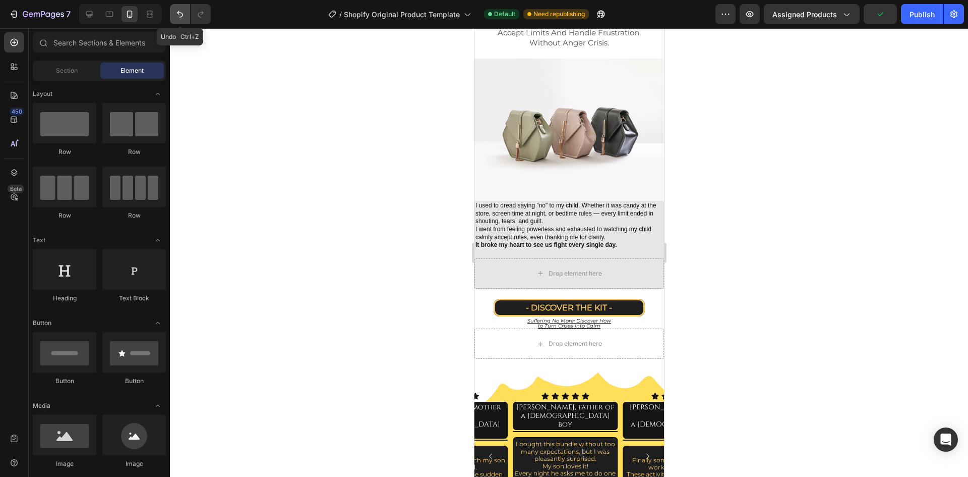
click at [184, 12] on icon "Undo/Redo" at bounding box center [180, 14] width 10 height 10
click at [180, 16] on icon "Undo/Redo" at bounding box center [180, 14] width 10 height 10
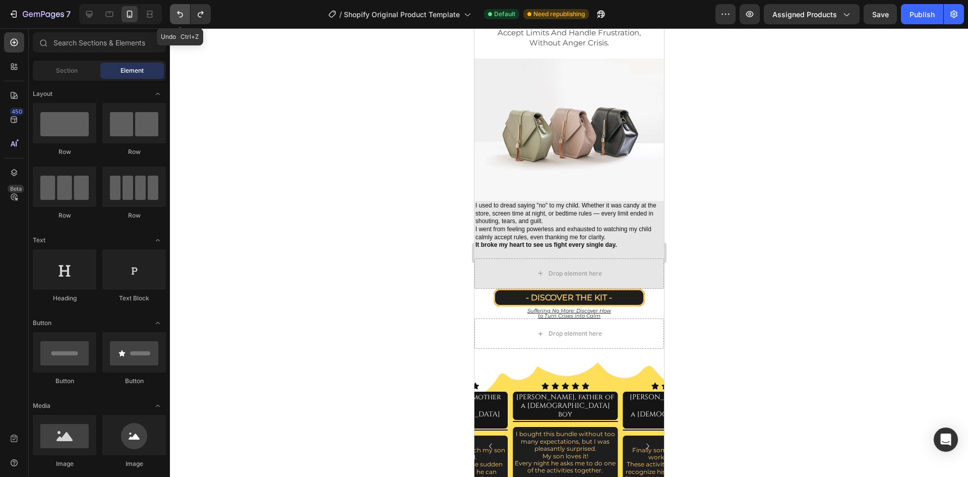
click at [187, 17] on button "Undo/Redo" at bounding box center [180, 14] width 20 height 20
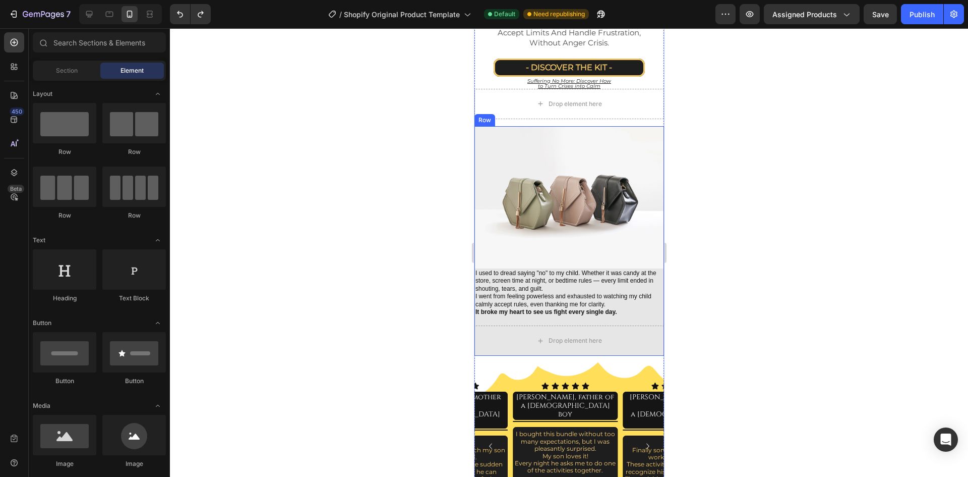
click at [616, 313] on div "Image I used to dread saying "no" to my child. Whether it was candy at the stor…" at bounding box center [569, 241] width 190 height 230
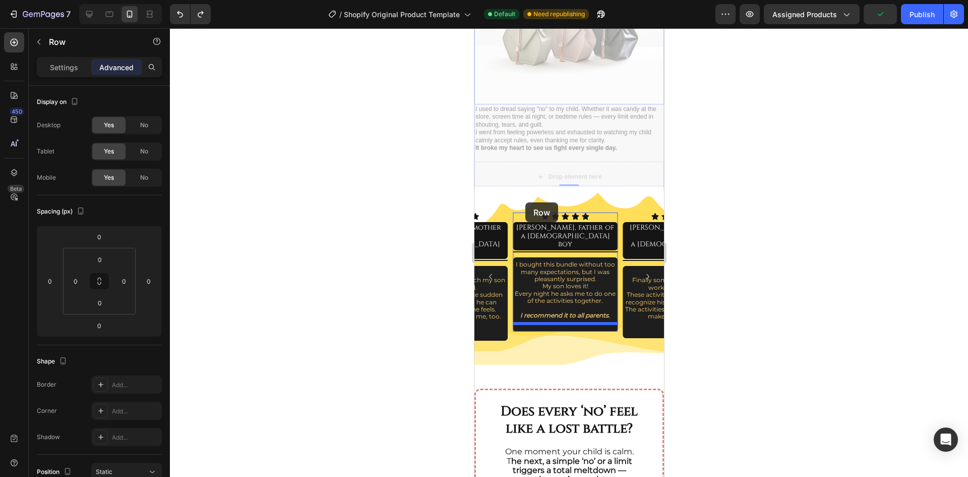
scroll to position [608, 0]
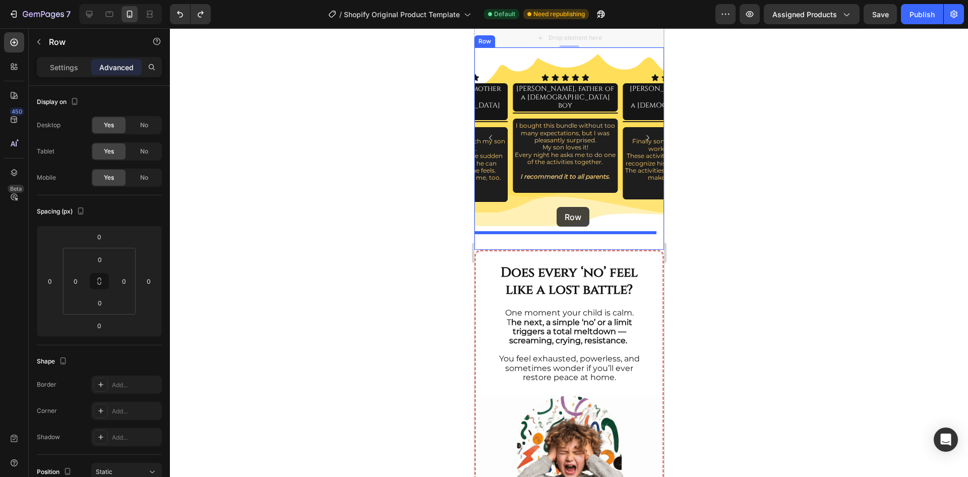
drag, startPoint x: 493, startPoint y: 124, endPoint x: 1260, endPoint y: 255, distance: 778.7
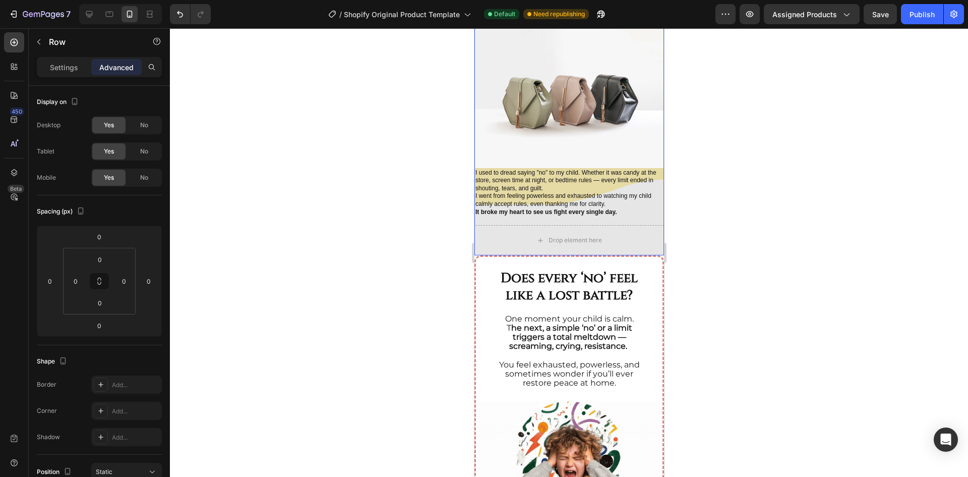
scroll to position [384, 0]
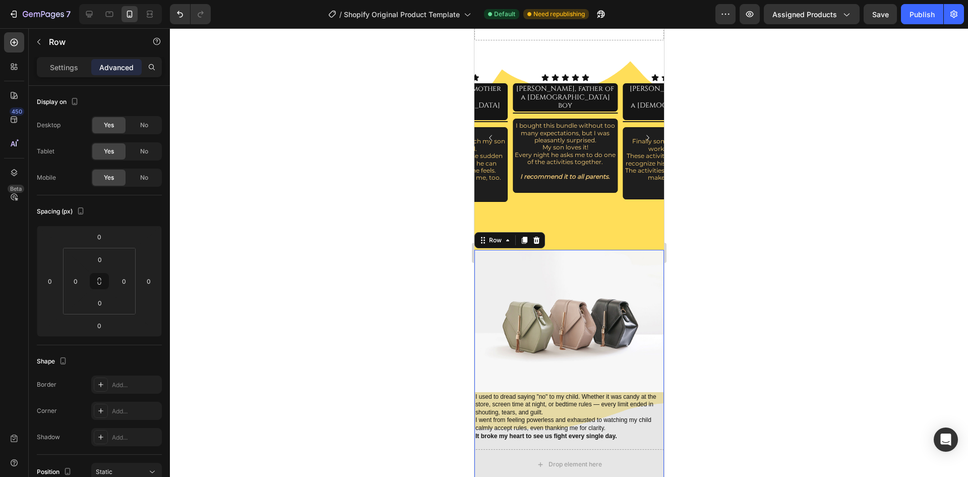
click at [792, 223] on div at bounding box center [569, 252] width 798 height 448
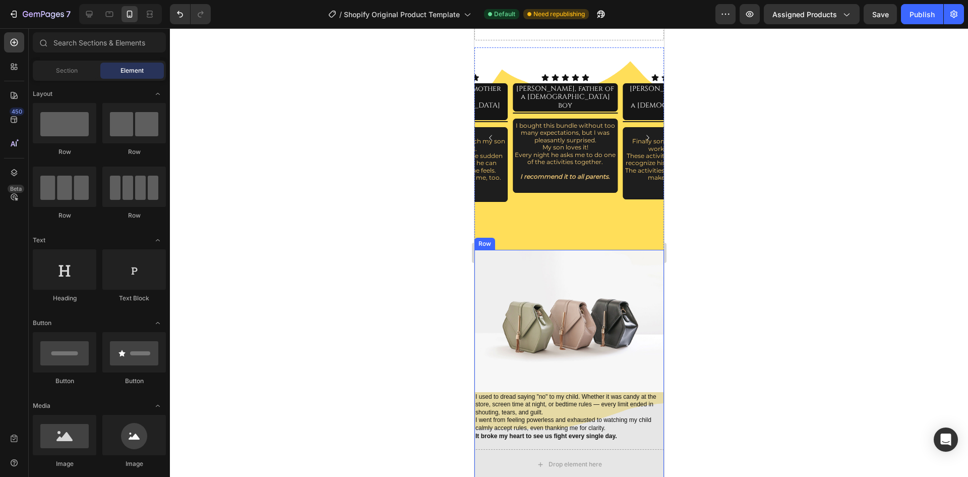
click at [512, 423] on div "Image I used to dread saying "no" to my child. Whether it was candy at the stor…" at bounding box center [569, 365] width 190 height 230
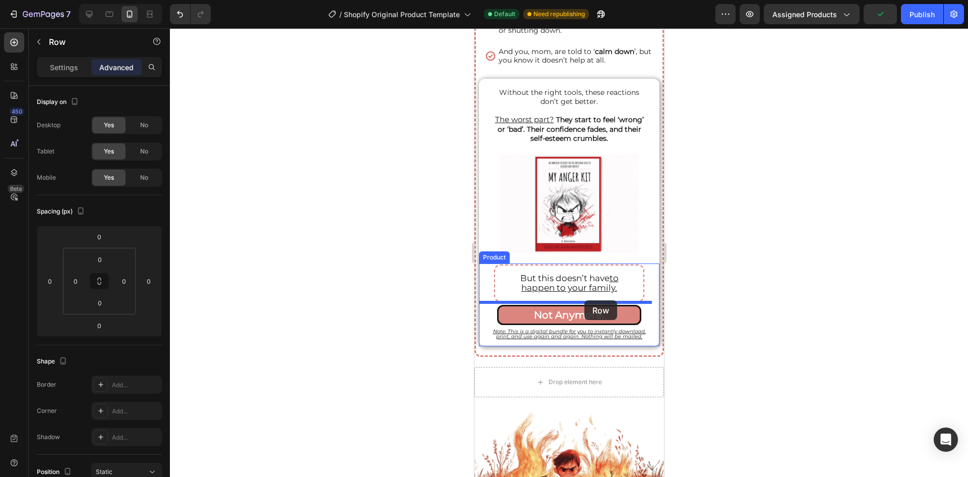
scroll to position [1342, 0]
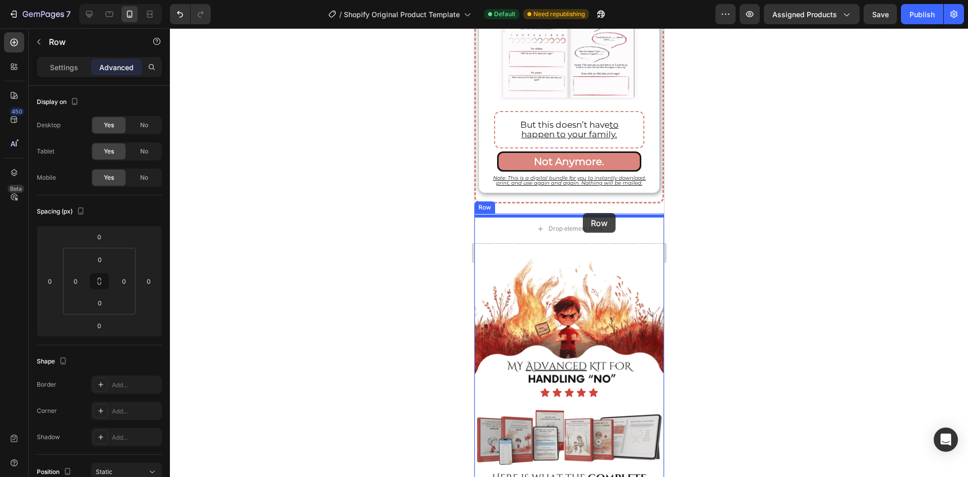
drag, startPoint x: 501, startPoint y: 223, endPoint x: 582, endPoint y: 213, distance: 82.3
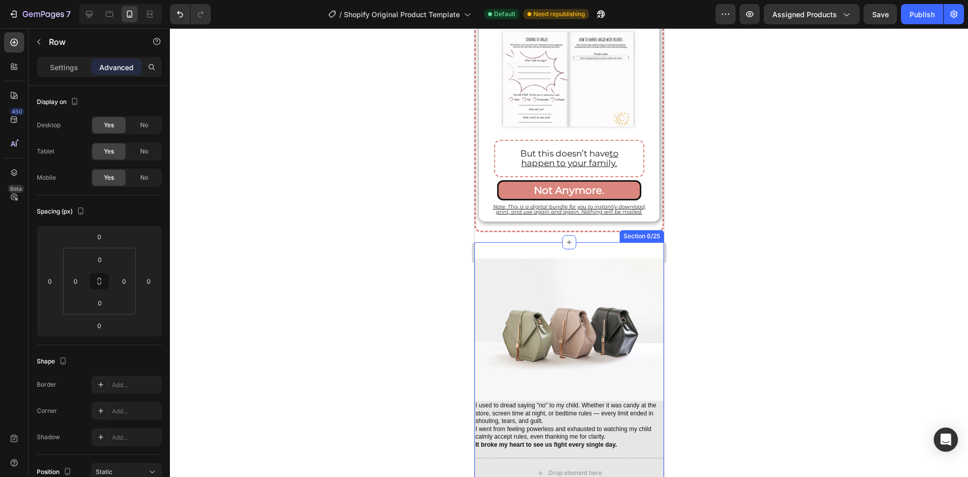
scroll to position [1090, 0]
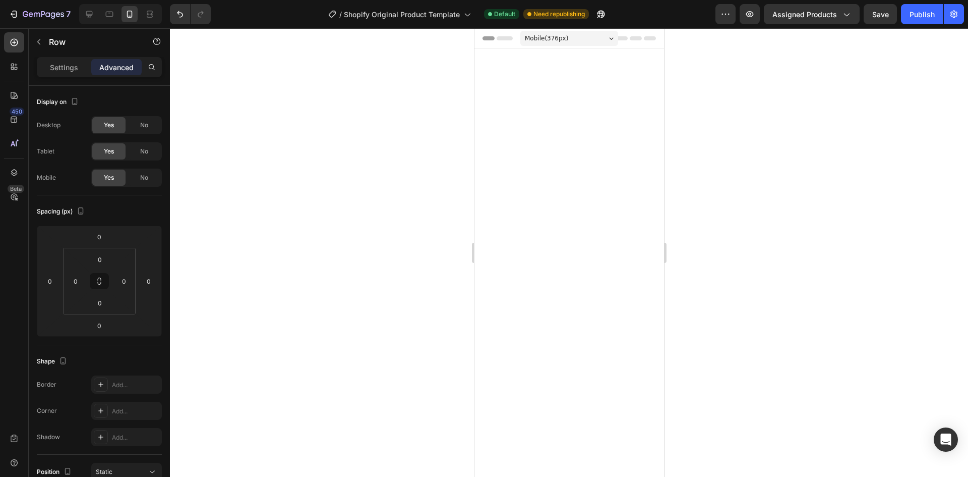
scroll to position [1090, 0]
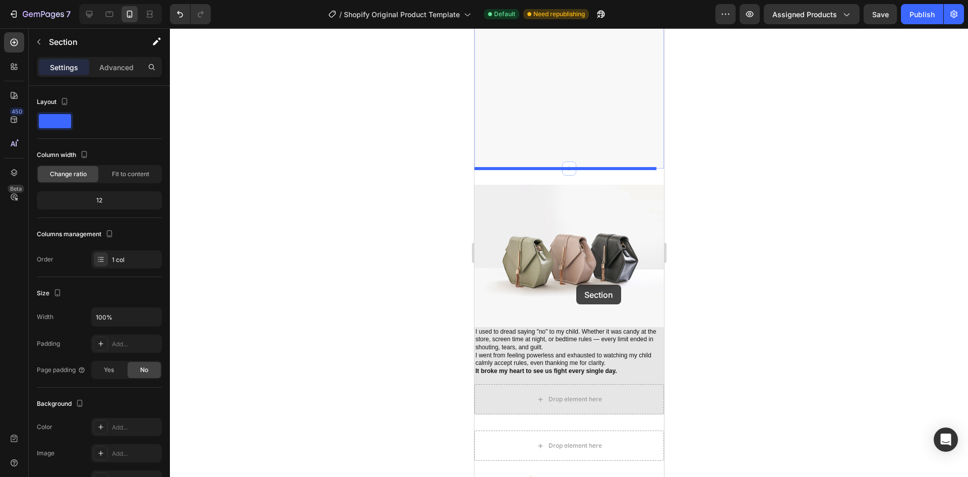
scroll to position [1191, 0]
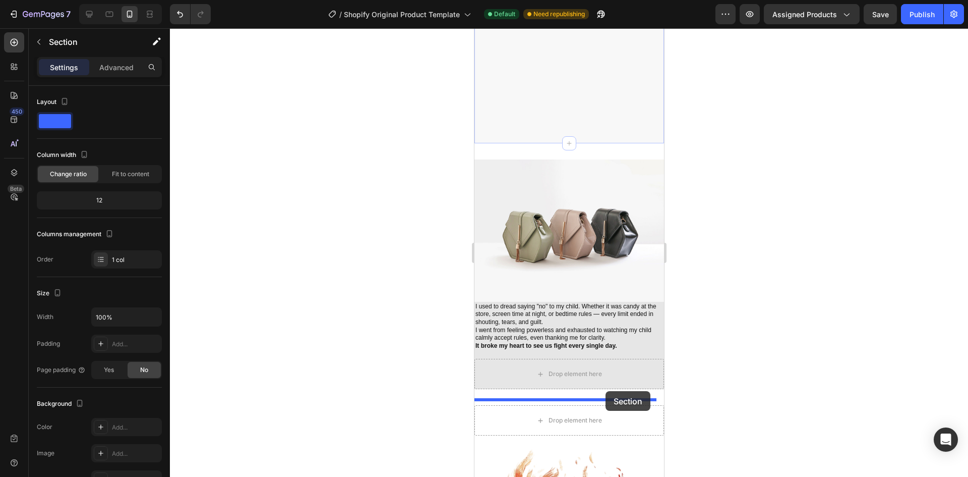
drag, startPoint x: 487, startPoint y: 146, endPoint x: 605, endPoint y: 391, distance: 271.8
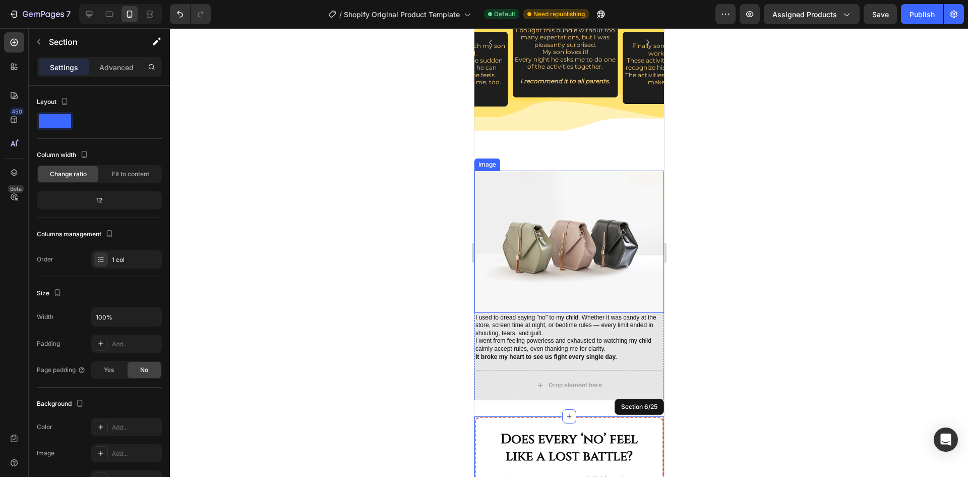
scroll to position [473, 0]
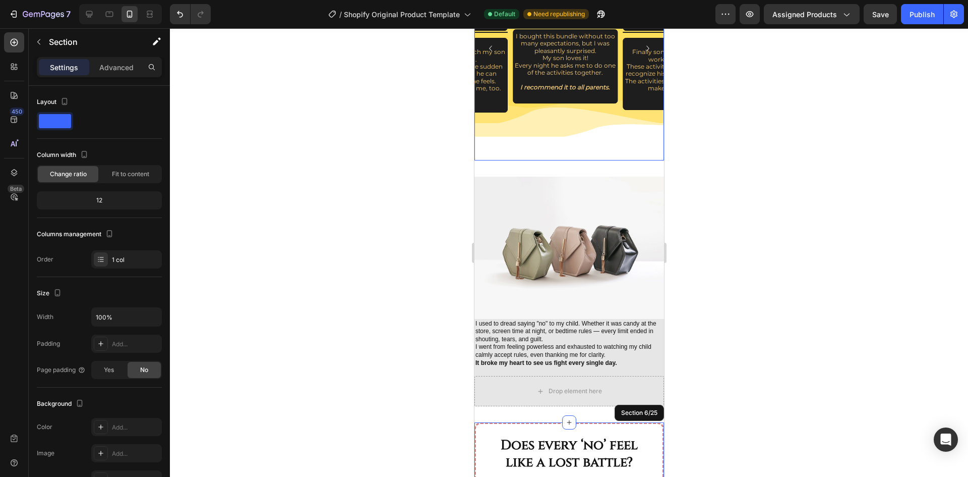
click at [609, 123] on div "Icon Icon Icon Icon Icon Icon List Luke, father of a 9-year-old boy Text block …" at bounding box center [569, 59] width 190 height 202
click at [755, 126] on div at bounding box center [569, 252] width 798 height 448
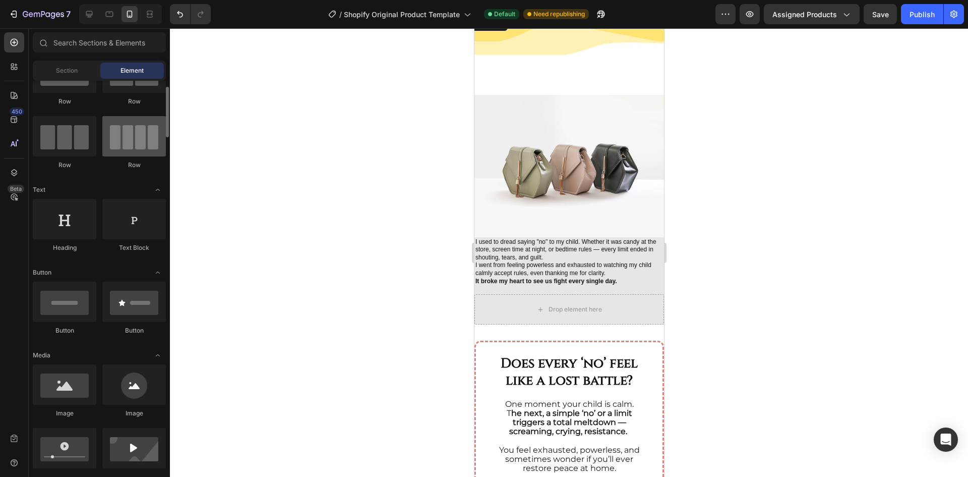
scroll to position [0, 0]
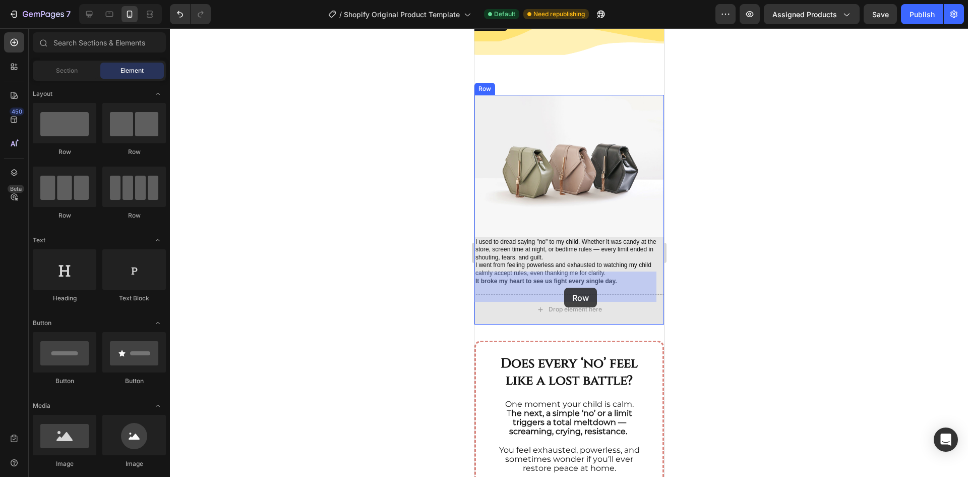
drag, startPoint x: 698, startPoint y: 196, endPoint x: 564, endPoint y: 285, distance: 161.1
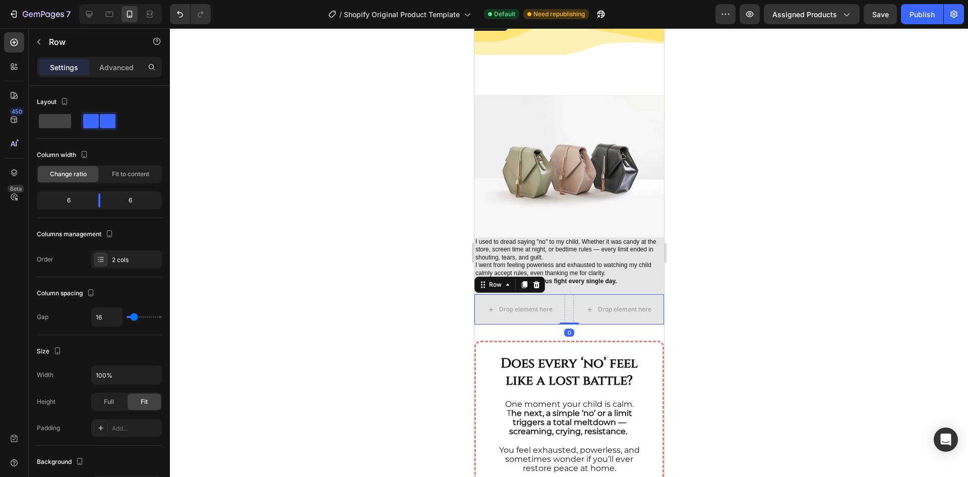
click at [526, 281] on icon at bounding box center [524, 284] width 6 height 7
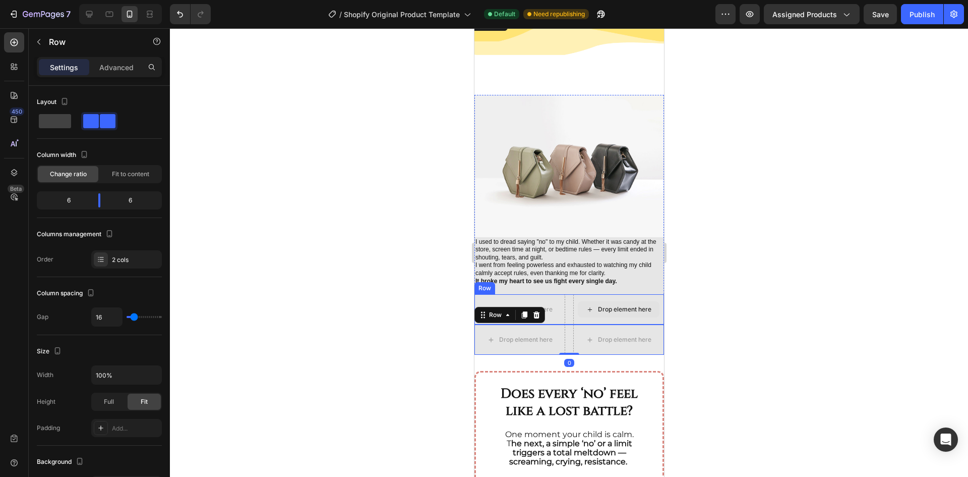
scroll to position [284, 0]
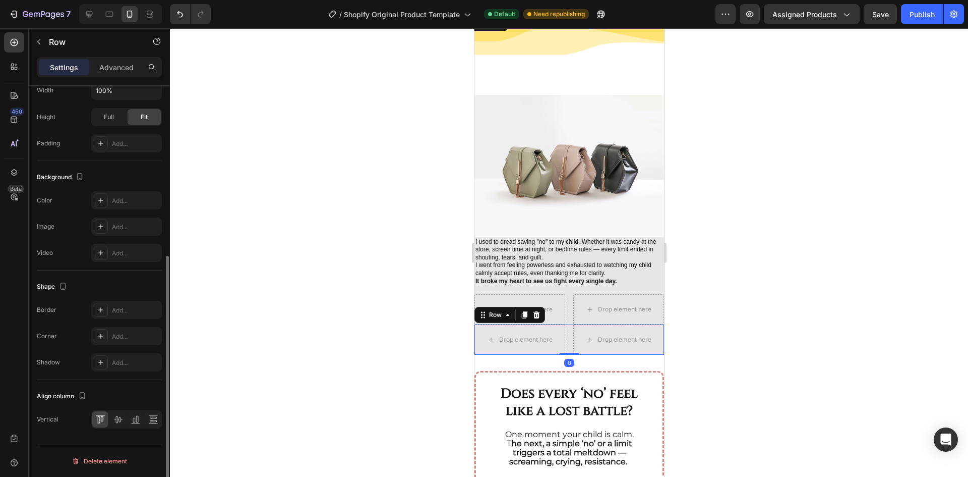
click at [729, 283] on div at bounding box center [569, 252] width 798 height 448
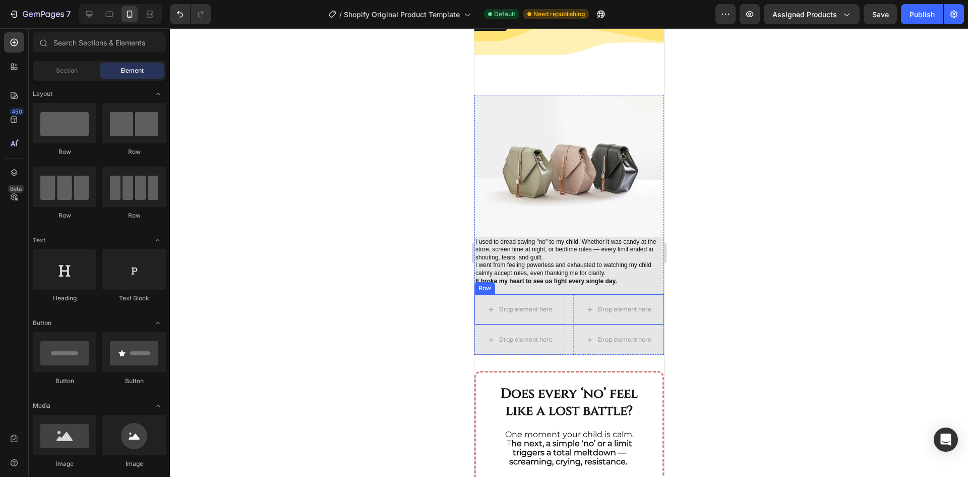
click at [564, 294] on div "Drop element here Drop element here Row" at bounding box center [569, 309] width 190 height 30
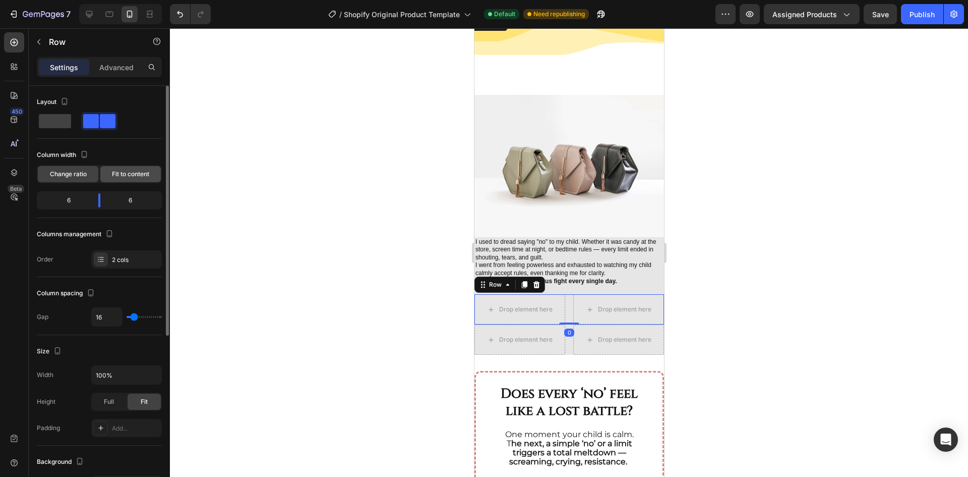
click at [123, 174] on span "Fit to content" at bounding box center [130, 173] width 37 height 9
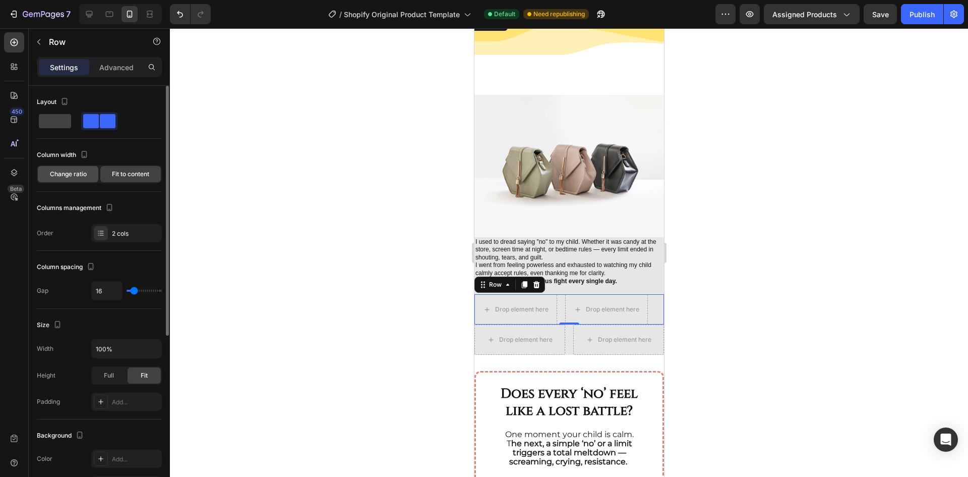
click at [83, 179] on div "Change ratio" at bounding box center [68, 174] width 61 height 16
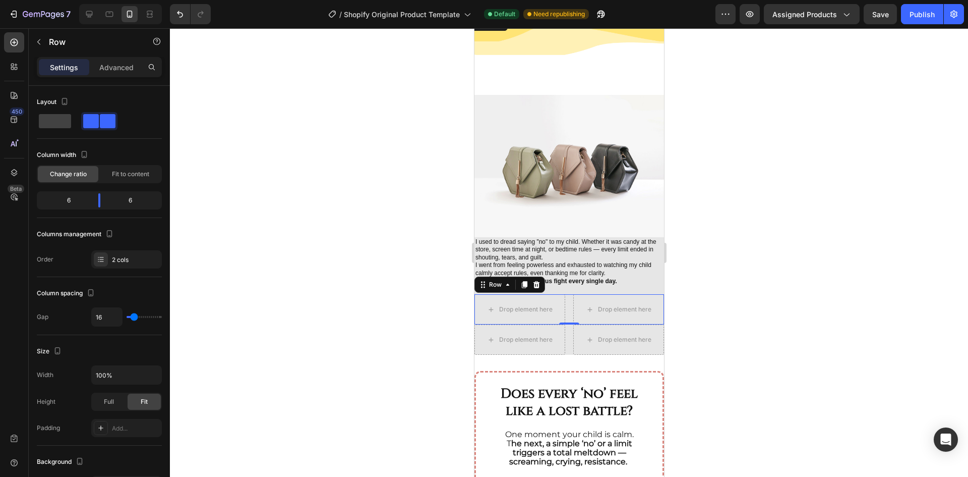
drag, startPoint x: 757, startPoint y: 283, endPoint x: 677, endPoint y: 299, distance: 81.7
click at [754, 285] on div at bounding box center [569, 252] width 798 height 448
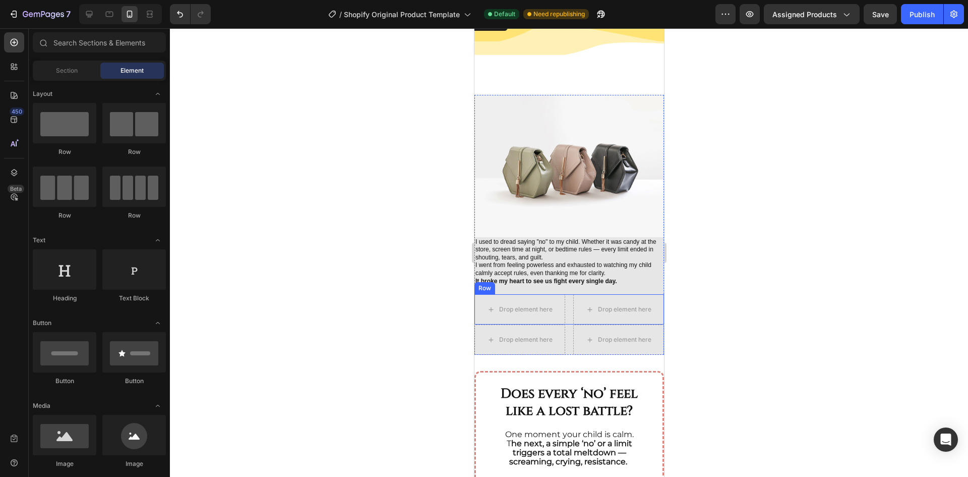
click at [567, 294] on div "Drop element here Drop element here Row" at bounding box center [569, 309] width 190 height 30
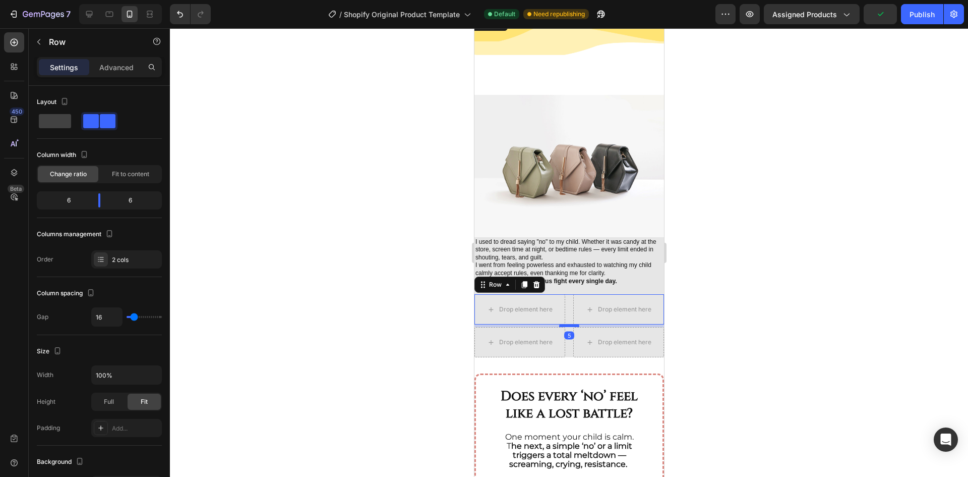
click at [566, 324] on div at bounding box center [569, 325] width 20 height 3
click at [792, 337] on div at bounding box center [569, 252] width 798 height 448
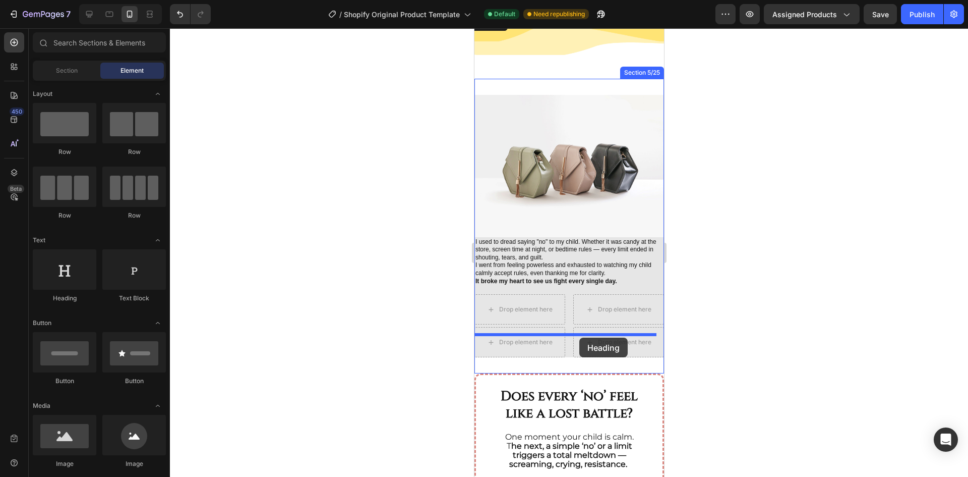
drag, startPoint x: 842, startPoint y: 366, endPoint x: 579, endPoint y: 337, distance: 264.8
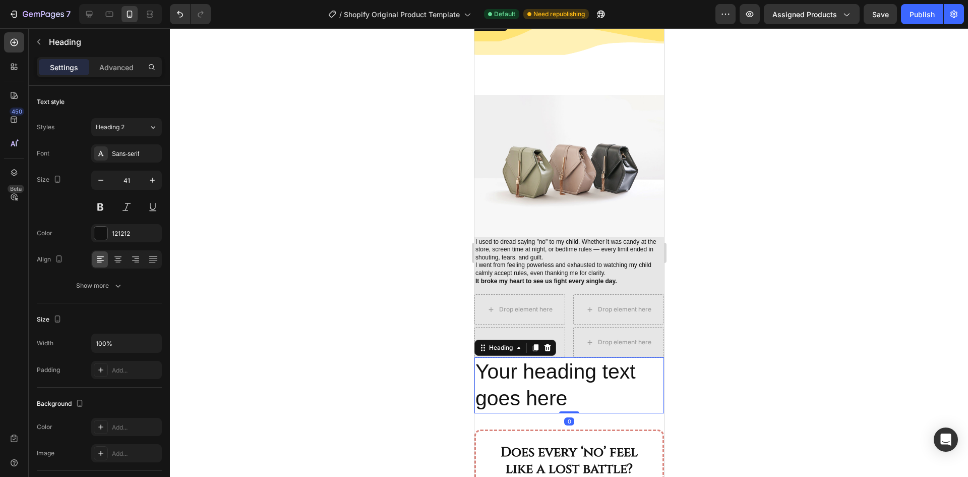
click at [755, 317] on div at bounding box center [569, 252] width 798 height 448
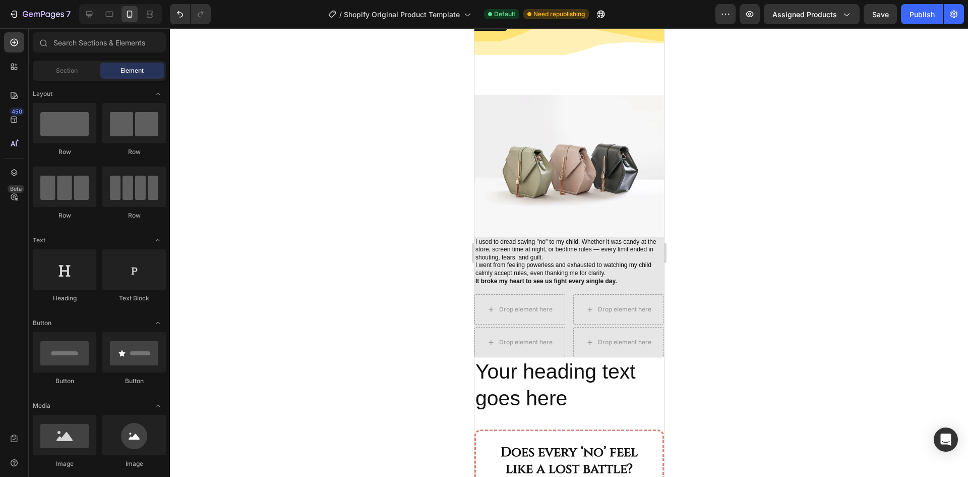
drag, startPoint x: 818, startPoint y: 351, endPoint x: 810, endPoint y: 350, distance: 8.6
click at [815, 350] on div at bounding box center [569, 252] width 798 height 448
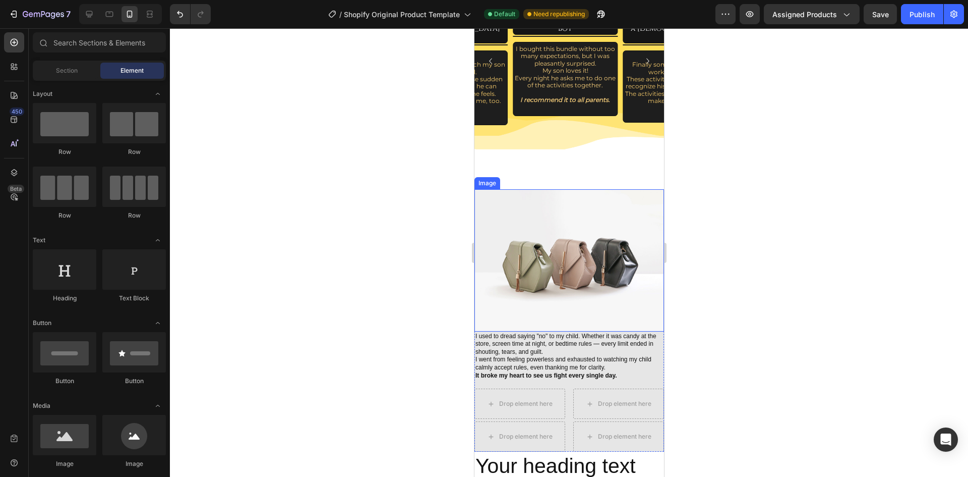
scroll to position [454, 0]
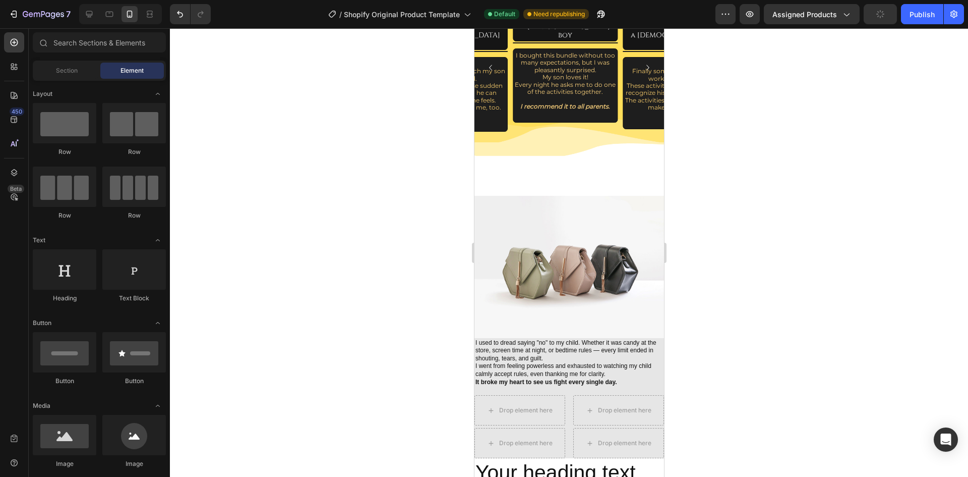
click at [791, 230] on div at bounding box center [569, 252] width 798 height 448
